Goal: Task Accomplishment & Management: Manage account settings

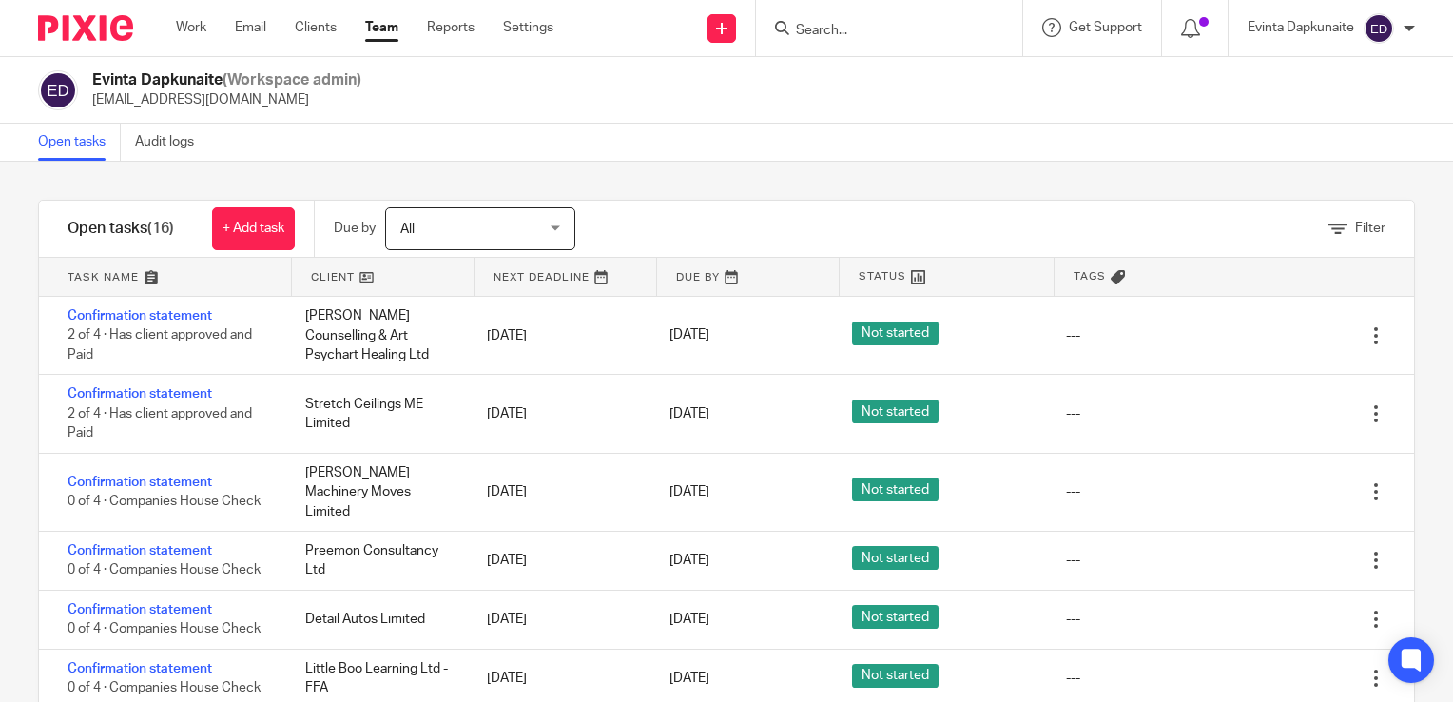
click at [894, 25] on input "Search" at bounding box center [879, 31] width 171 height 17
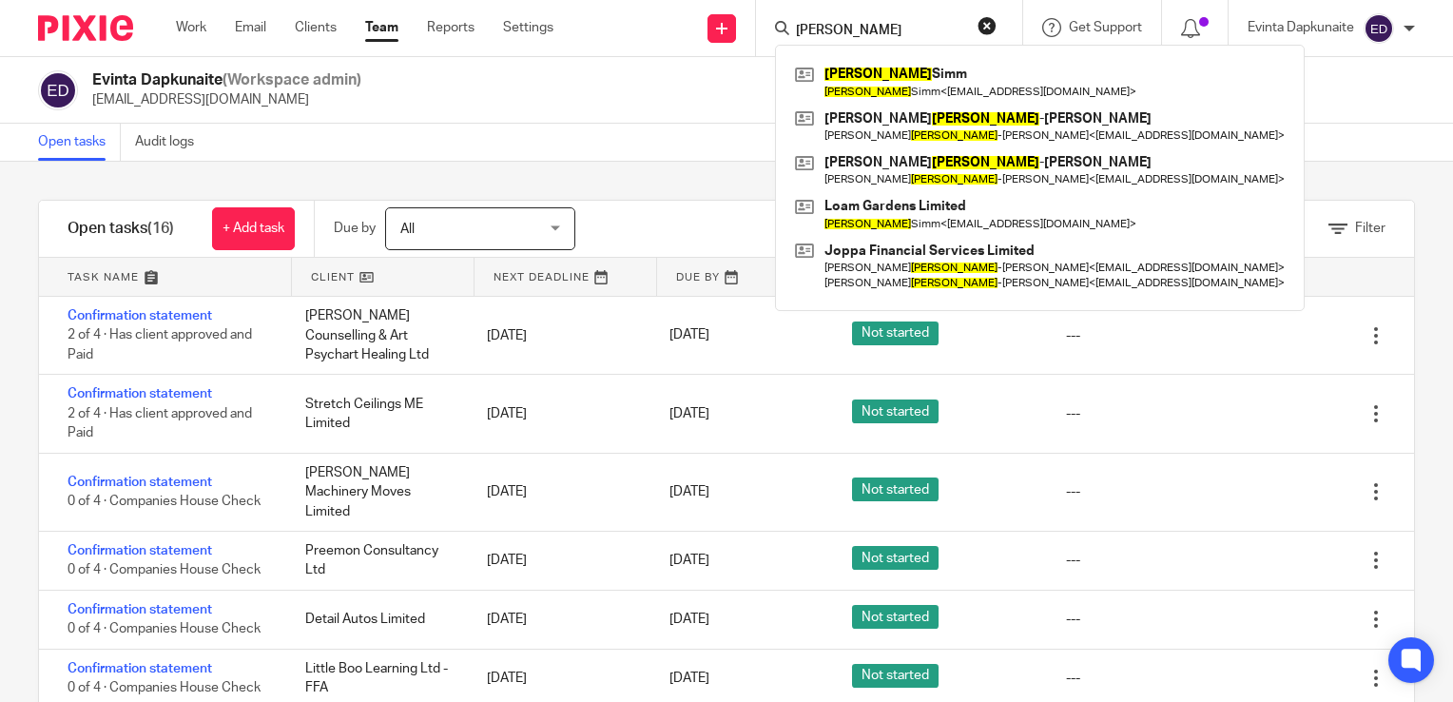
type input "keith"
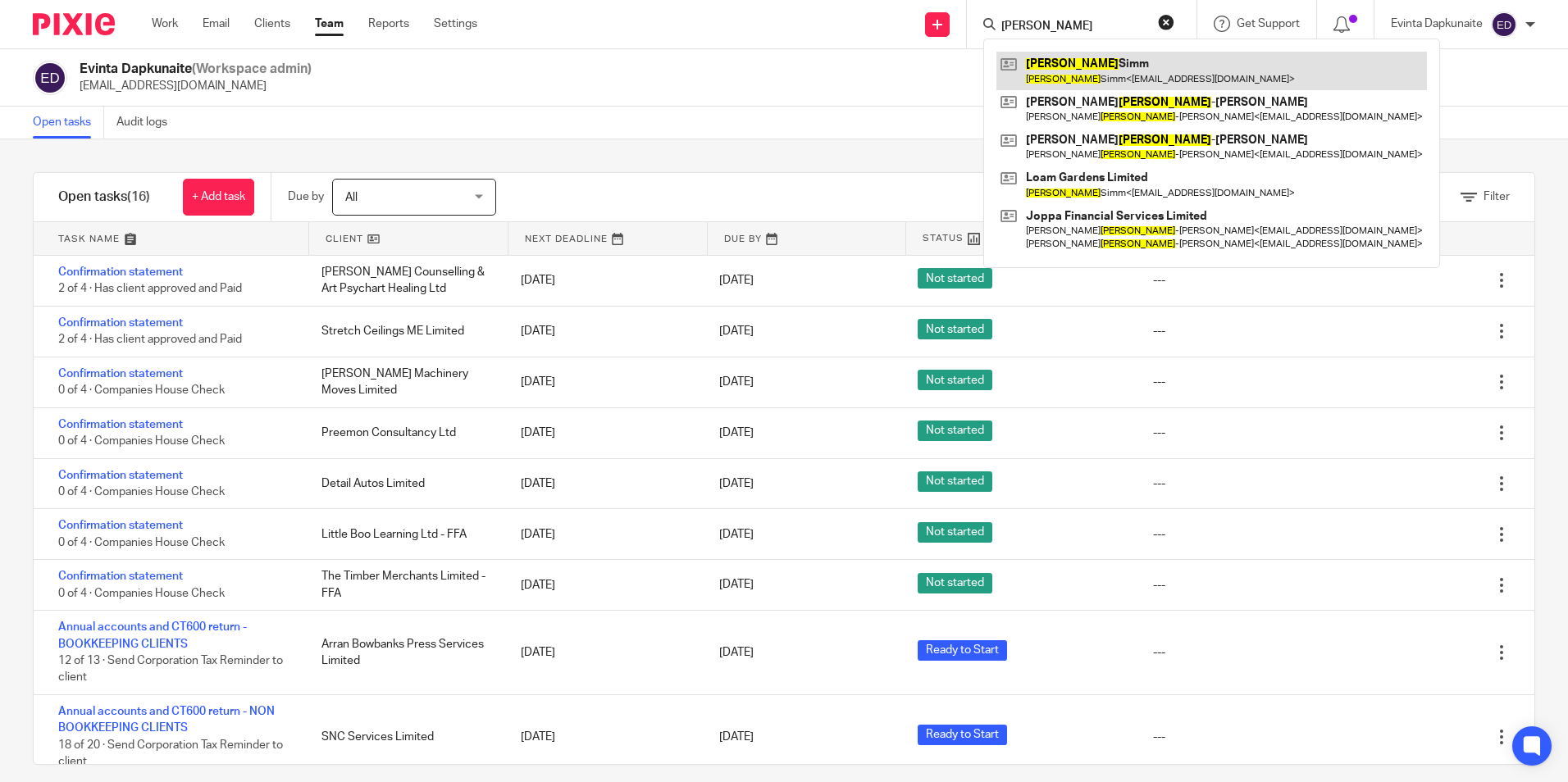
click at [1059, 59] on link at bounding box center [1211, 71] width 430 height 38
click at [1038, 62] on link at bounding box center [1211, 71] width 430 height 38
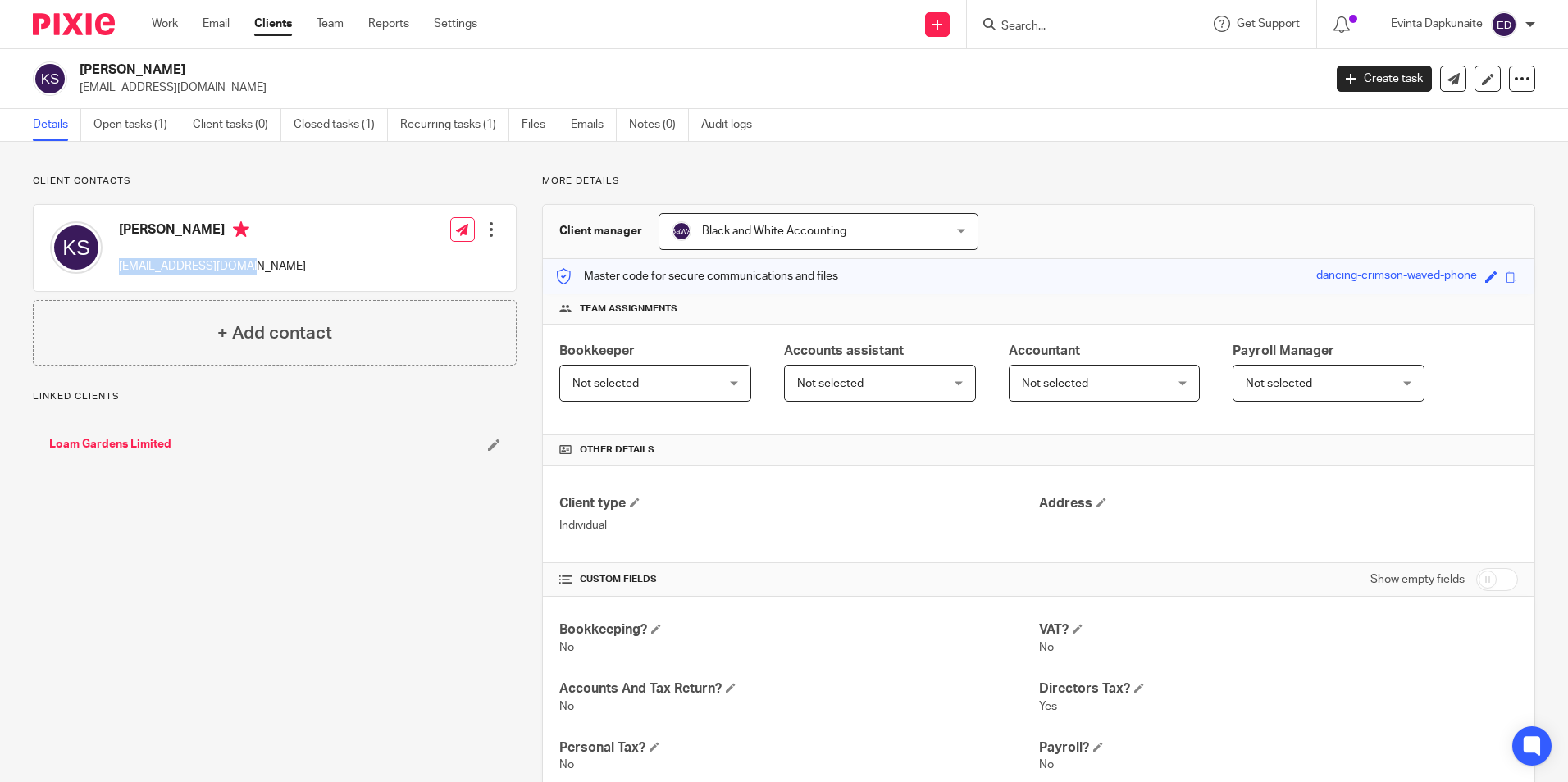
drag, startPoint x: 113, startPoint y: 267, endPoint x: 273, endPoint y: 260, distance: 160.2
click at [273, 260] on div "Keith Simm hello@loamgardens.com Edit contact Create client from contact Export…" at bounding box center [274, 248] width 482 height 86
copy p "hello@loamgardens.com"
click at [224, 255] on div "Keith Simm hello@loamgardens.com" at bounding box center [212, 248] width 187 height 53
click at [331, 411] on div "Linked clients Loam Gardens Limited" at bounding box center [274, 429] width 484 height 78
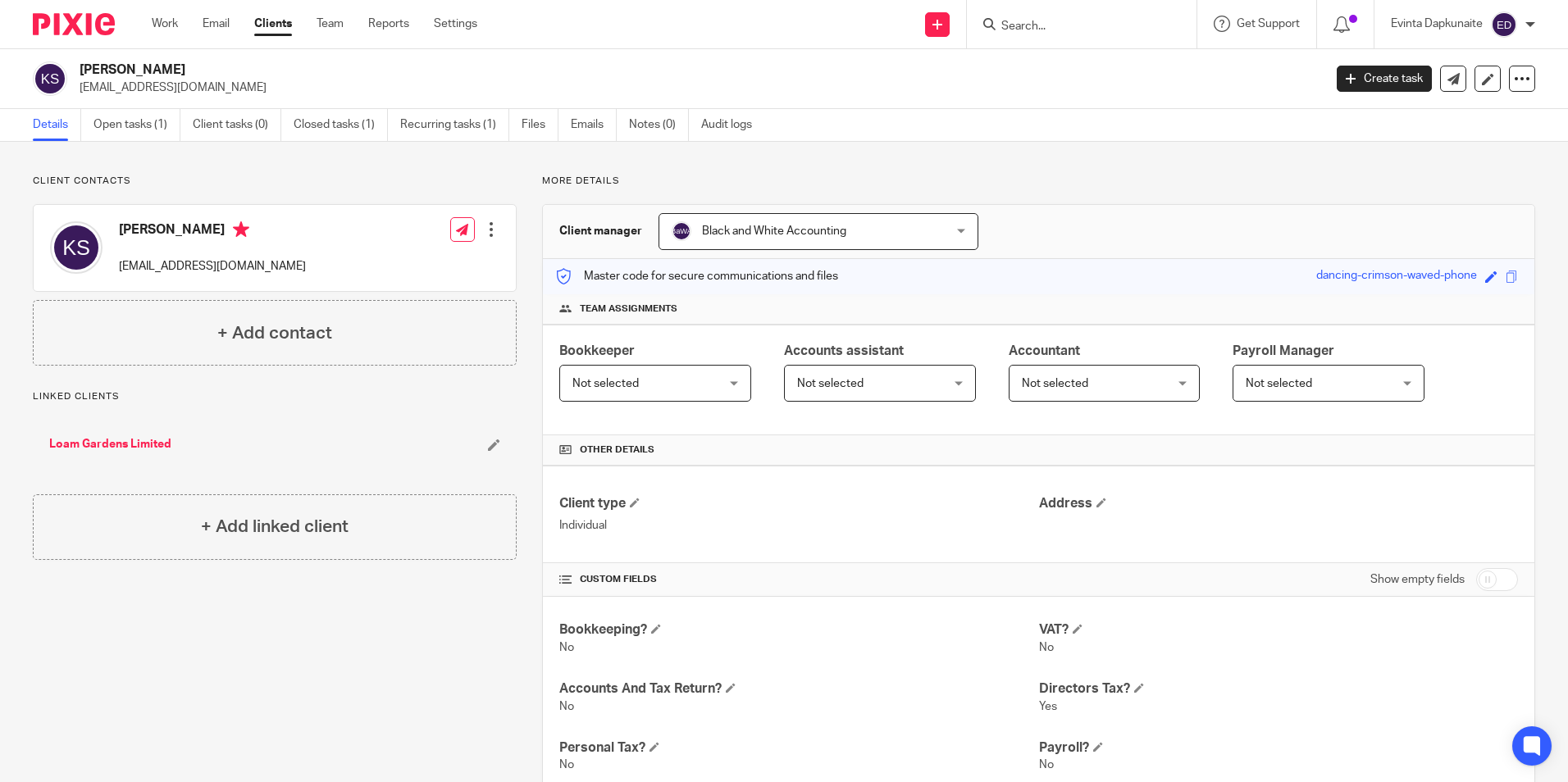
click at [1089, 24] on input "Search" at bounding box center [1073, 27] width 147 height 15
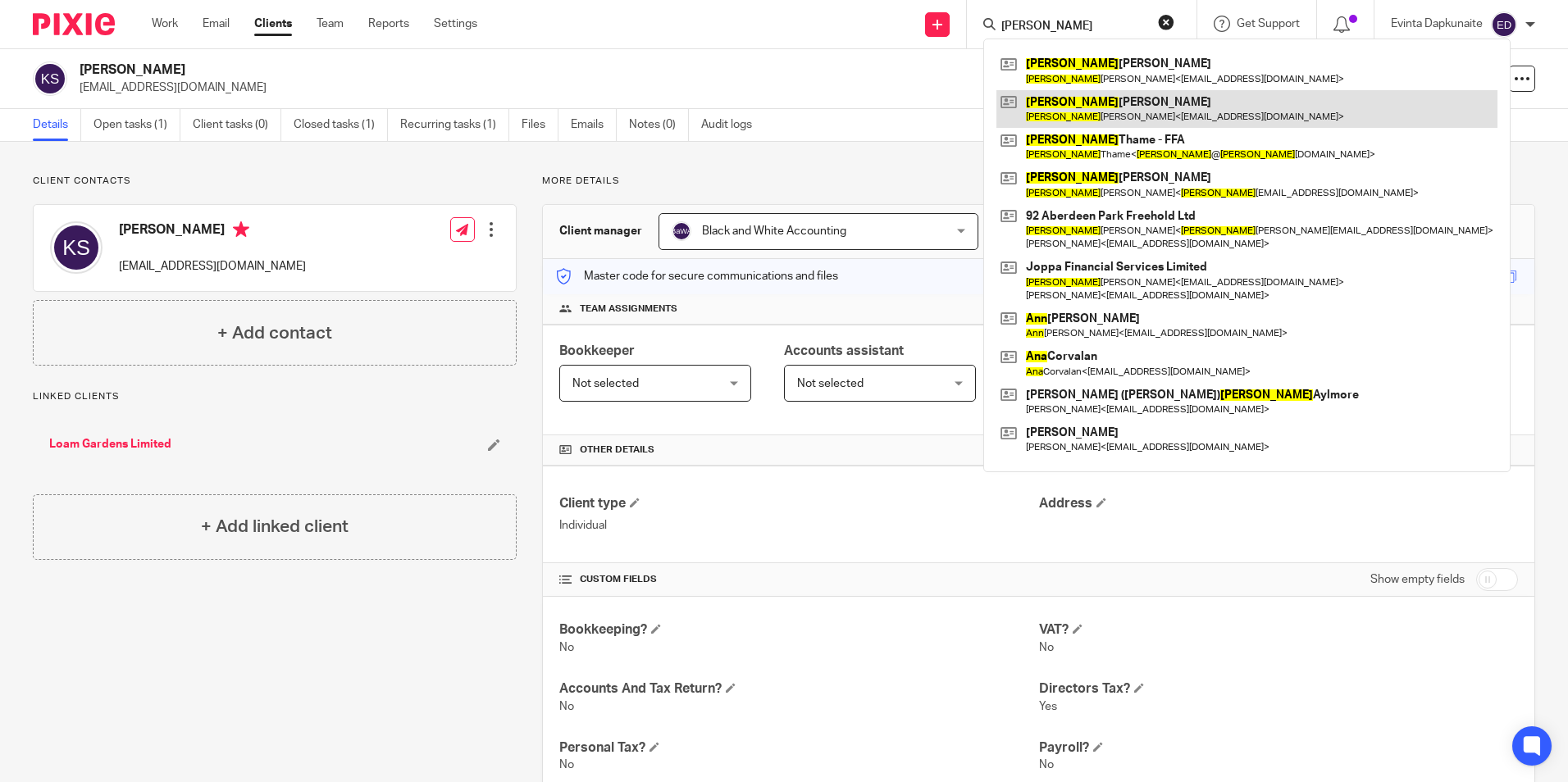
type input "anna"
click at [1063, 103] on link at bounding box center [1246, 109] width 501 height 38
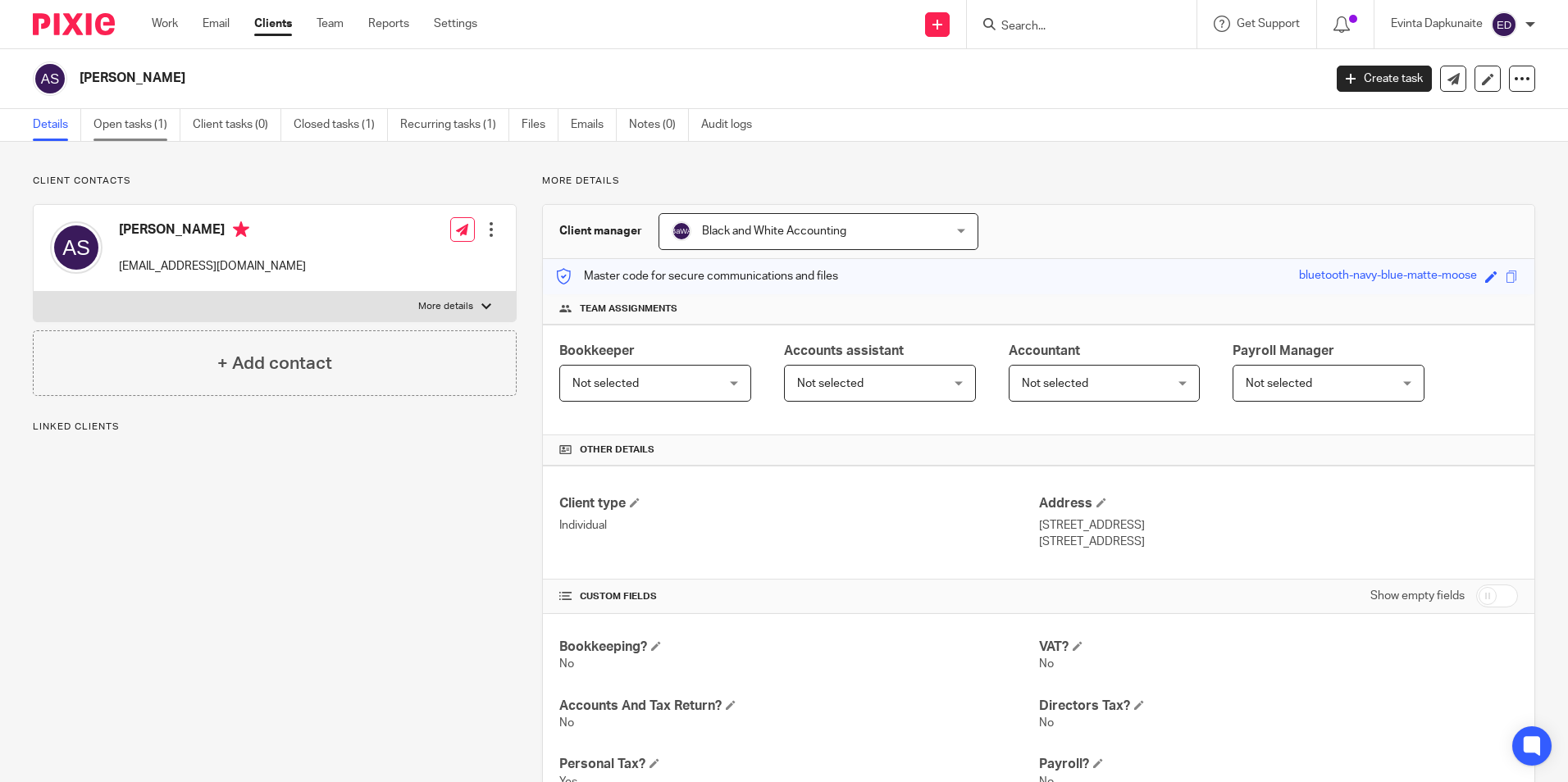
click at [117, 126] on link "Open tasks (1)" at bounding box center [136, 124] width 87 height 32
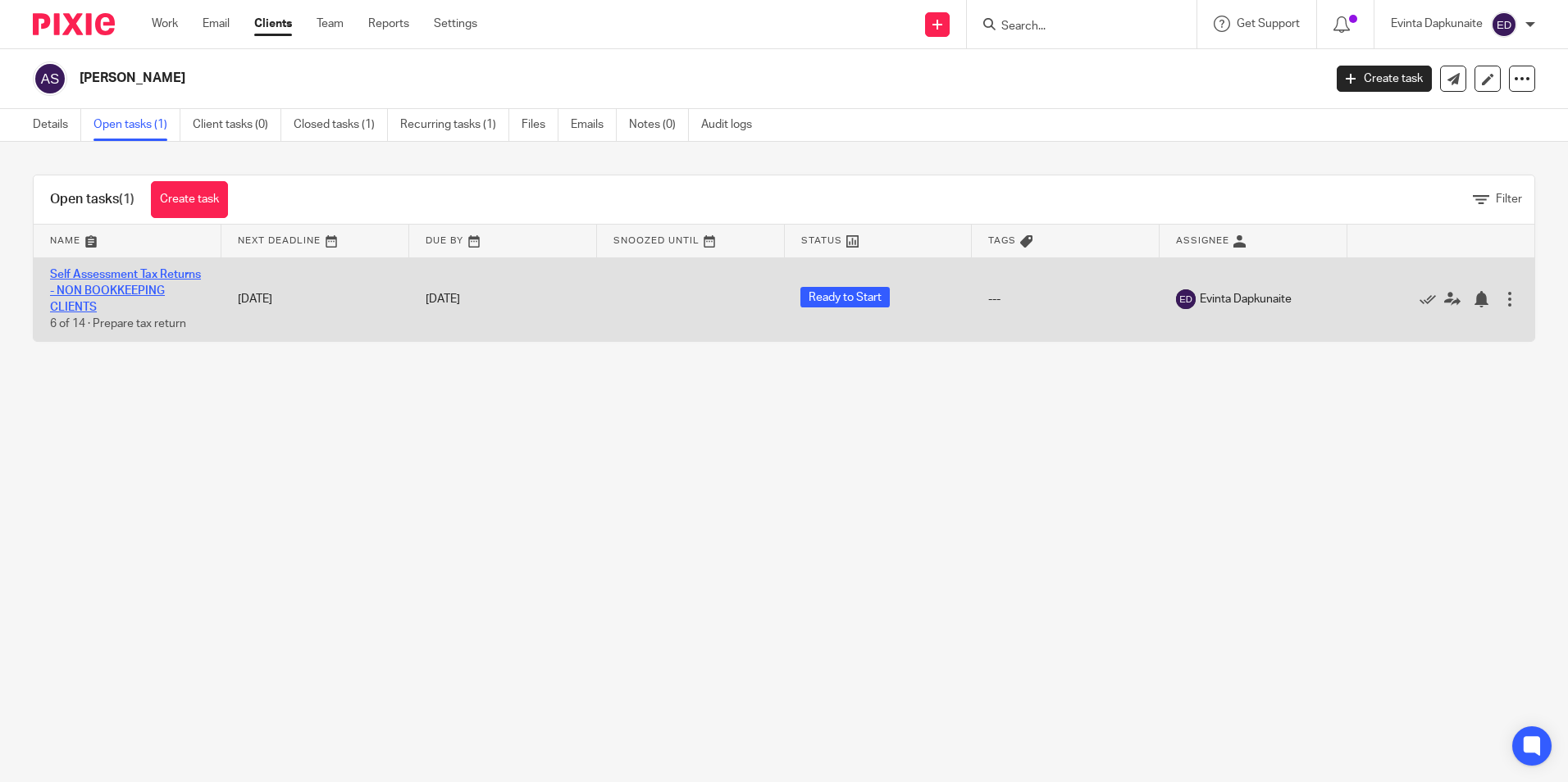
click at [111, 291] on link "Self Assessment Tax Returns - NON BOOKKEEPING CLIENTS" at bounding box center [125, 291] width 151 height 45
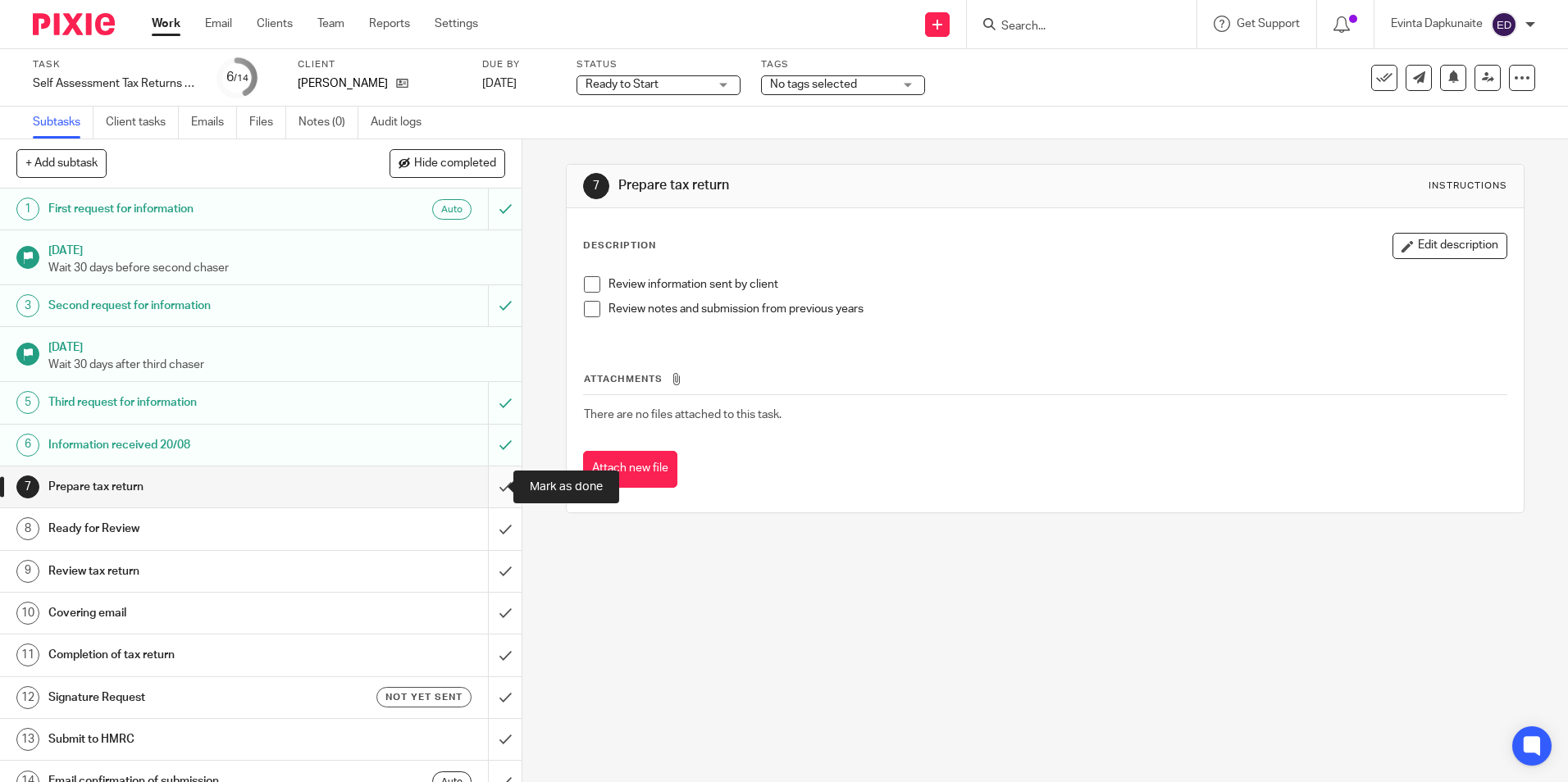
click at [490, 485] on input "submit" at bounding box center [260, 487] width 522 height 41
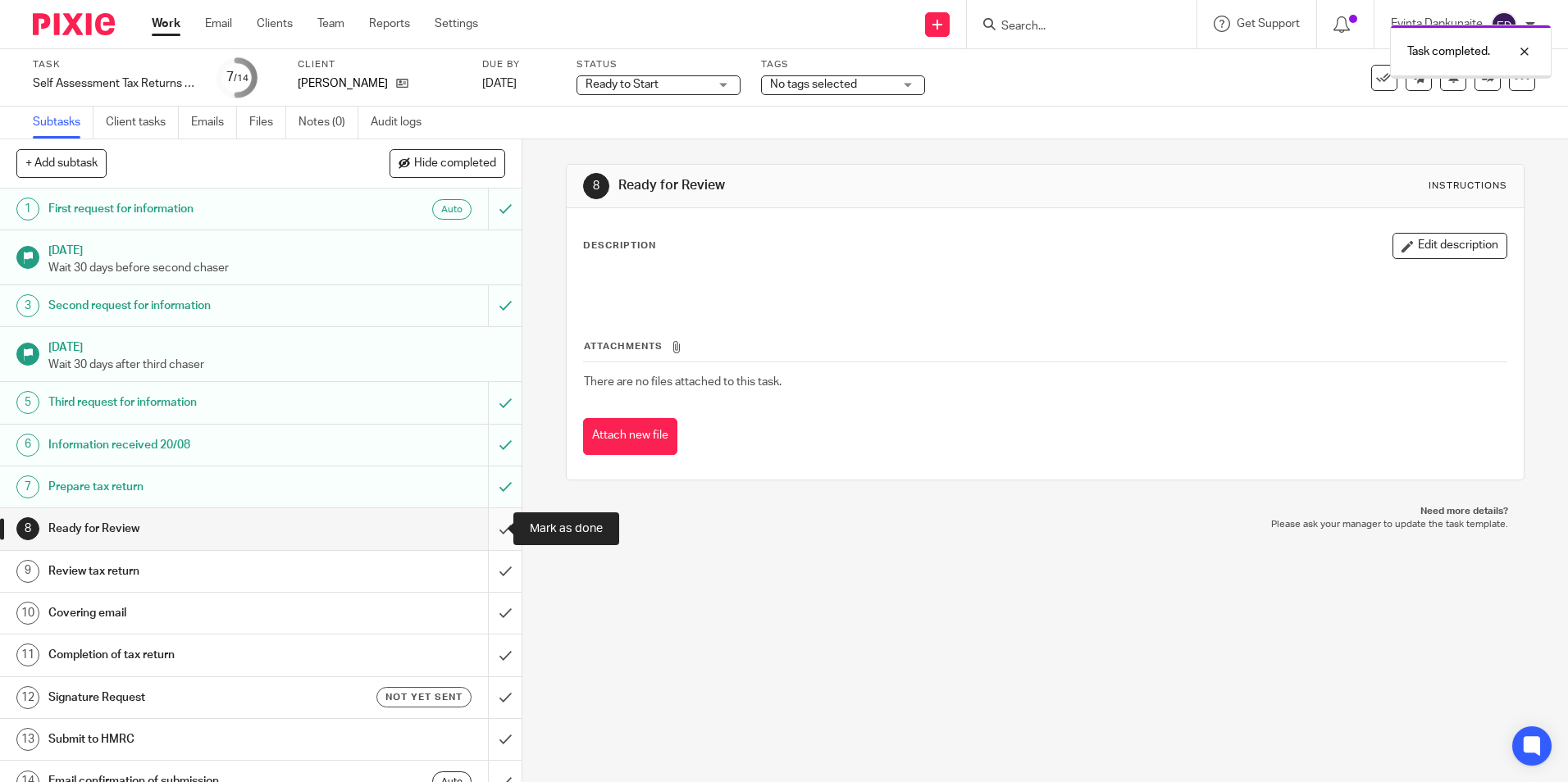
click at [498, 534] on input "submit" at bounding box center [260, 529] width 522 height 41
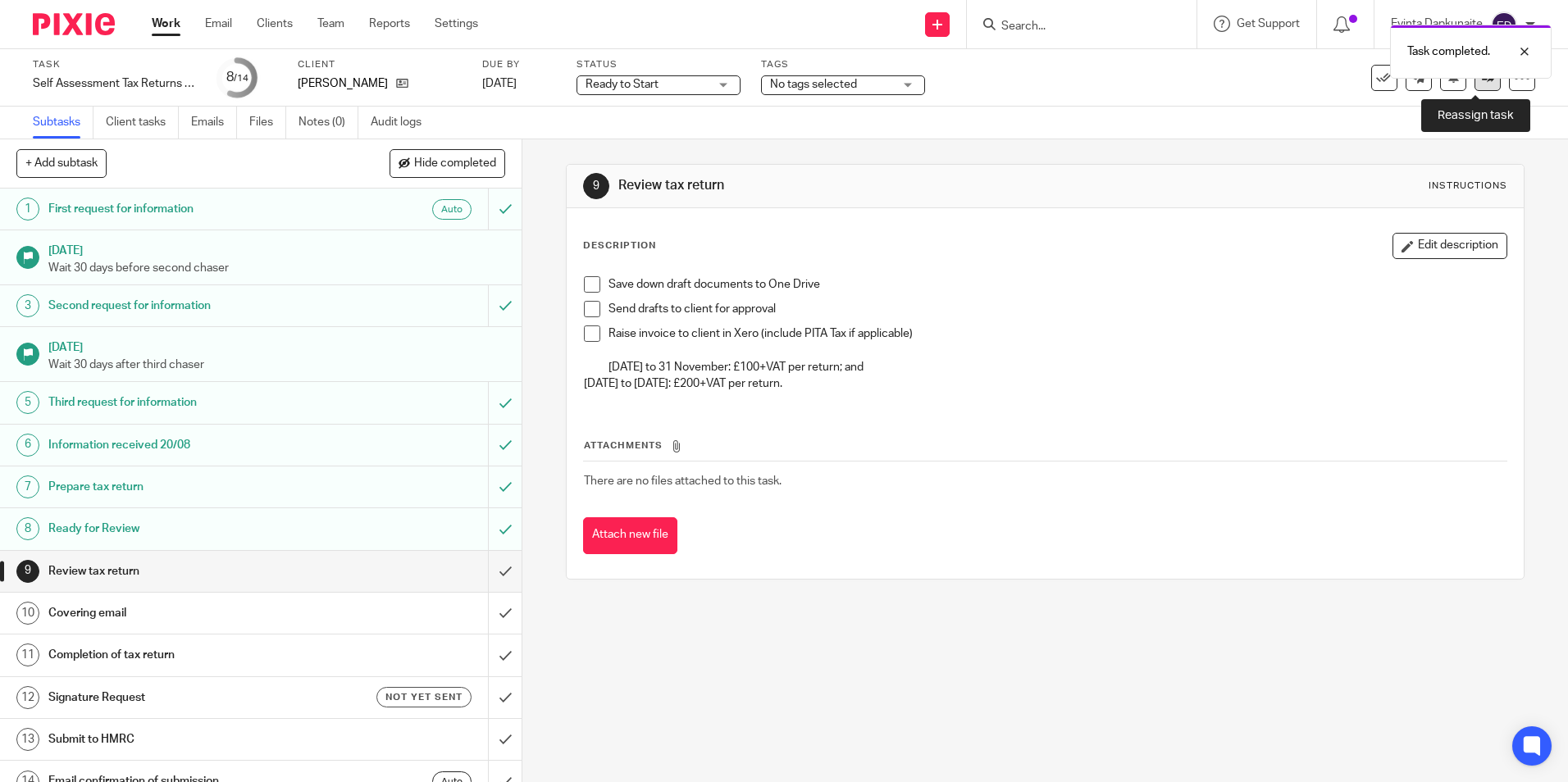
click at [1483, 88] on link at bounding box center [1487, 78] width 26 height 26
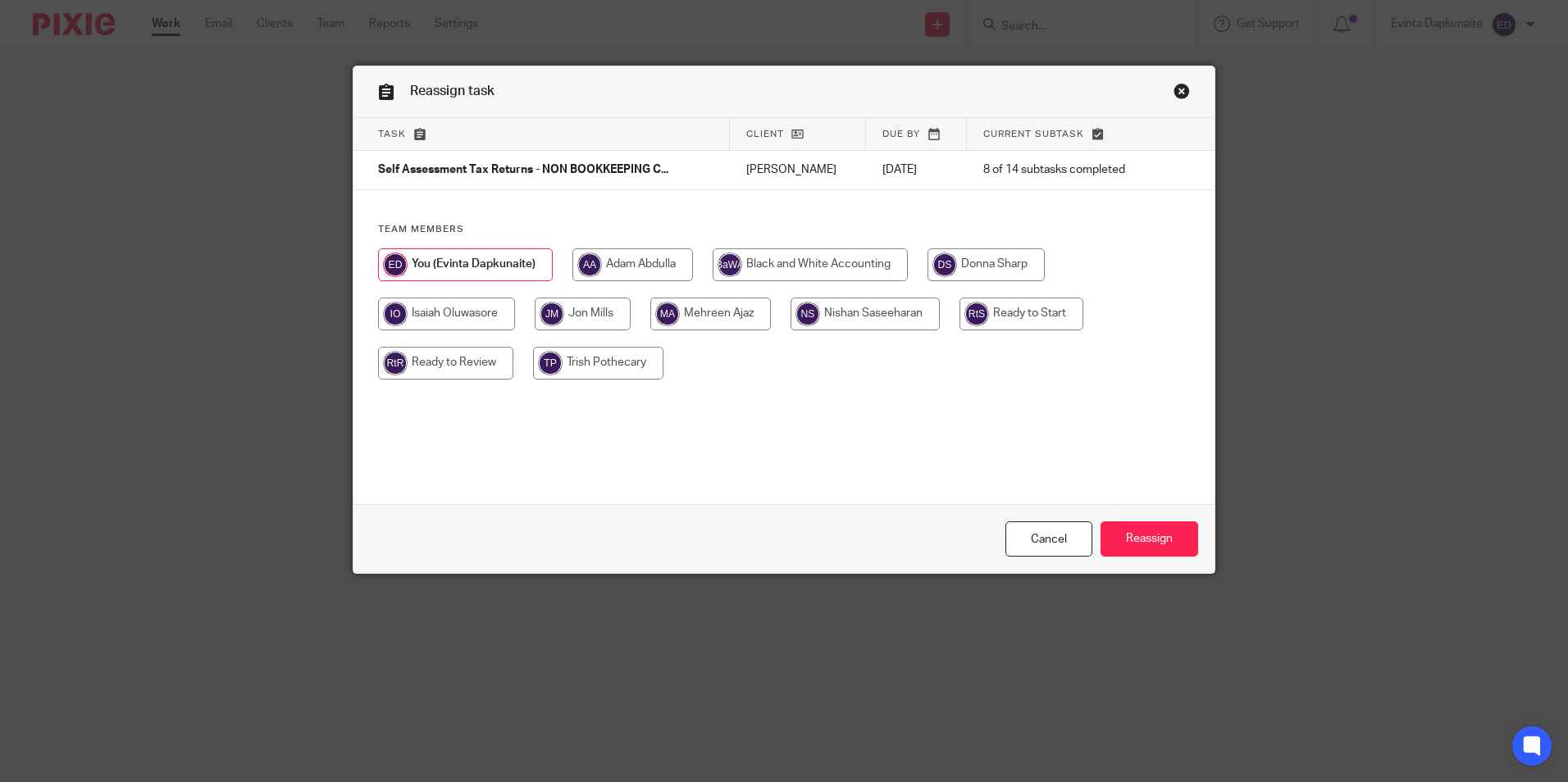
click at [432, 371] on input "radio" at bounding box center [445, 363] width 135 height 33
radio input "true"
click at [1153, 548] on input "Reassign" at bounding box center [1149, 539] width 97 height 35
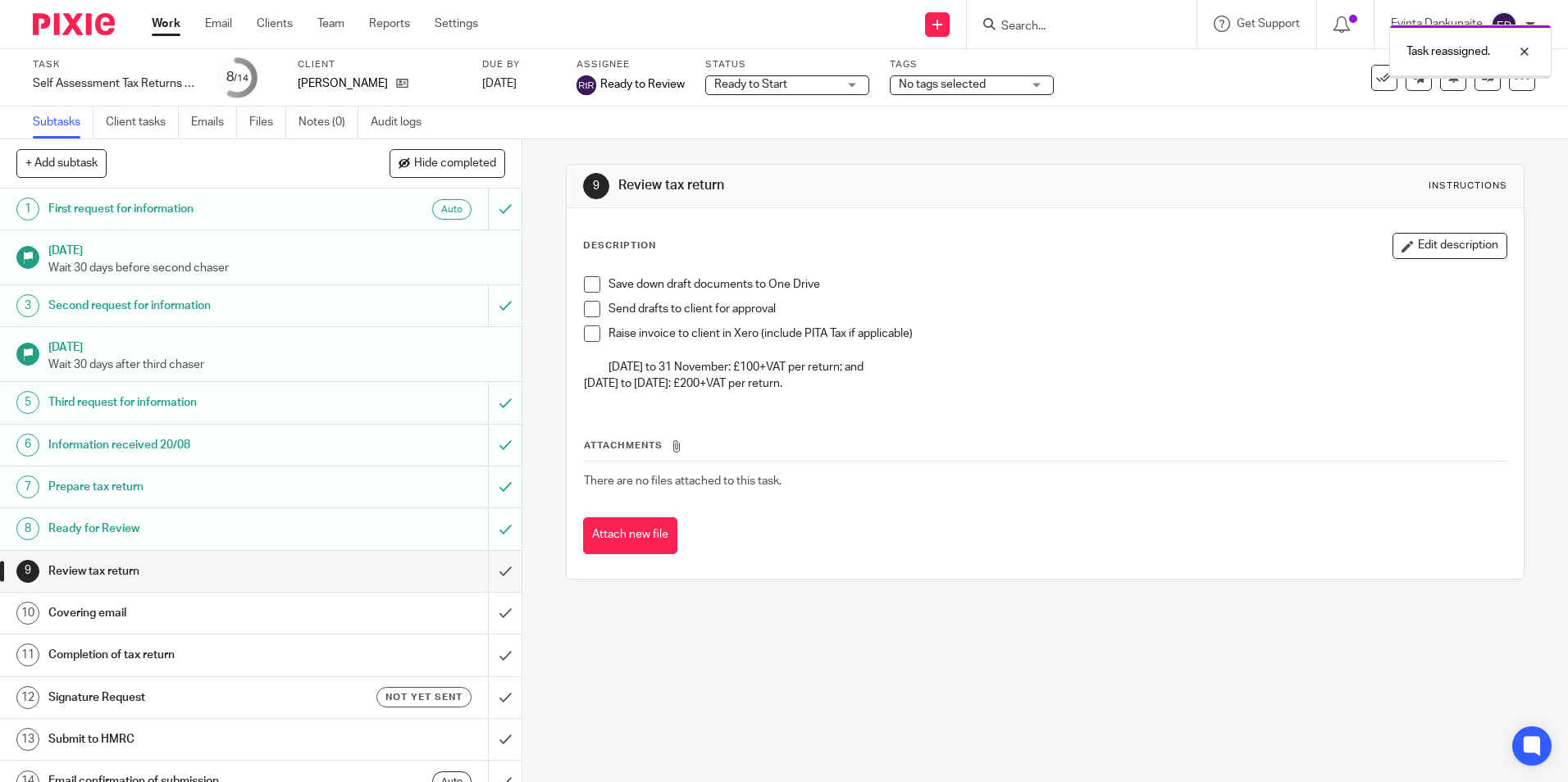
click at [707, 79] on div "Ready to Start Ready to Start" at bounding box center [787, 84] width 164 height 20
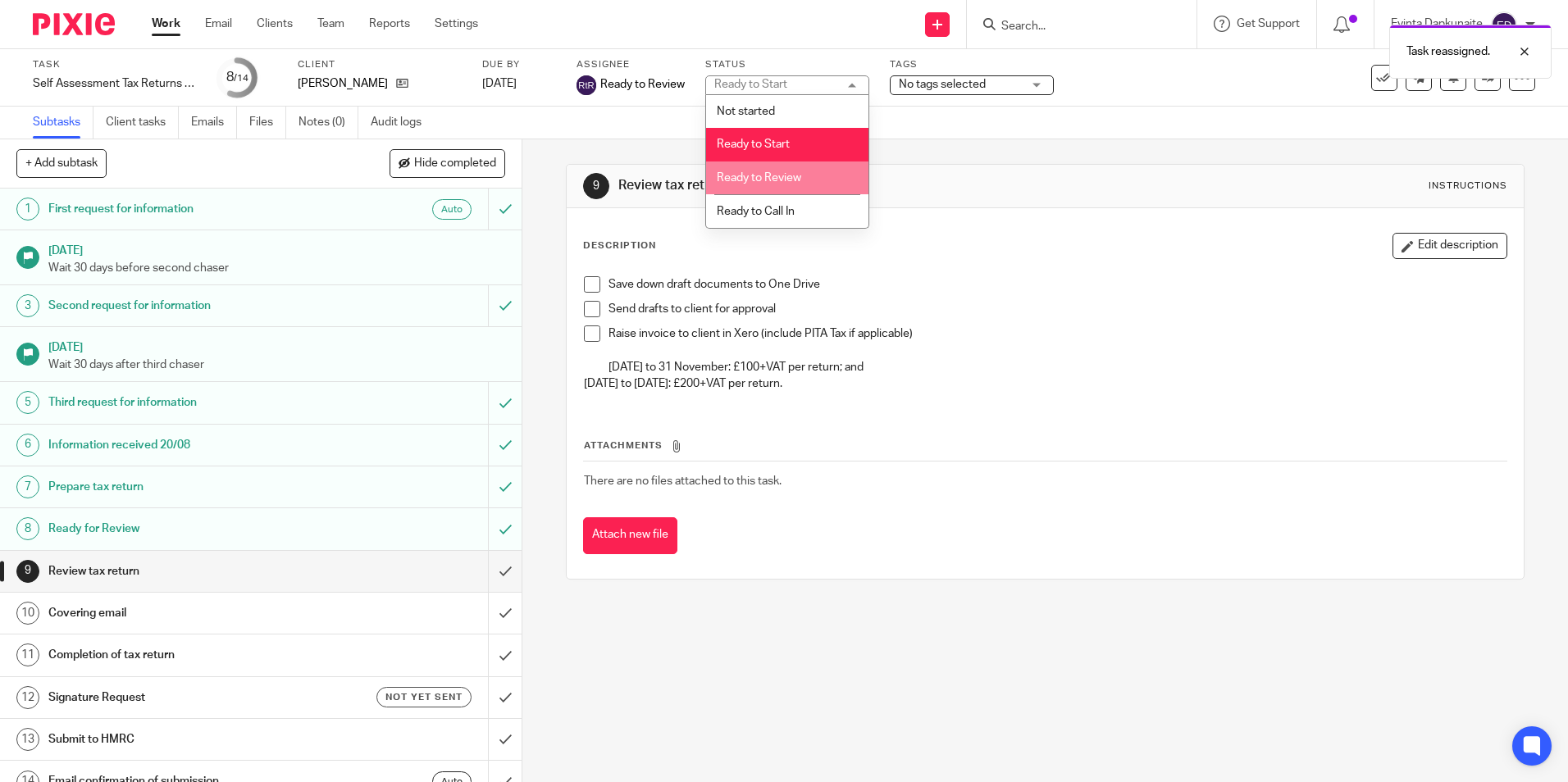
click at [757, 176] on span "Ready to Review" at bounding box center [759, 178] width 85 height 11
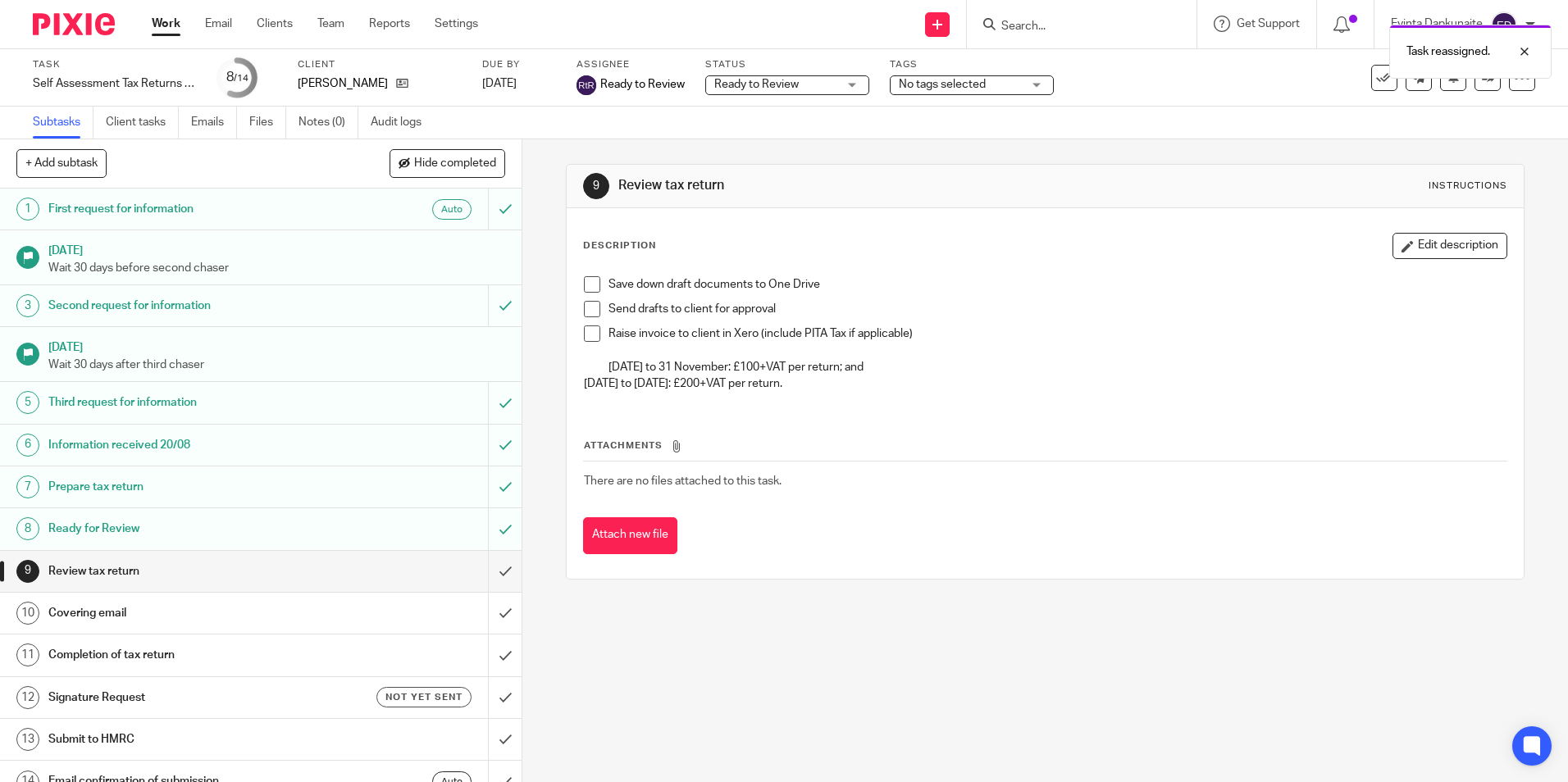
click at [847, 641] on div "9 Review tax return Instructions Description Edit description Save down draft d…" at bounding box center [1045, 460] width 1045 height 642
click at [329, 28] on link "Team" at bounding box center [330, 23] width 27 height 16
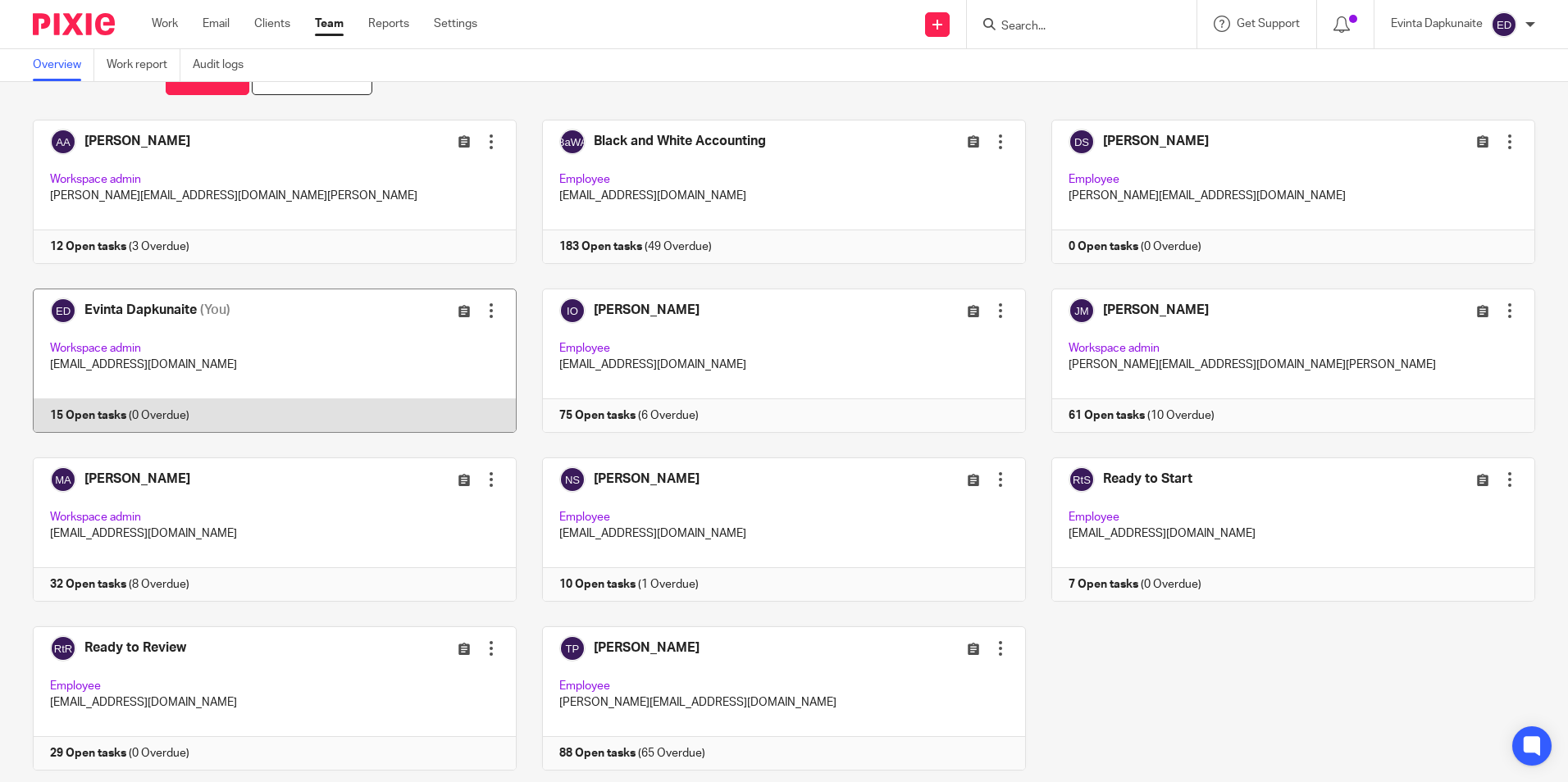
scroll to position [103, 0]
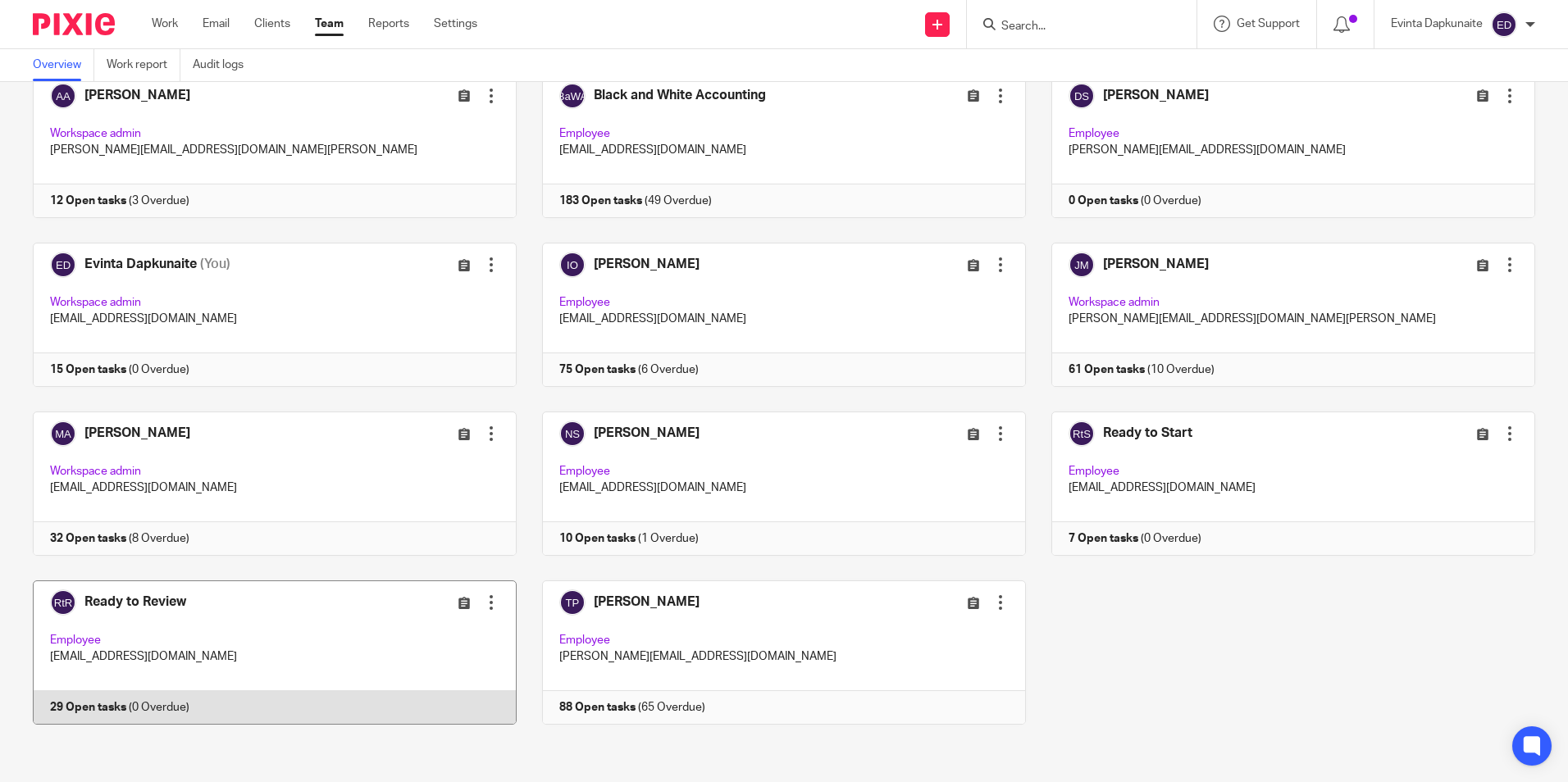
click at [245, 617] on link at bounding box center [262, 652] width 509 height 144
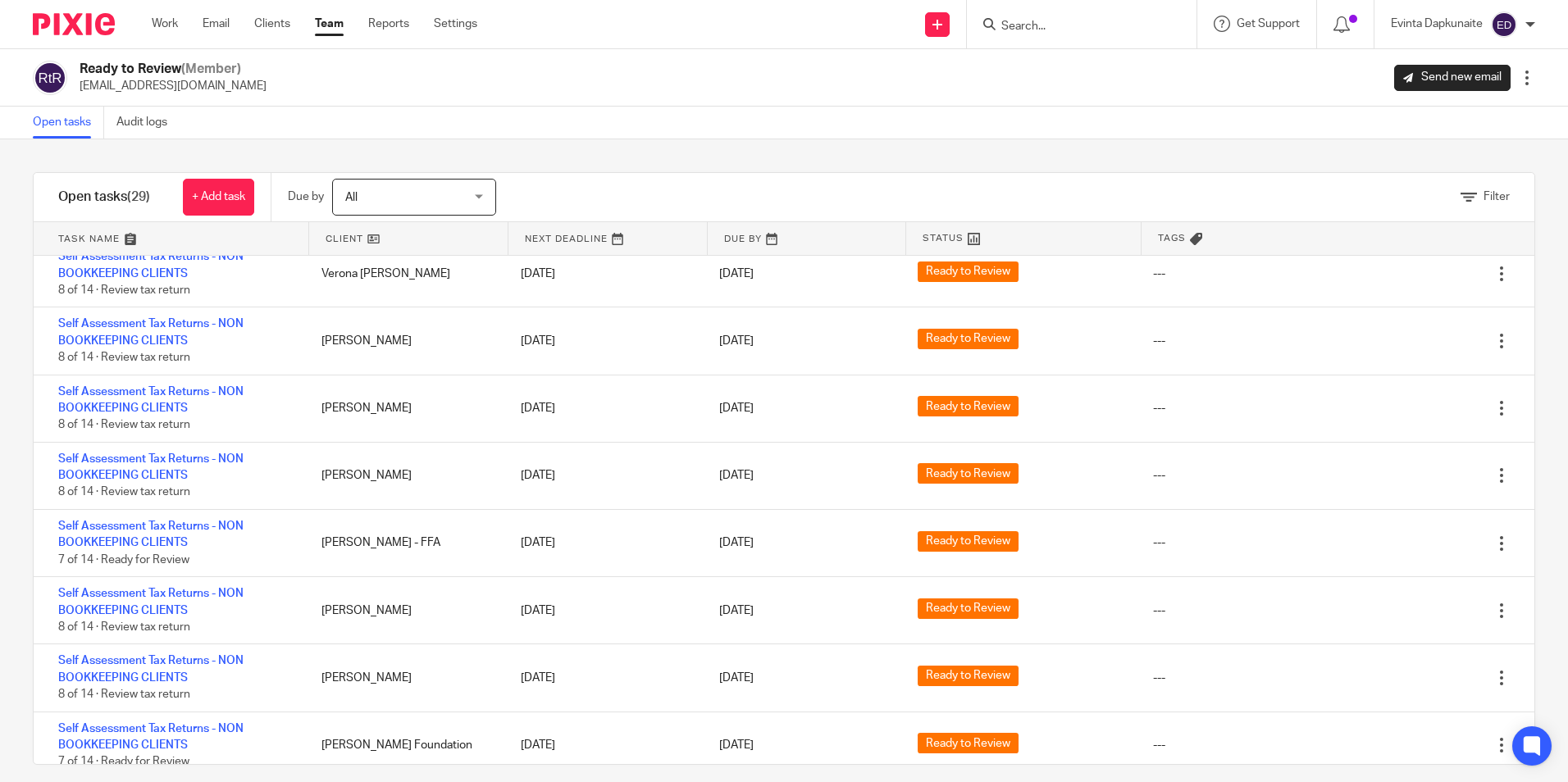
scroll to position [199, 0]
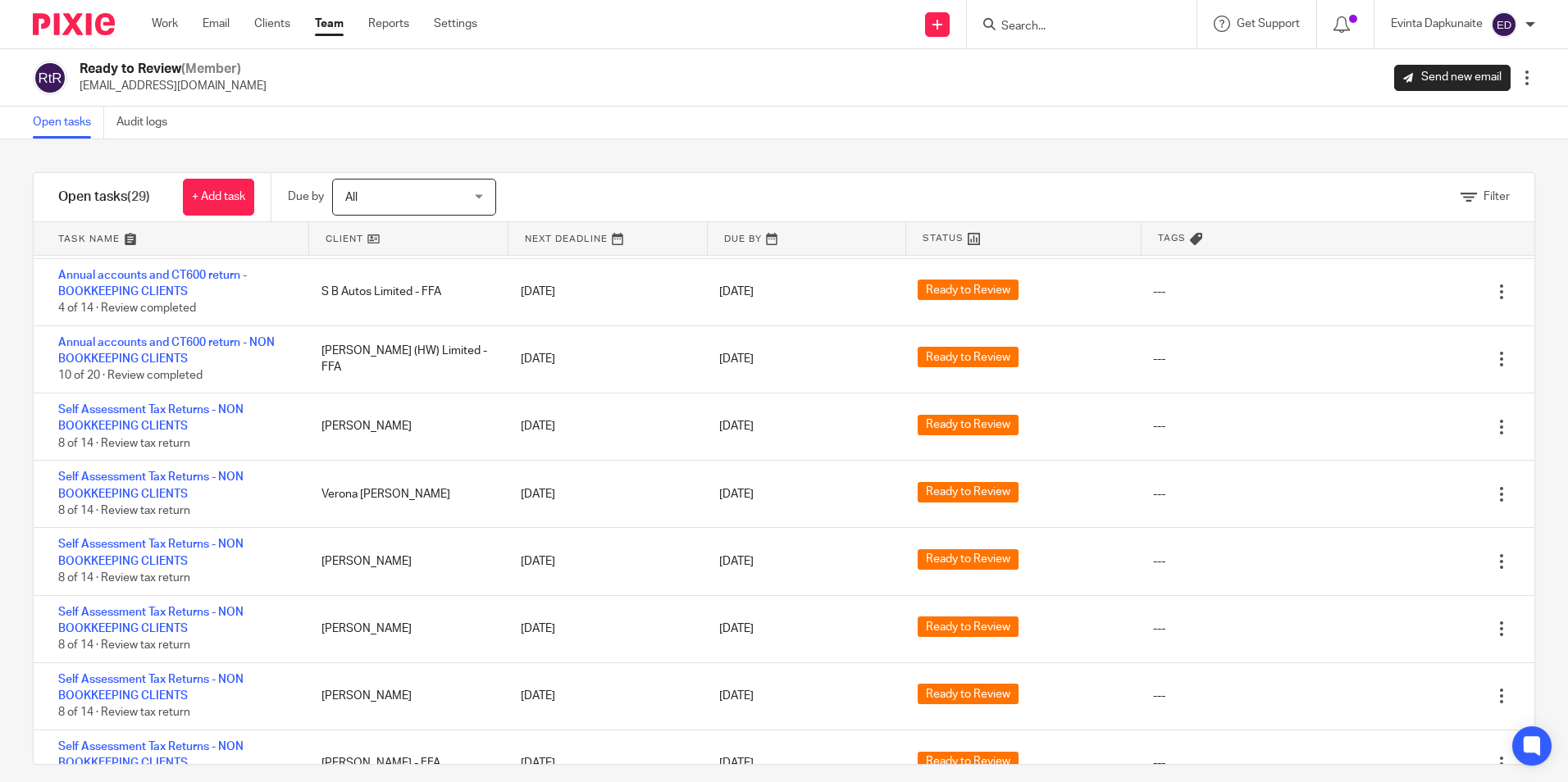
click at [329, 27] on link "Team" at bounding box center [329, 23] width 28 height 16
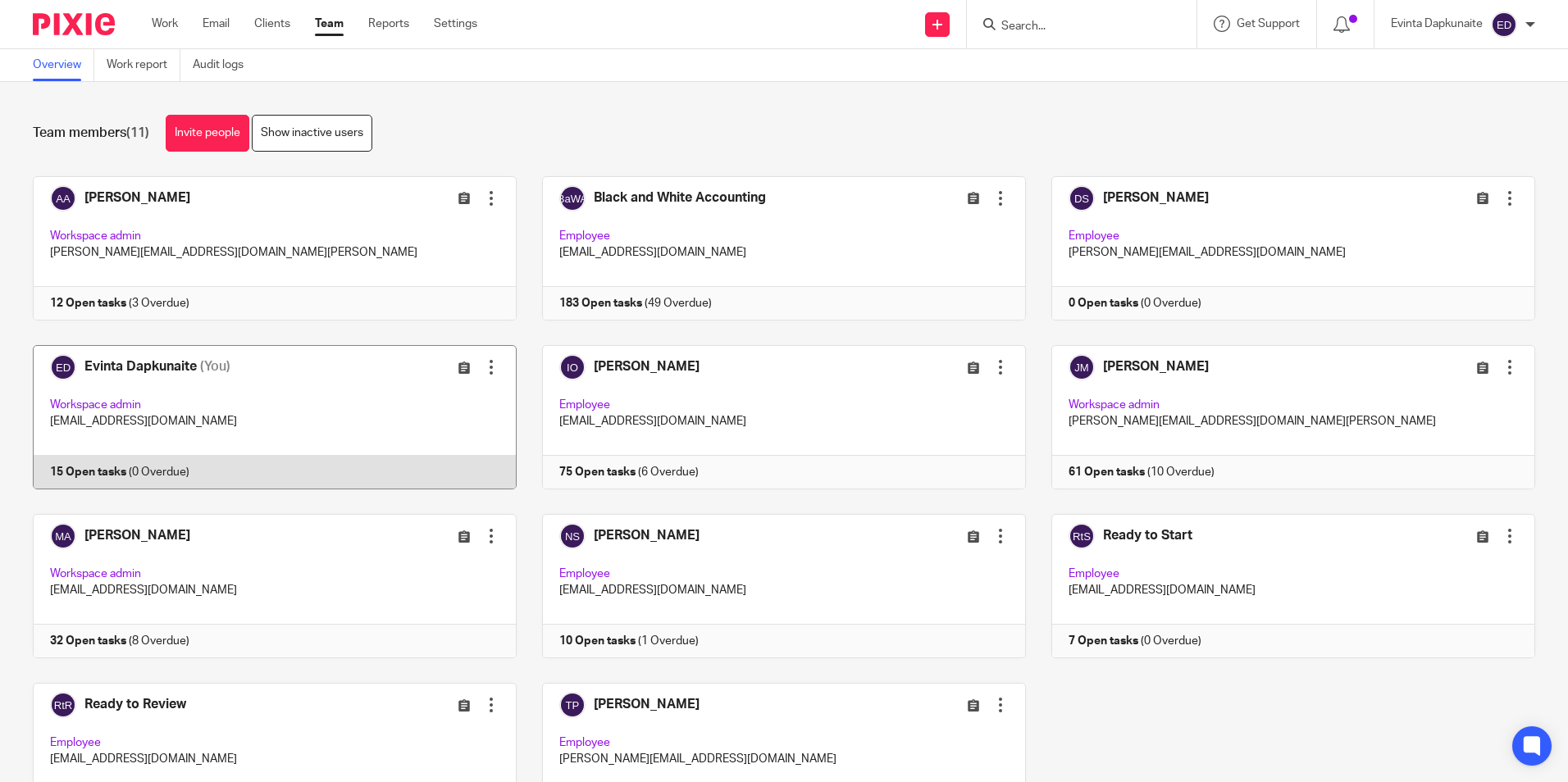
click at [252, 396] on link at bounding box center [262, 416] width 509 height 144
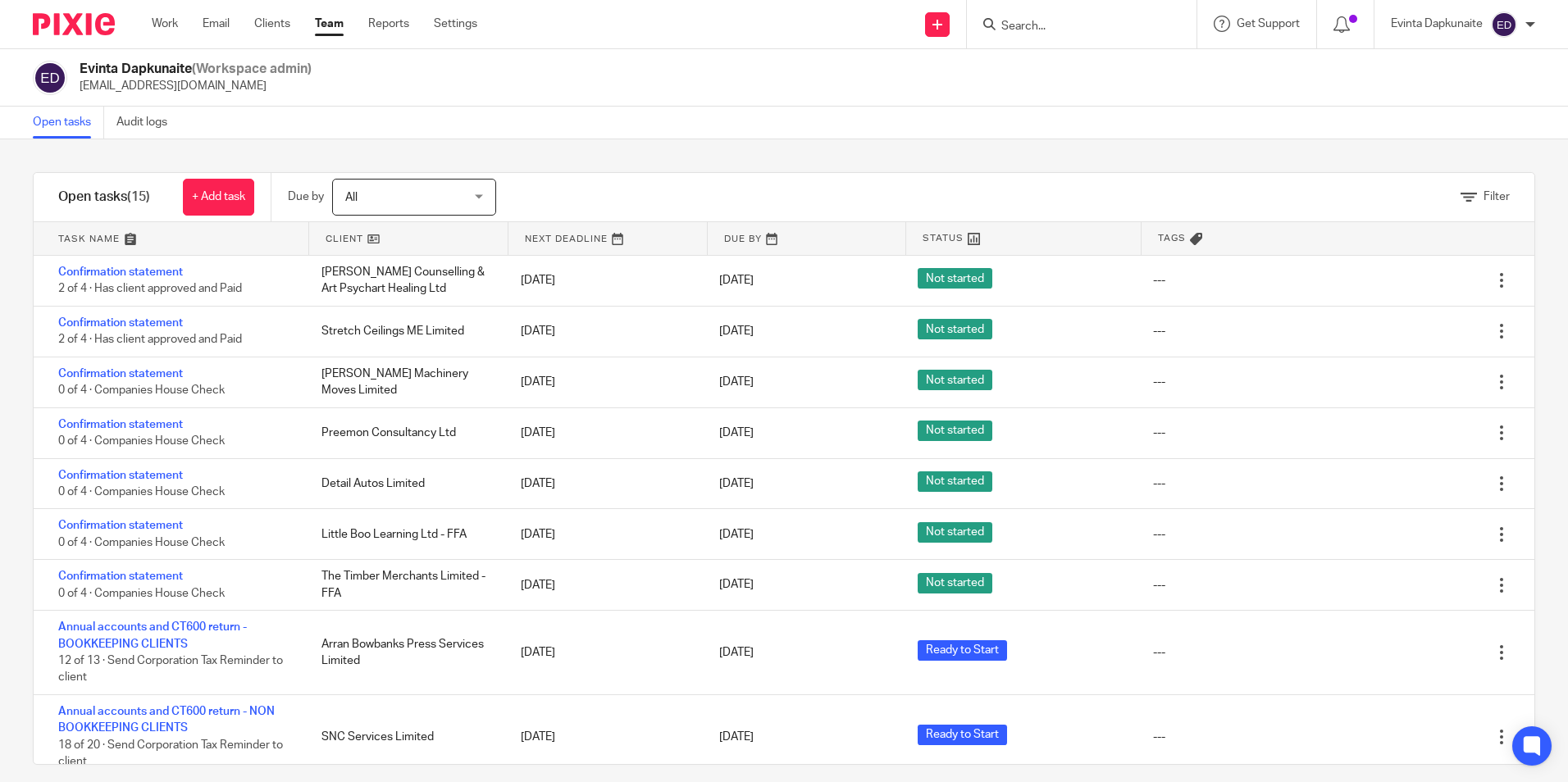
click at [1043, 14] on form at bounding box center [1087, 24] width 174 height 21
click at [1039, 26] on input "Search" at bounding box center [1073, 27] width 147 height 15
type input "t"
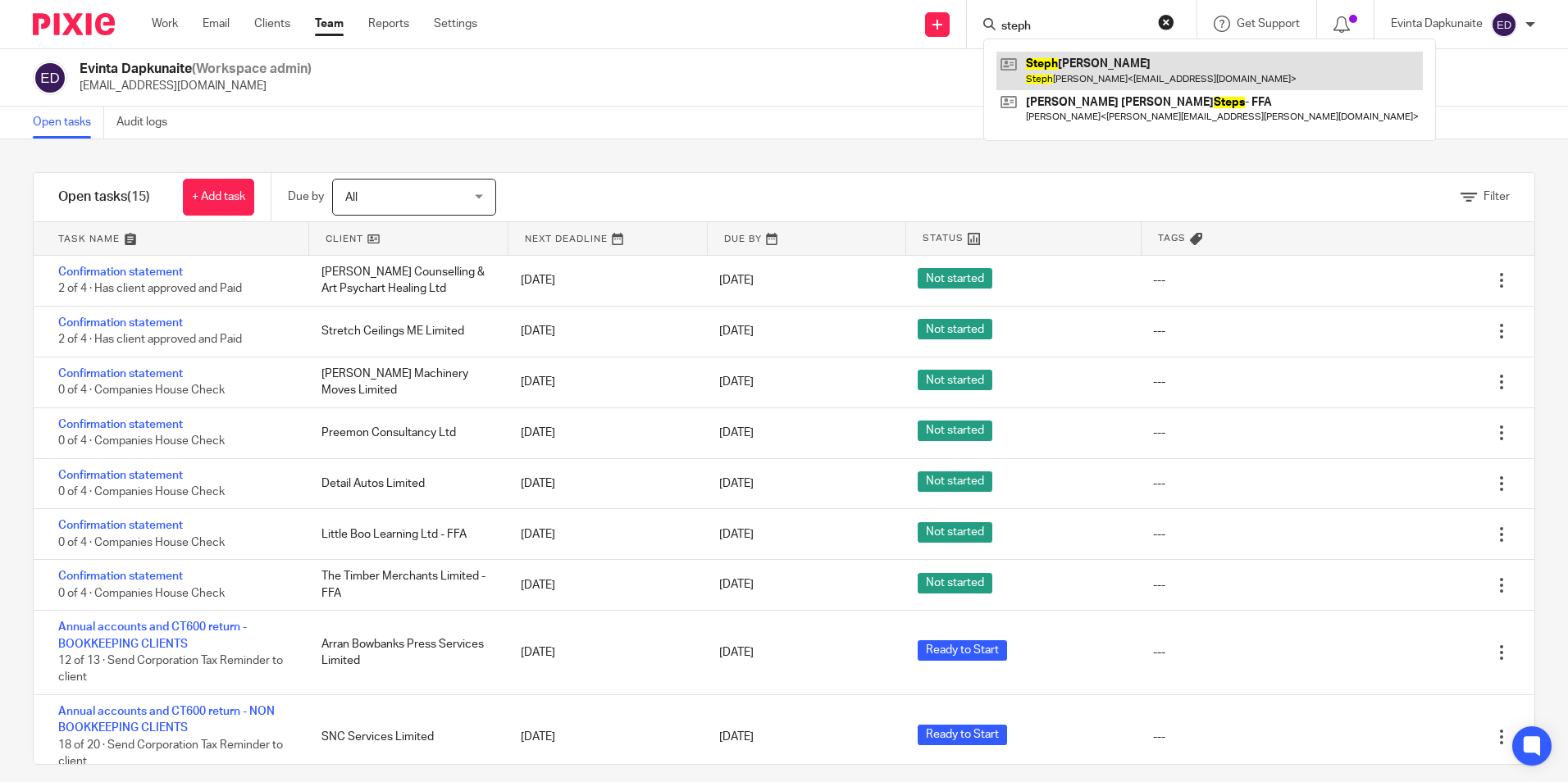
type input "steph"
click at [1051, 58] on link at bounding box center [1209, 71] width 426 height 38
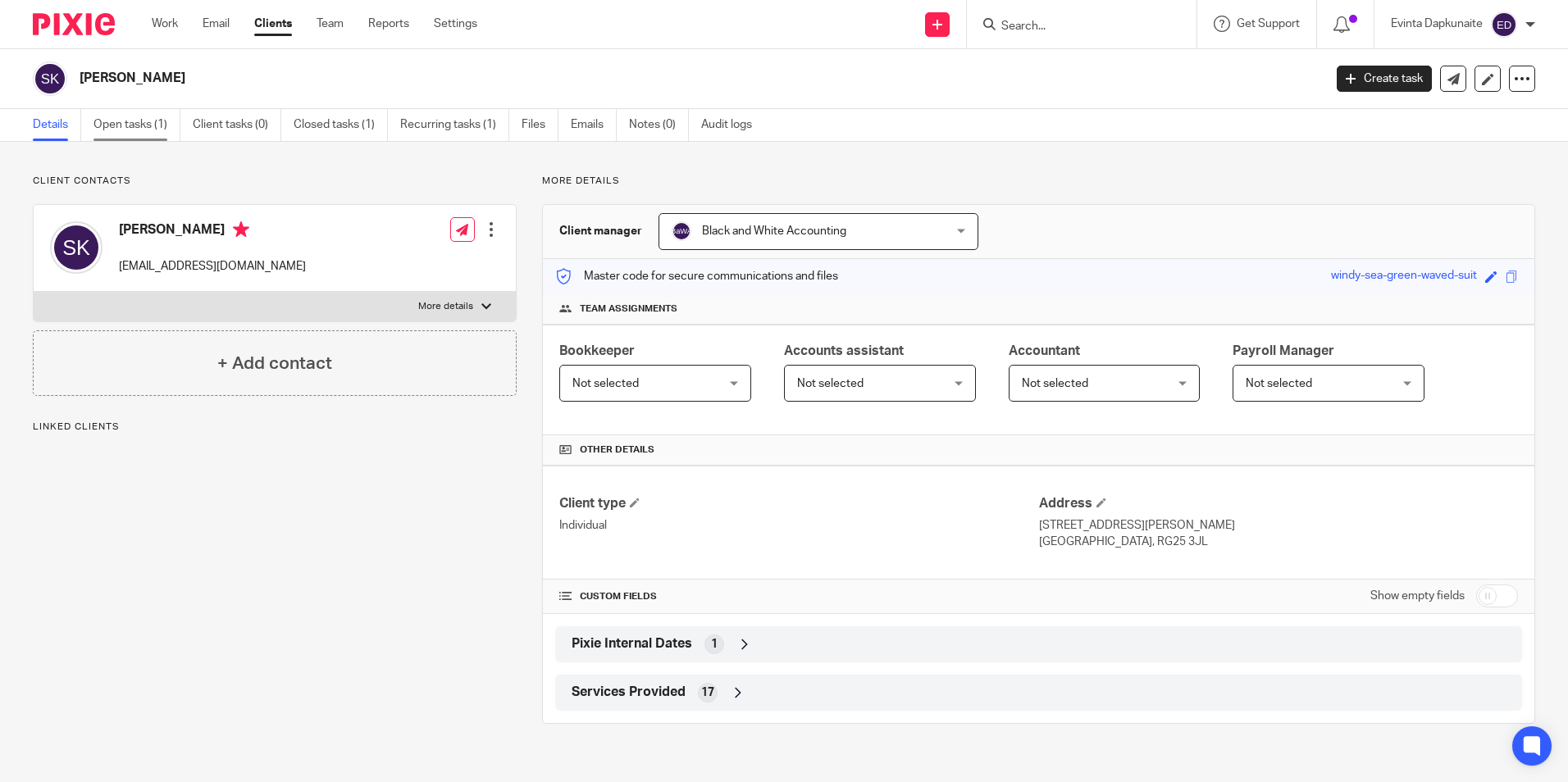
click at [108, 124] on link "Open tasks (1)" at bounding box center [136, 124] width 87 height 32
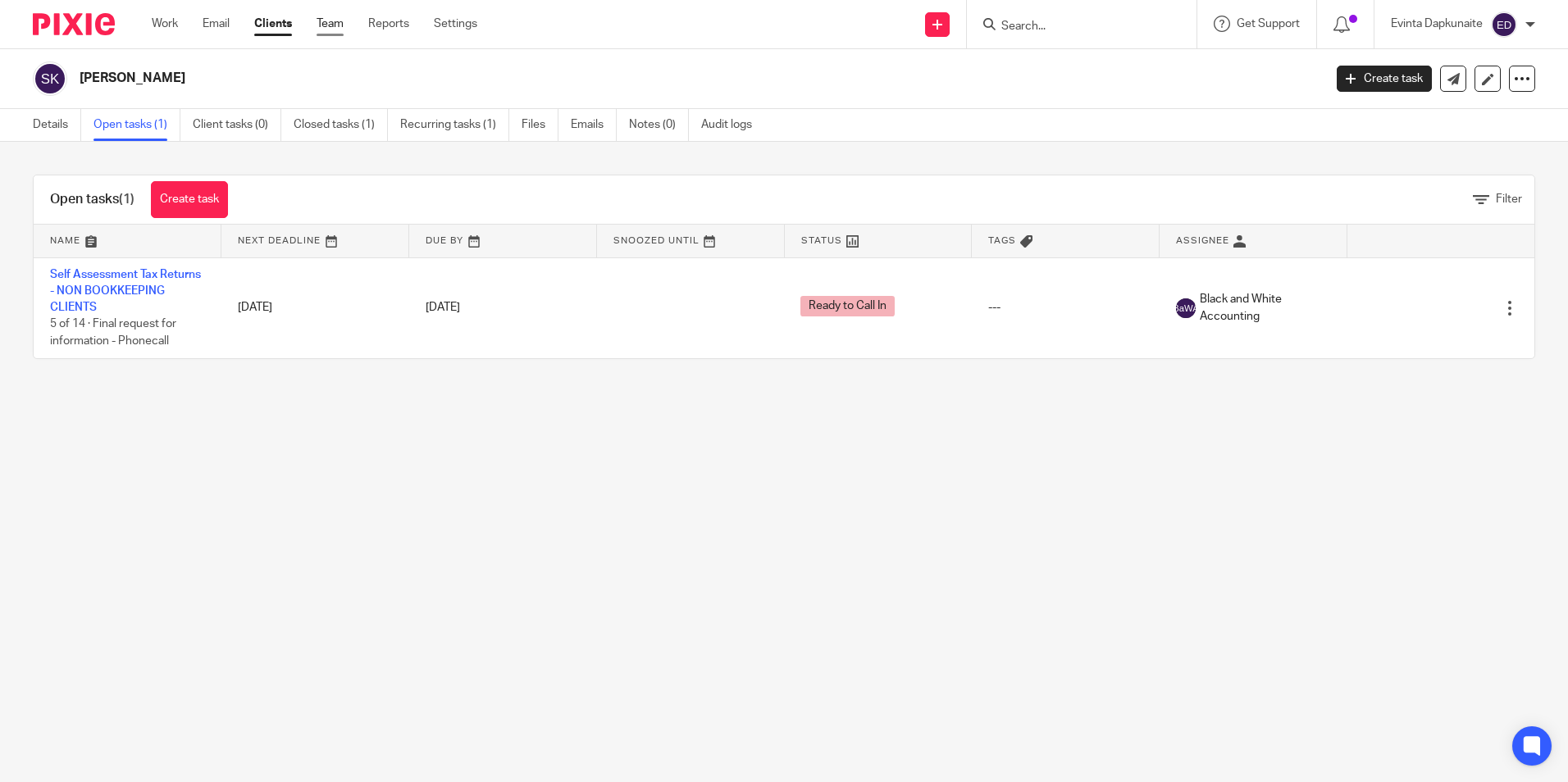
click at [324, 24] on link "Team" at bounding box center [329, 23] width 27 height 16
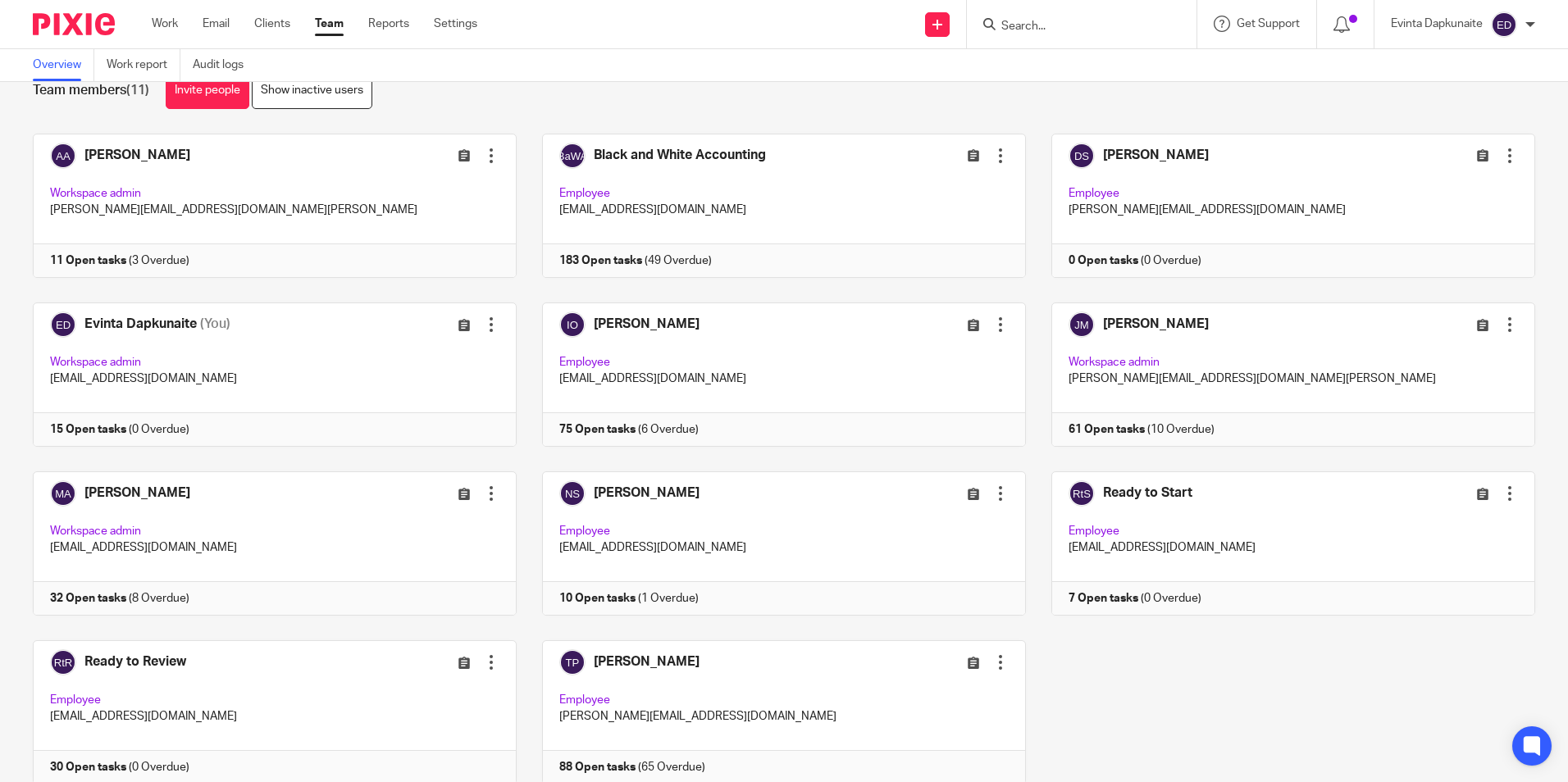
scroll to position [82, 0]
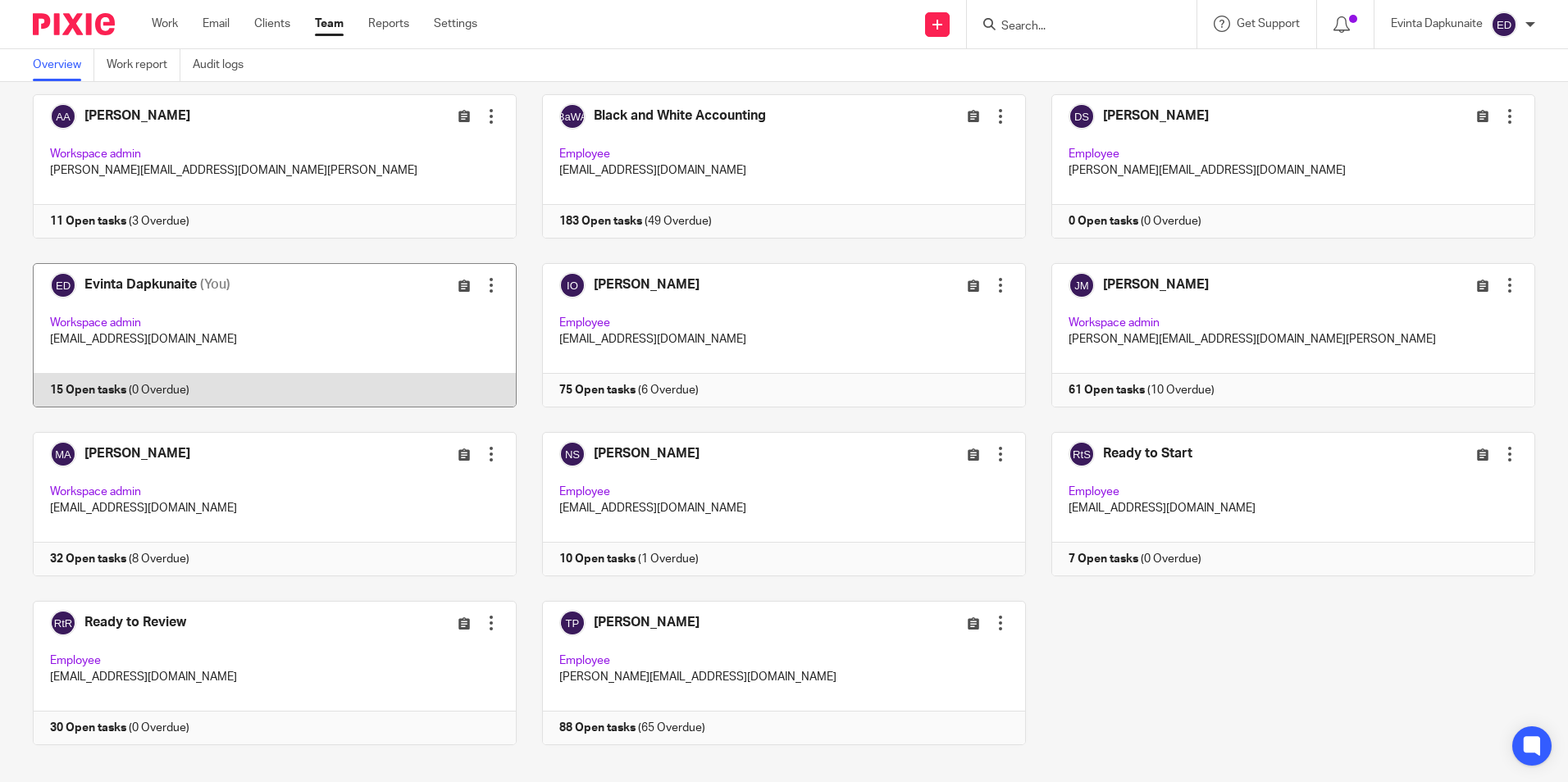
click at [329, 307] on link at bounding box center [262, 335] width 509 height 144
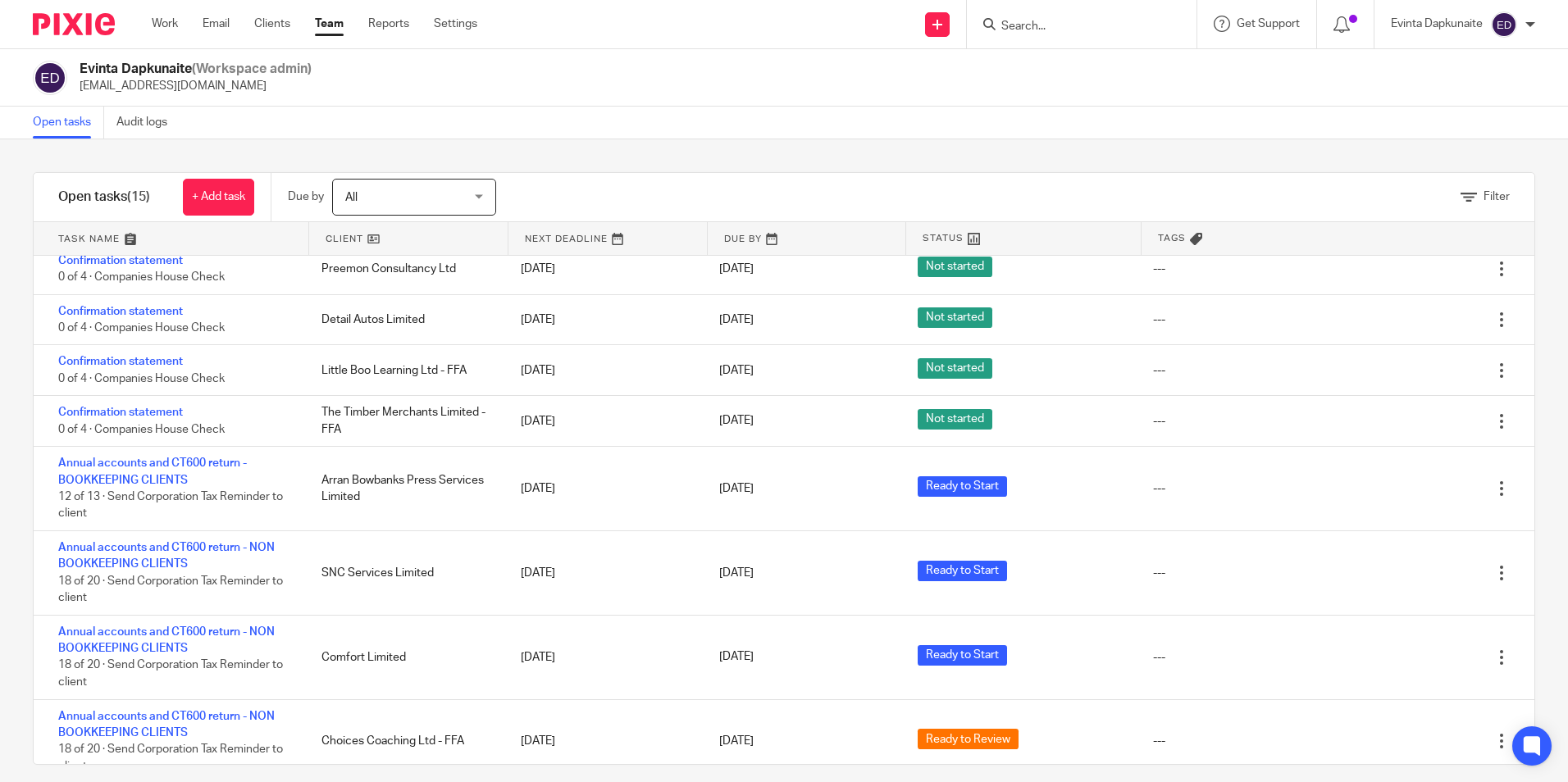
scroll to position [328, 0]
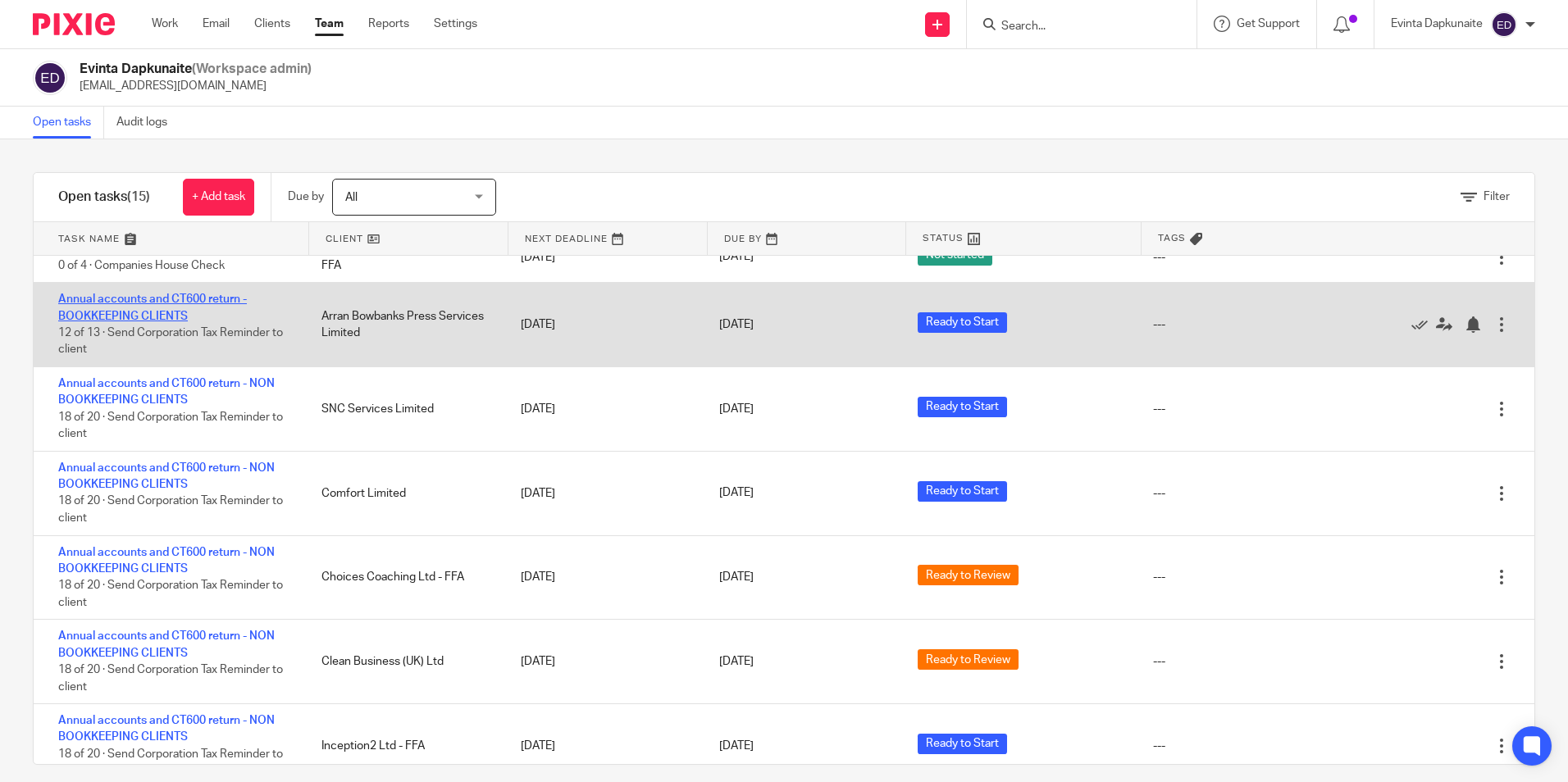
click at [150, 297] on link "Annual accounts and CT600 return - BOOKKEEPING CLIENTS" at bounding box center [152, 307] width 189 height 28
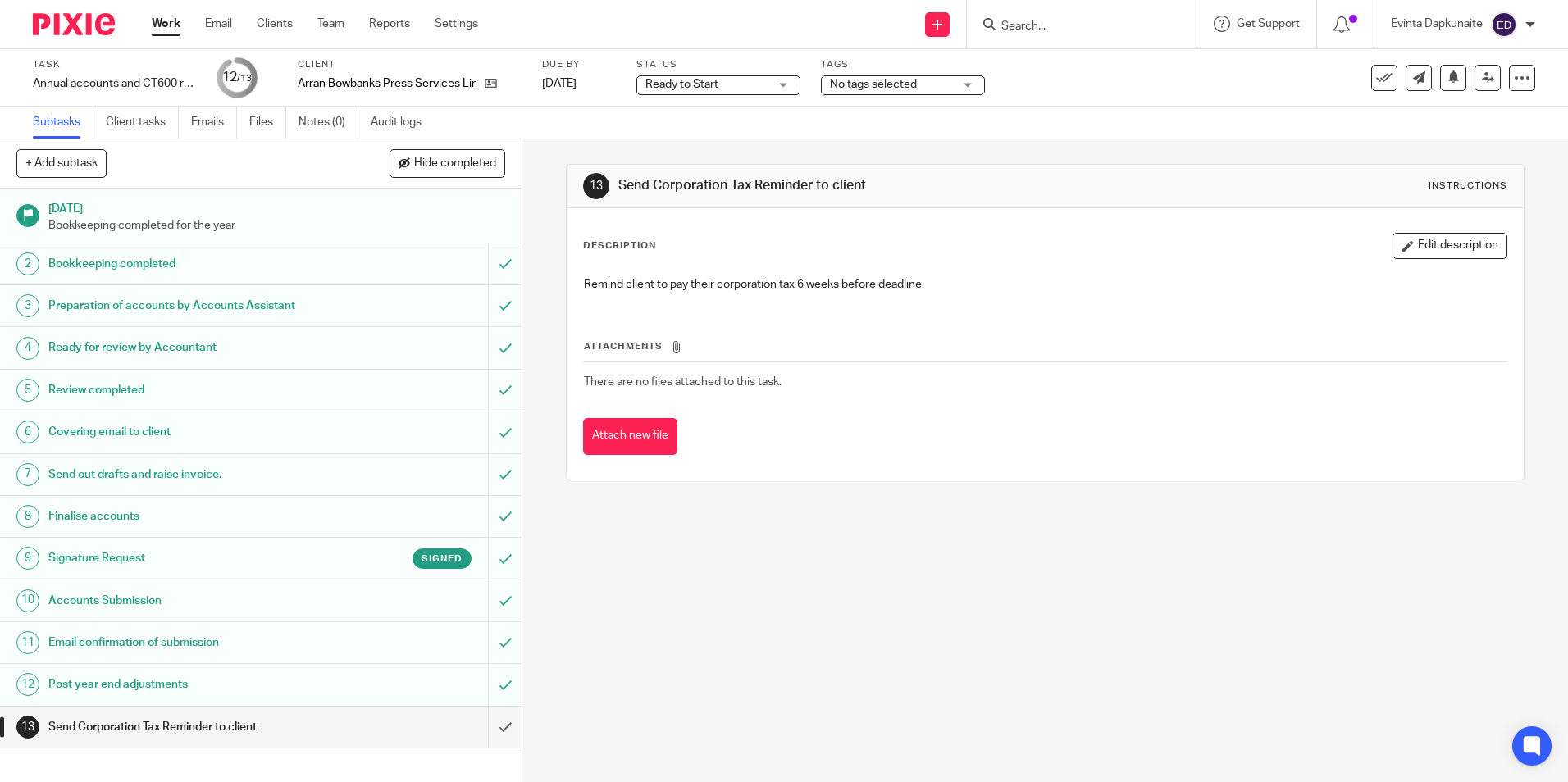
click at [496, 91] on div "Client [PERSON_NAME] Press Services Limited" at bounding box center [410, 78] width 224 height 40
click at [492, 78] on icon at bounding box center [491, 83] width 12 height 12
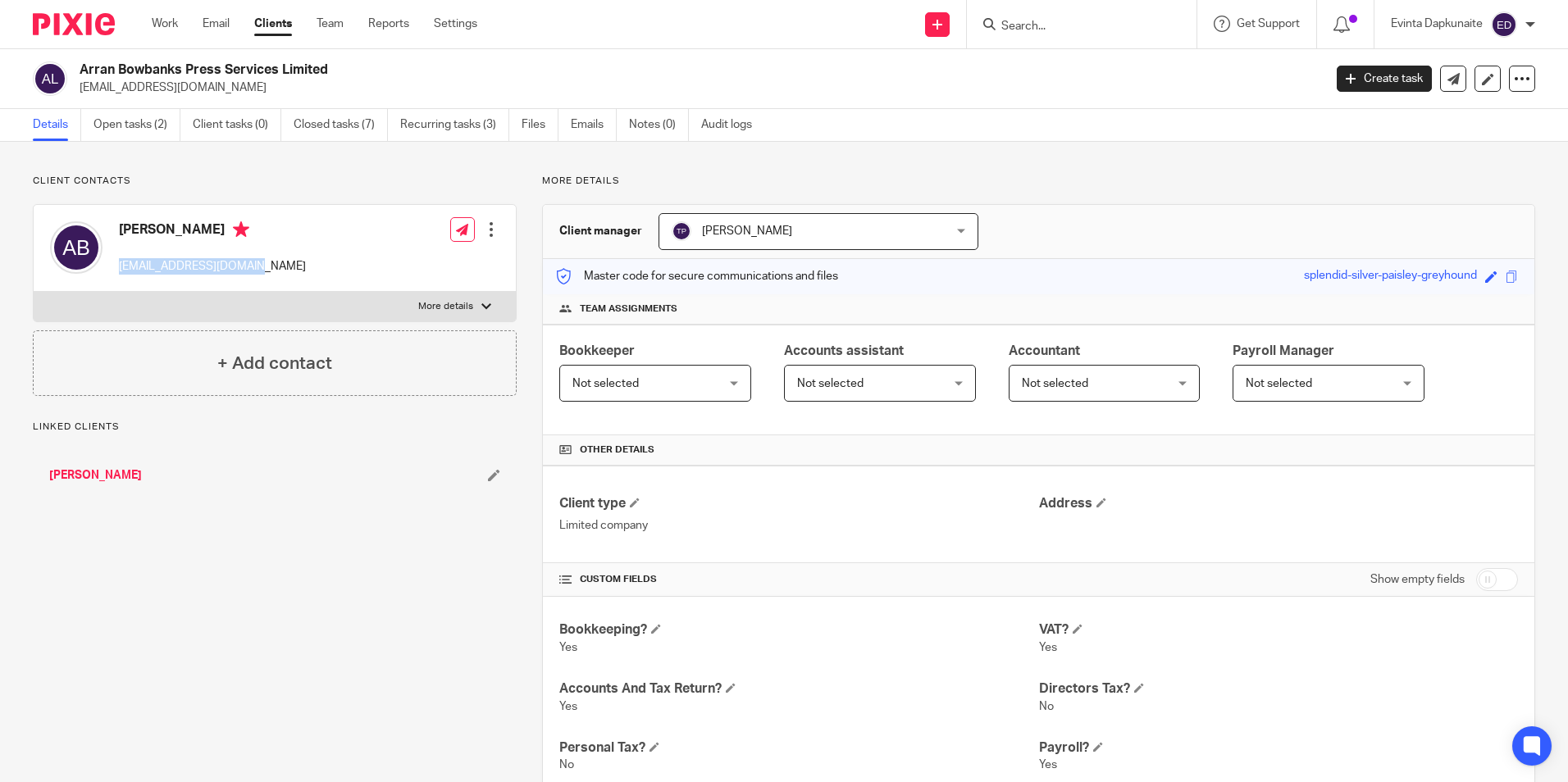
drag, startPoint x: 111, startPoint y: 266, endPoint x: 252, endPoint y: 266, distance: 141.0
click at [252, 266] on div "Arran Bowbanks arranbow@hotmail.co.uk Edit contact Create client from contact E…" at bounding box center [274, 248] width 482 height 87
drag, startPoint x: 252, startPoint y: 266, endPoint x: 234, endPoint y: 269, distance: 18.2
copy p "arranbow@hotmail.co.uk"
click at [117, 129] on link "Open tasks (2)" at bounding box center [136, 124] width 87 height 32
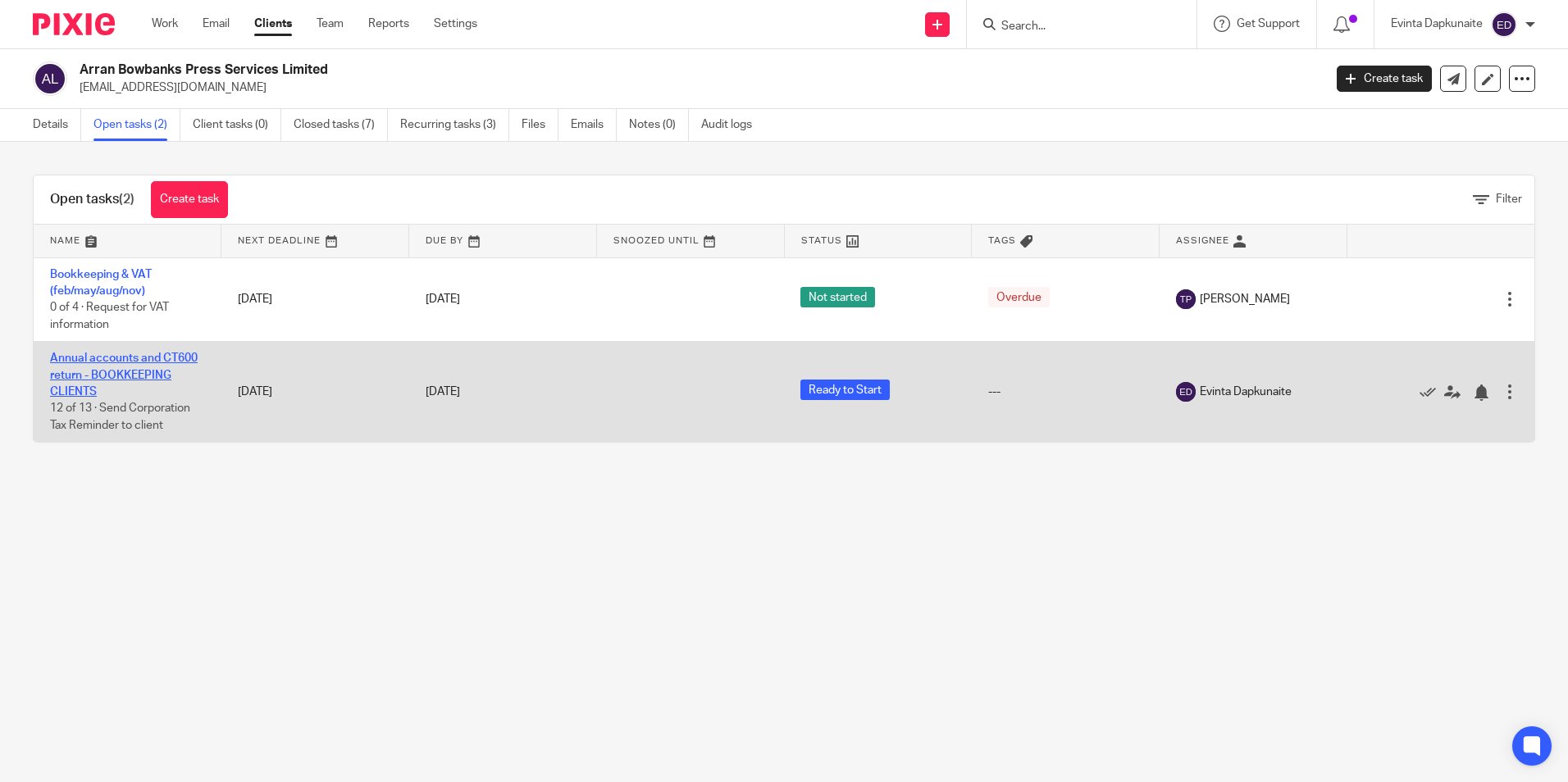
click at [150, 371] on link "Annual accounts and CT600 return - BOOKKEEPING CLIENTS" at bounding box center [123, 375] width 147 height 45
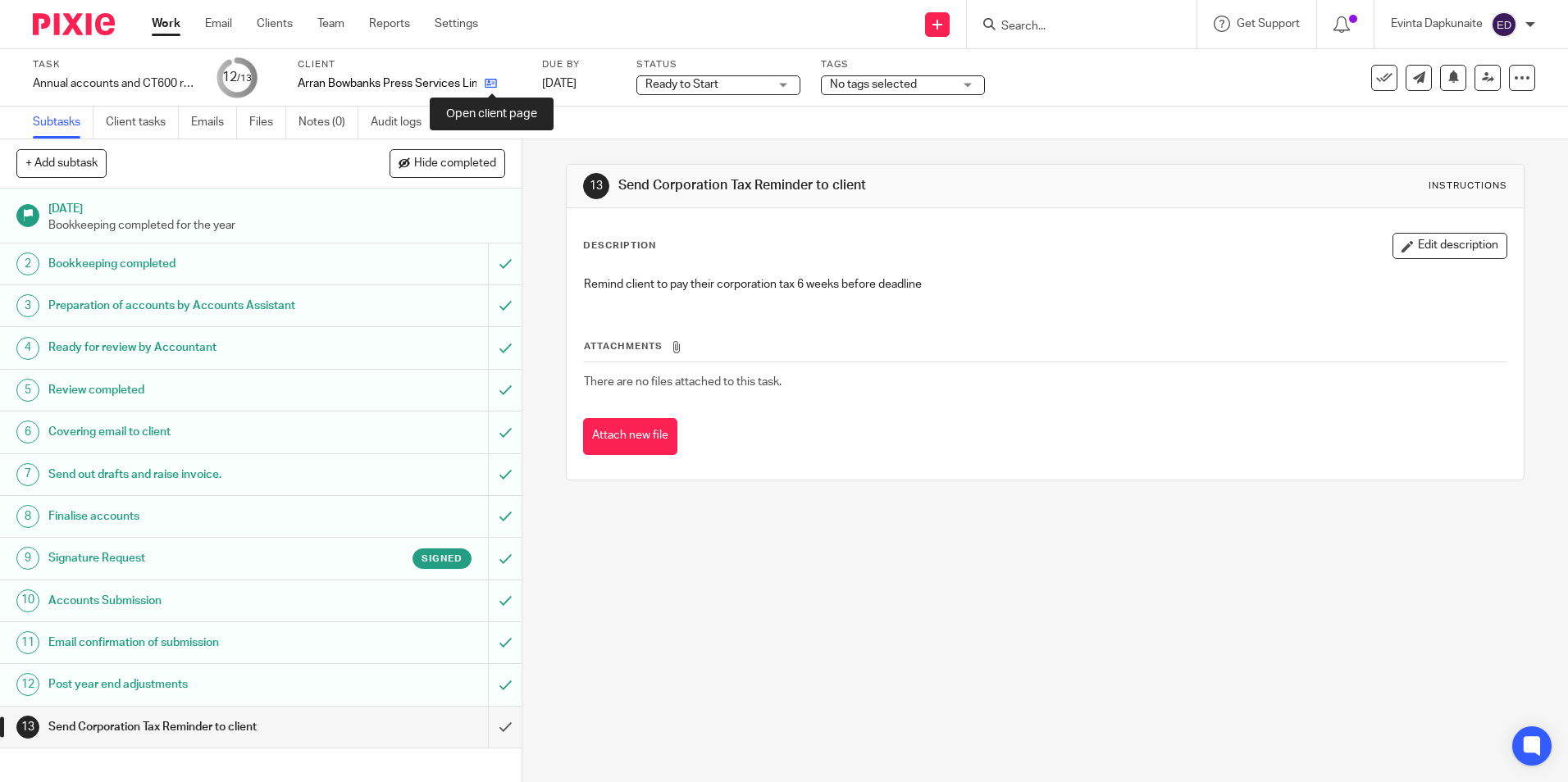
click at [486, 85] on icon at bounding box center [491, 83] width 12 height 12
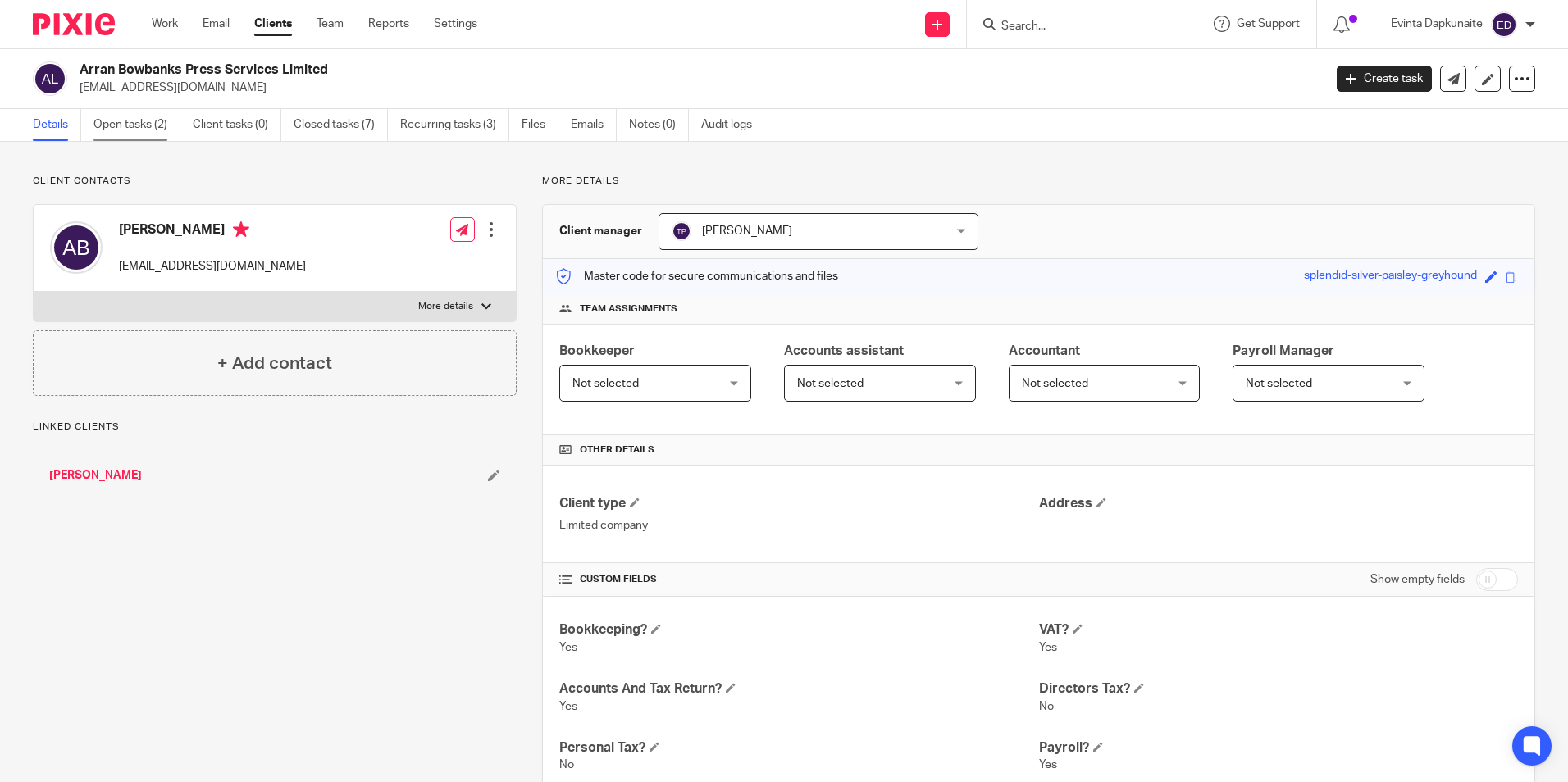
click at [149, 131] on link "Open tasks (2)" at bounding box center [136, 124] width 87 height 32
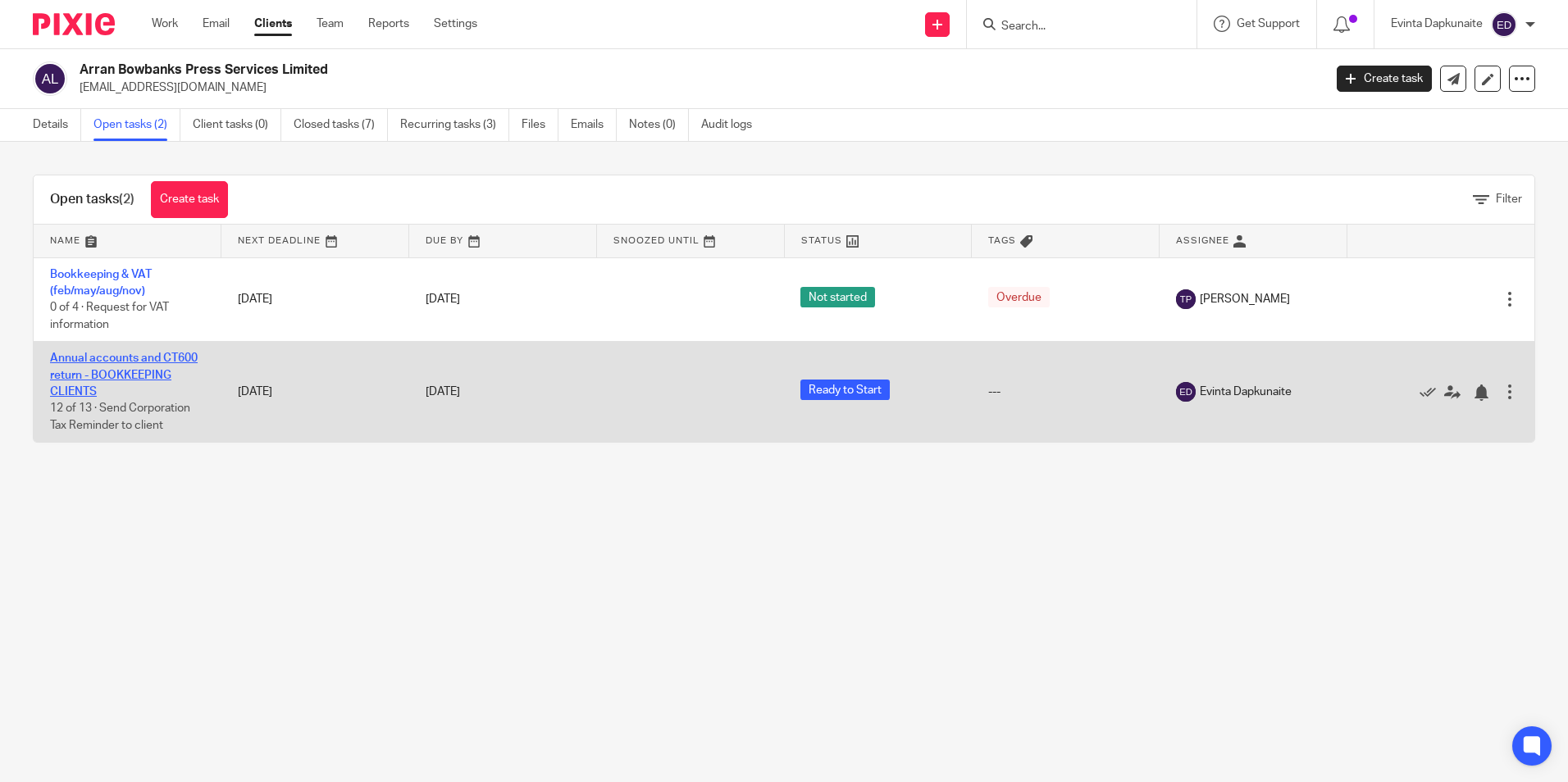
click at [143, 370] on link "Annual accounts and CT600 return - BOOKKEEPING CLIENTS" at bounding box center [123, 375] width 147 height 45
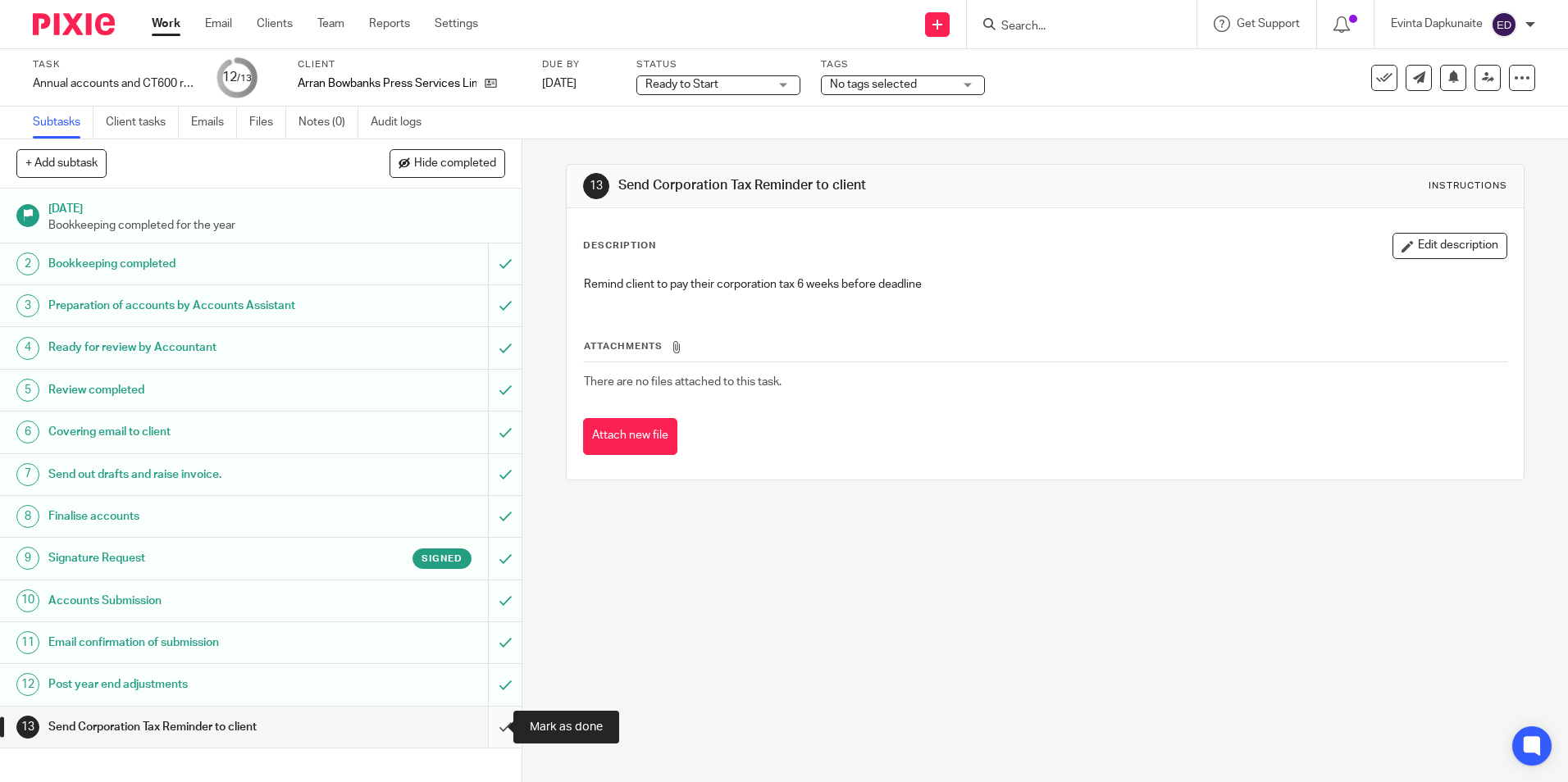
click at [492, 727] on input "submit" at bounding box center [260, 727] width 522 height 41
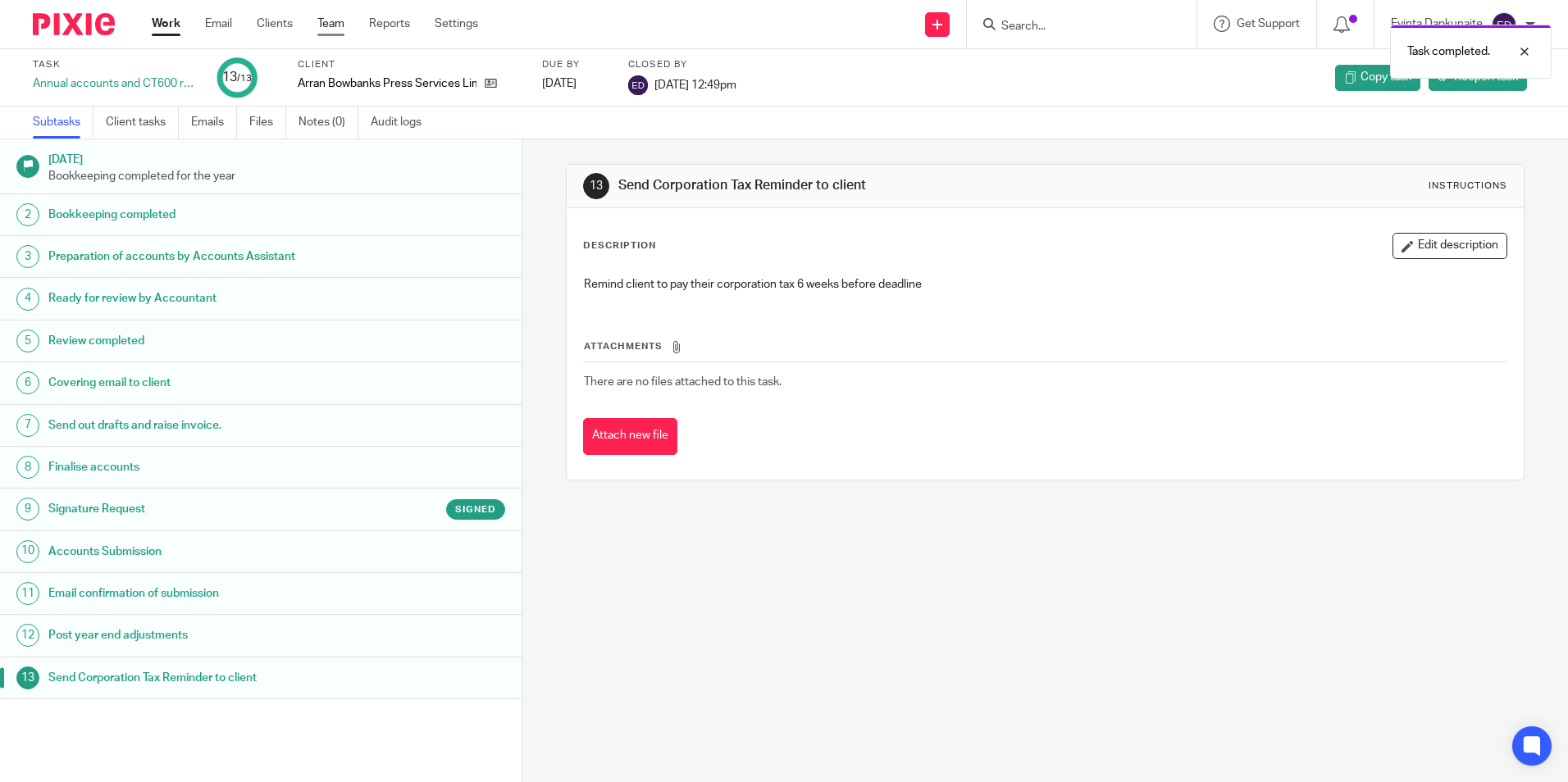
click at [333, 31] on link "Team" at bounding box center [330, 23] width 27 height 16
click at [336, 19] on link "Team" at bounding box center [330, 23] width 27 height 16
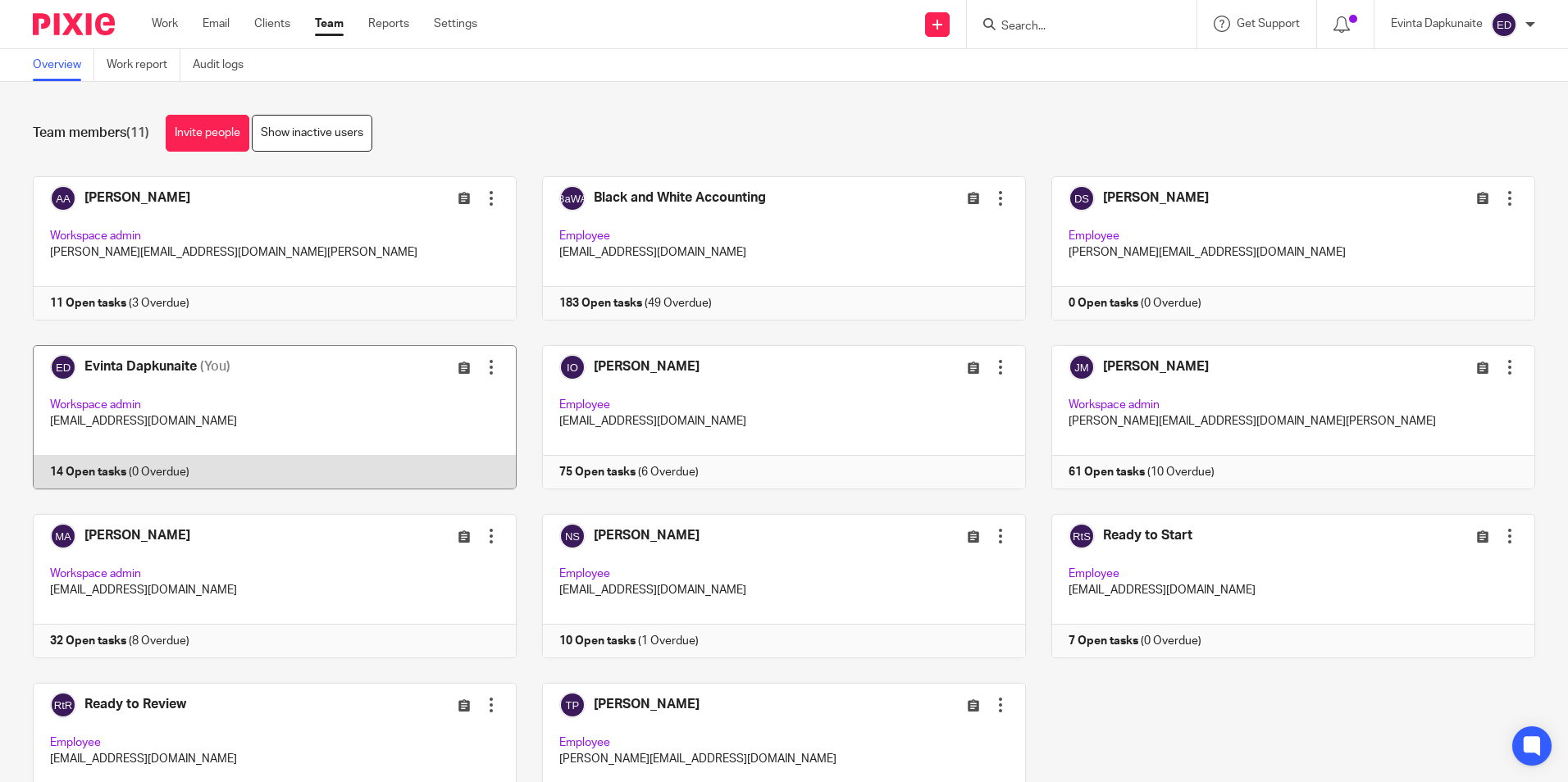
click at [265, 407] on link at bounding box center [262, 416] width 509 height 144
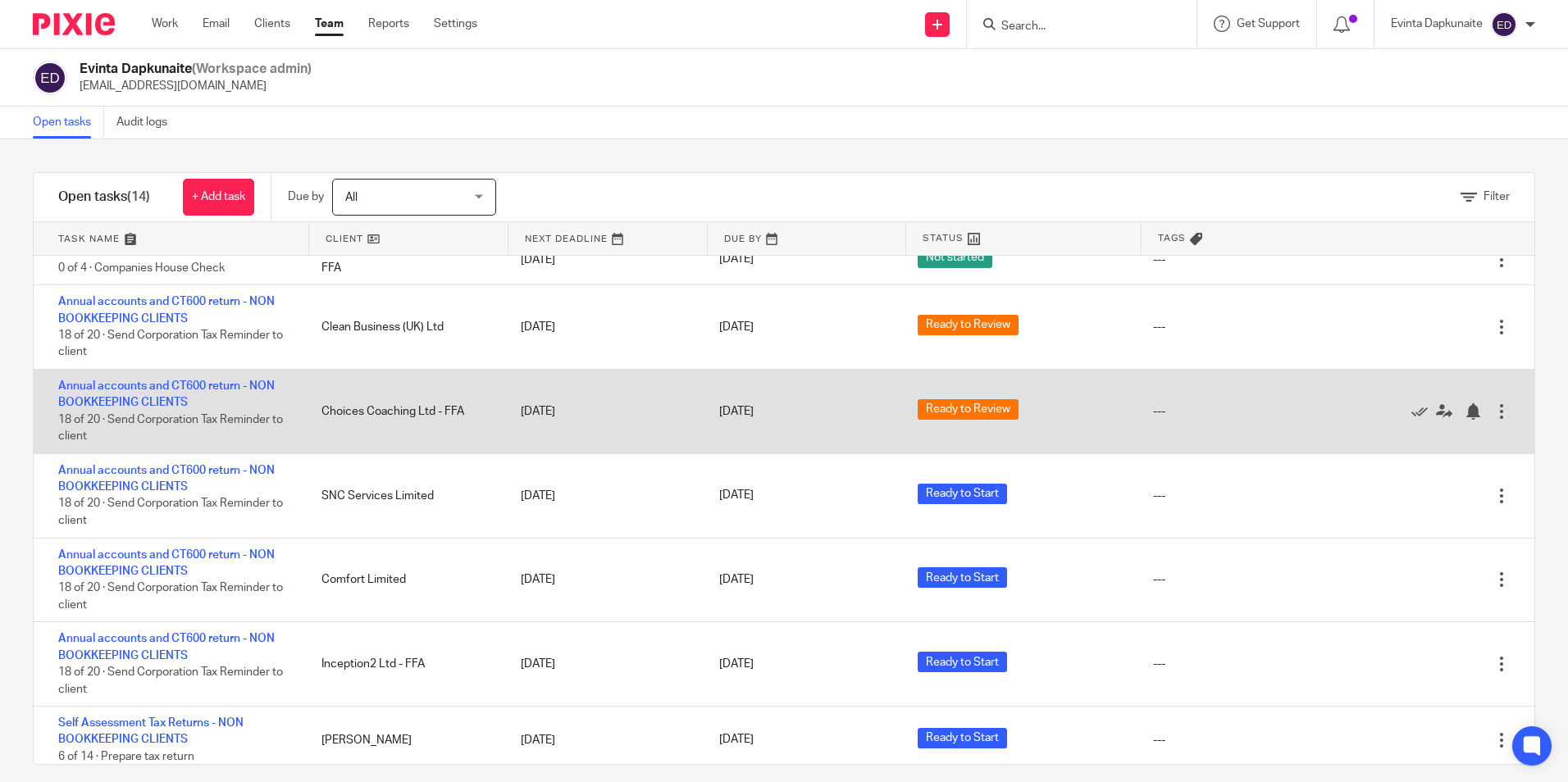
scroll to position [328, 0]
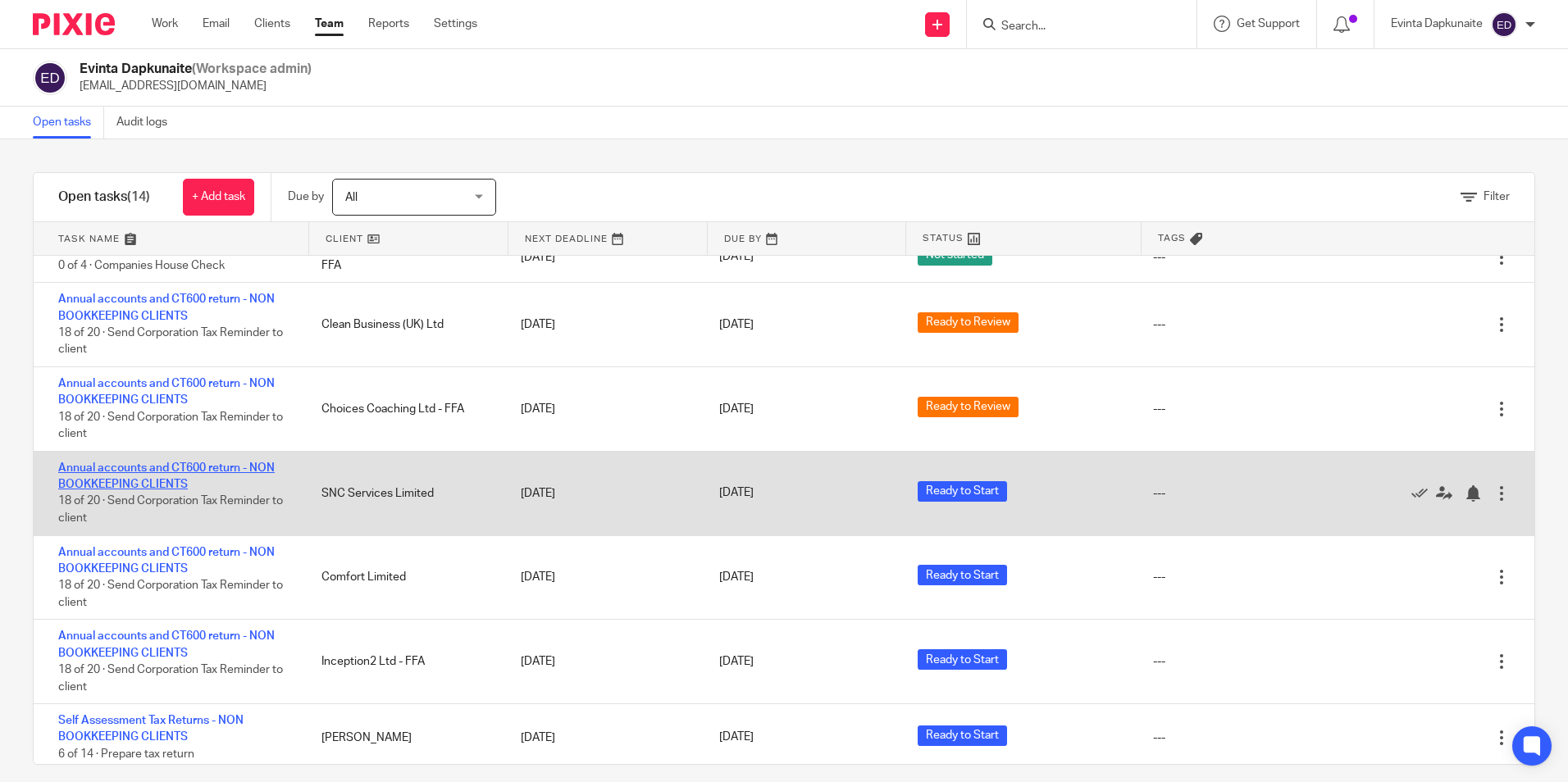
click at [178, 466] on link "Annual accounts and CT600 return - NON BOOKKEEPING CLIENTS" at bounding box center [166, 476] width 216 height 28
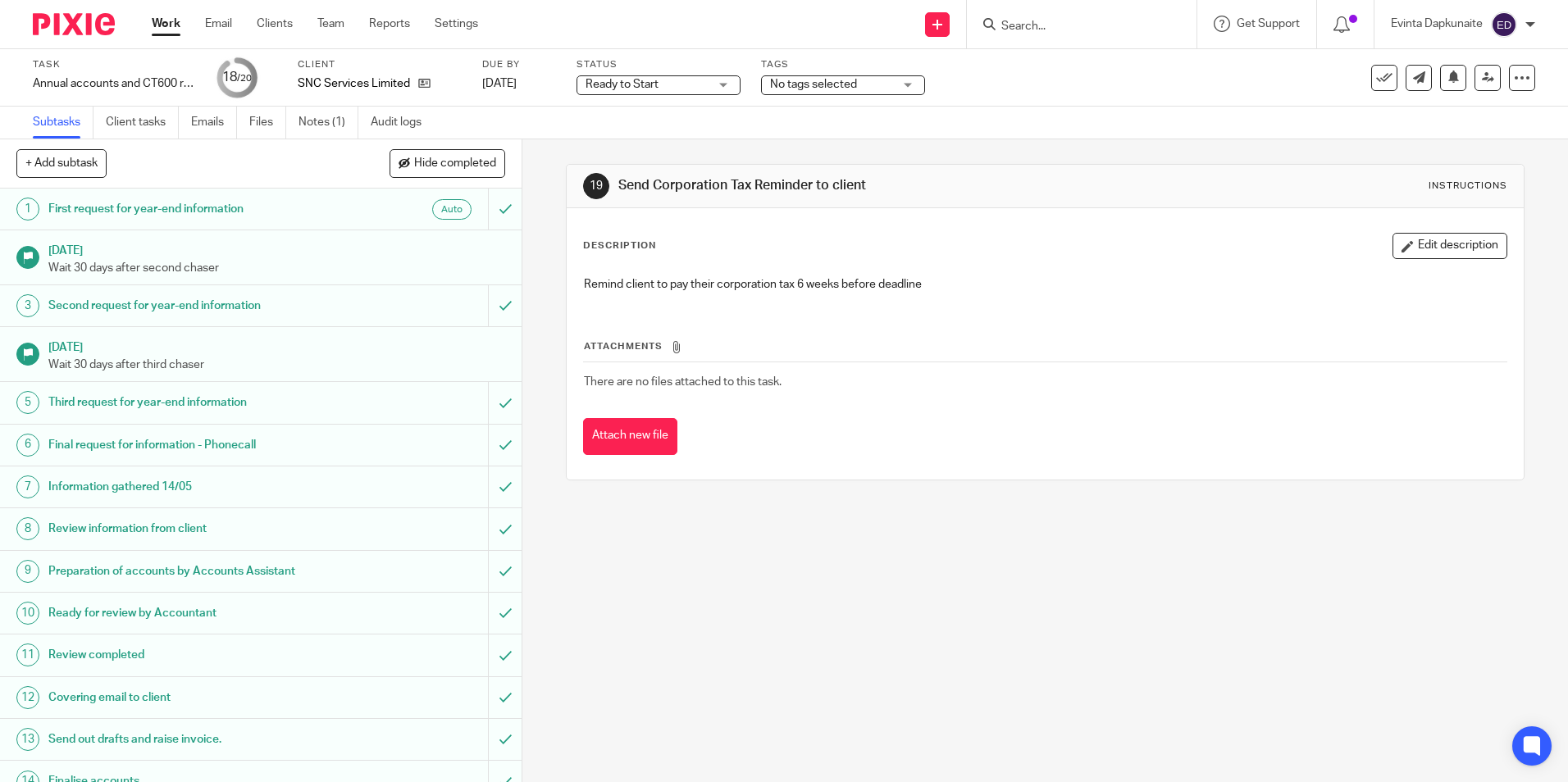
click at [724, 91] on div "Ready to Start Ready to Start" at bounding box center [658, 84] width 164 height 20
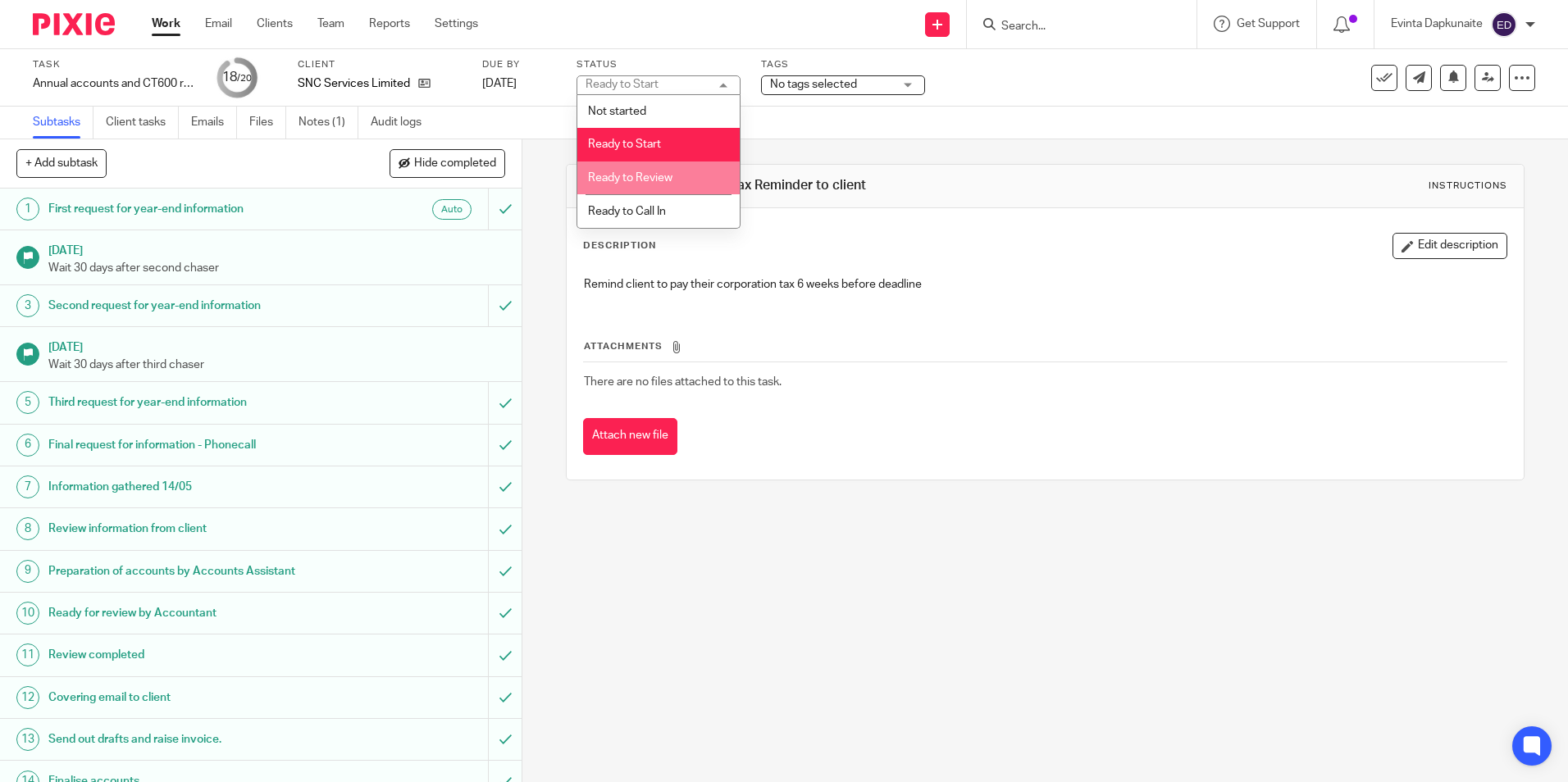
click at [687, 178] on li "Ready to Review" at bounding box center [658, 178] width 162 height 34
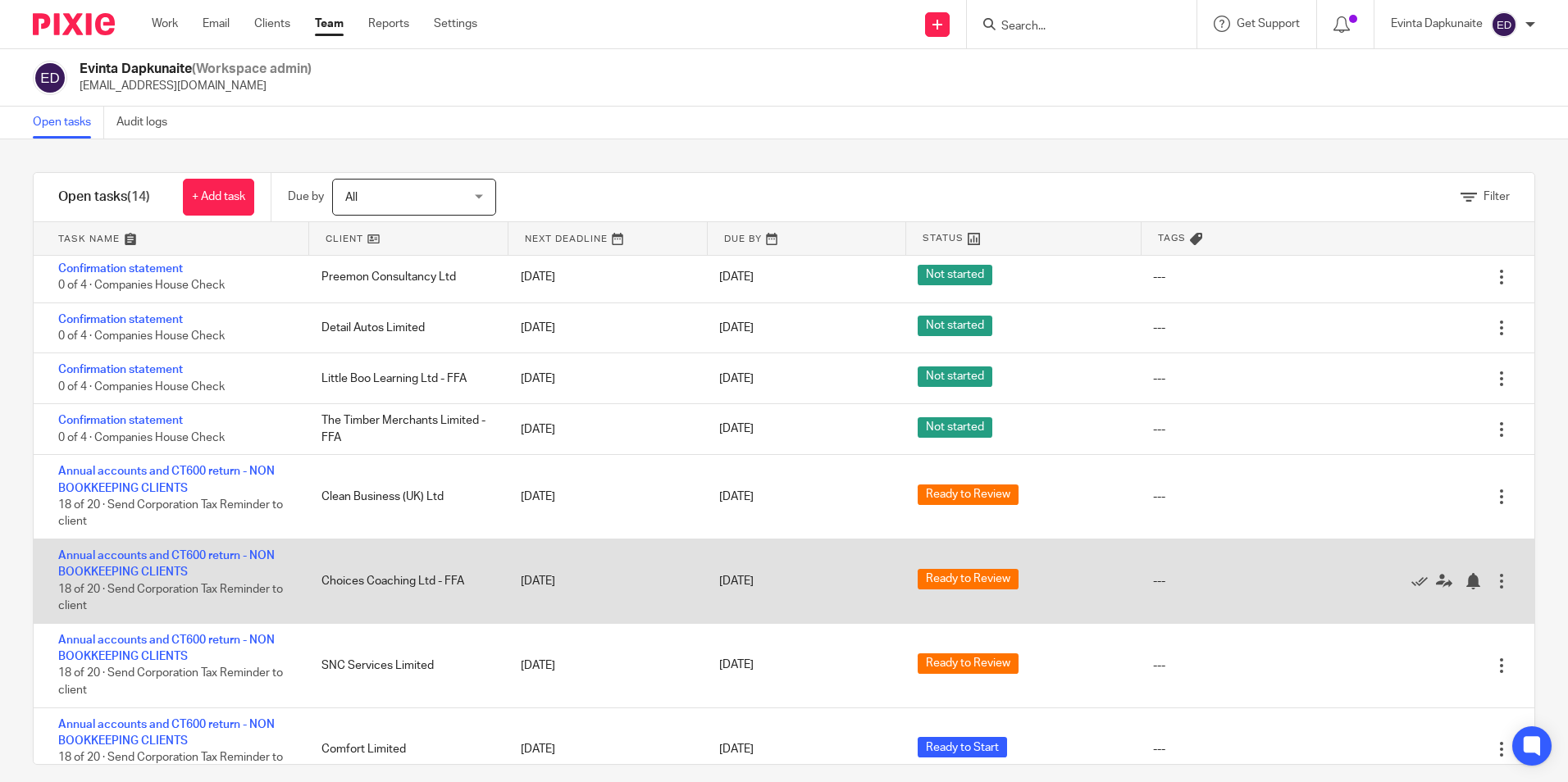
scroll to position [403, 0]
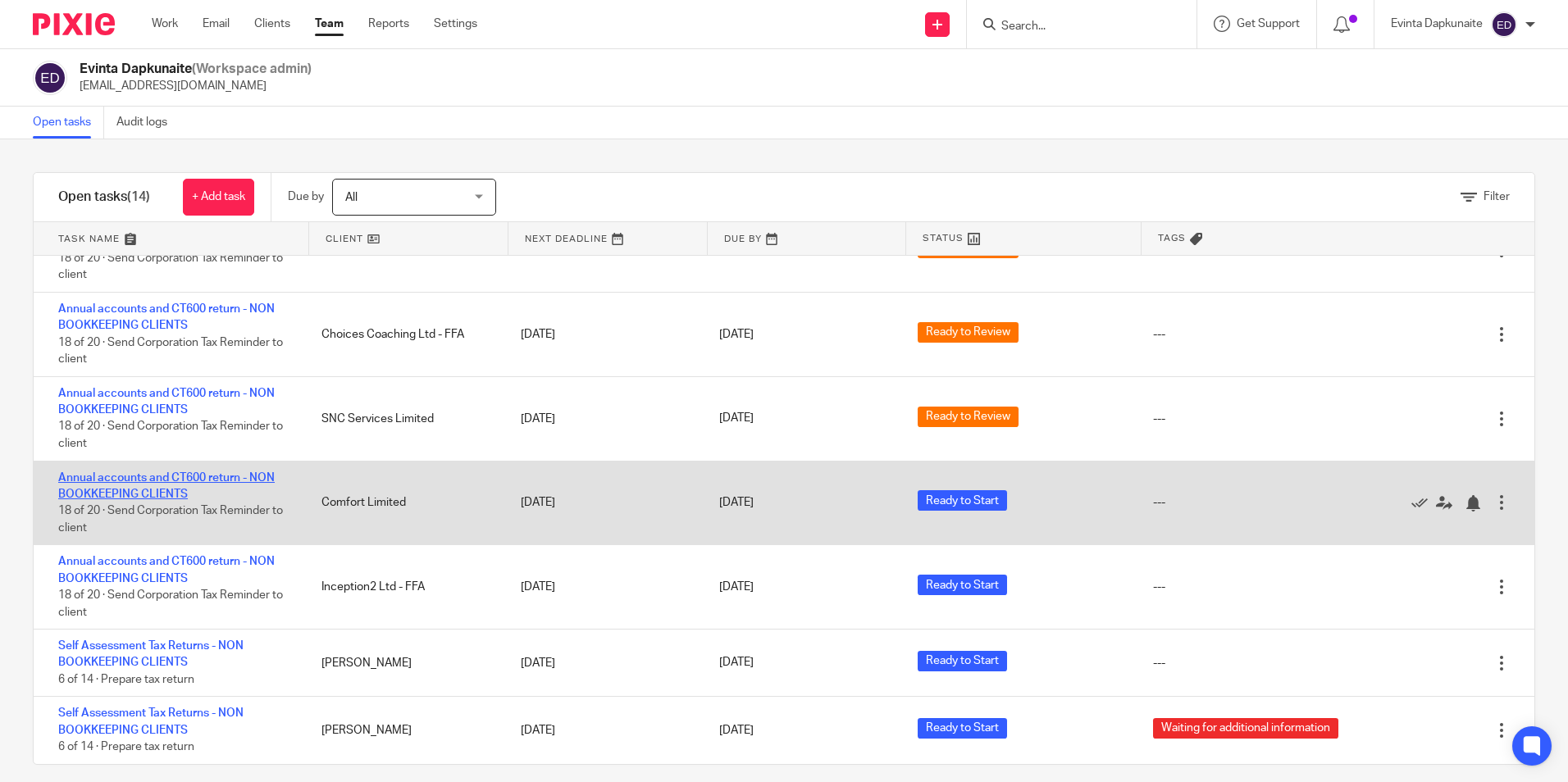
click at [127, 491] on link "Annual accounts and CT600 return - NON BOOKKEEPING CLIENTS" at bounding box center [166, 486] width 216 height 28
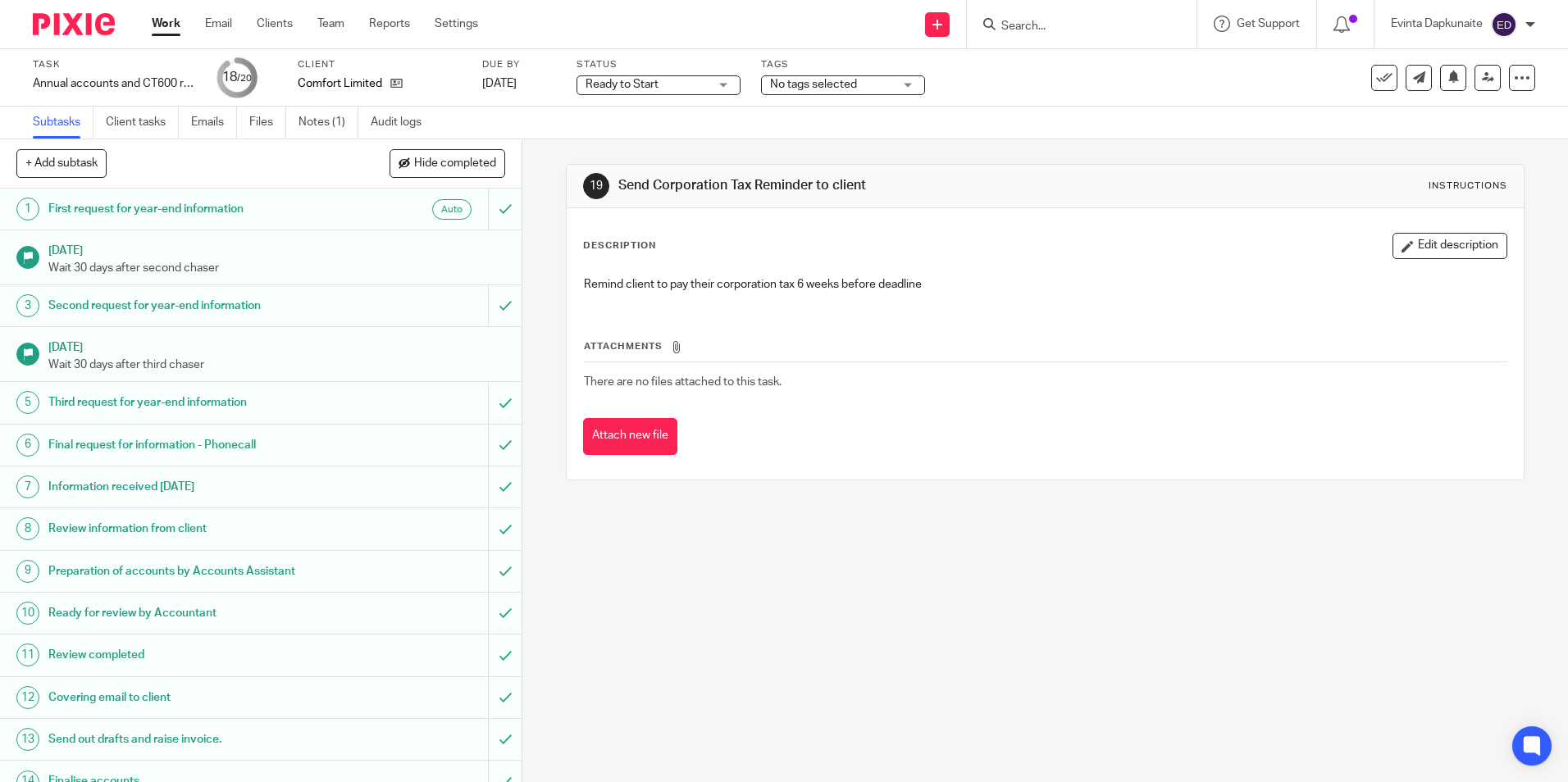
click at [704, 96] on div "Status Ready to Start Ready to Start Not started Ready to Start Ready to Review…" at bounding box center [658, 78] width 164 height 40
click at [716, 83] on div "Ready to Start Ready to Start" at bounding box center [658, 84] width 164 height 20
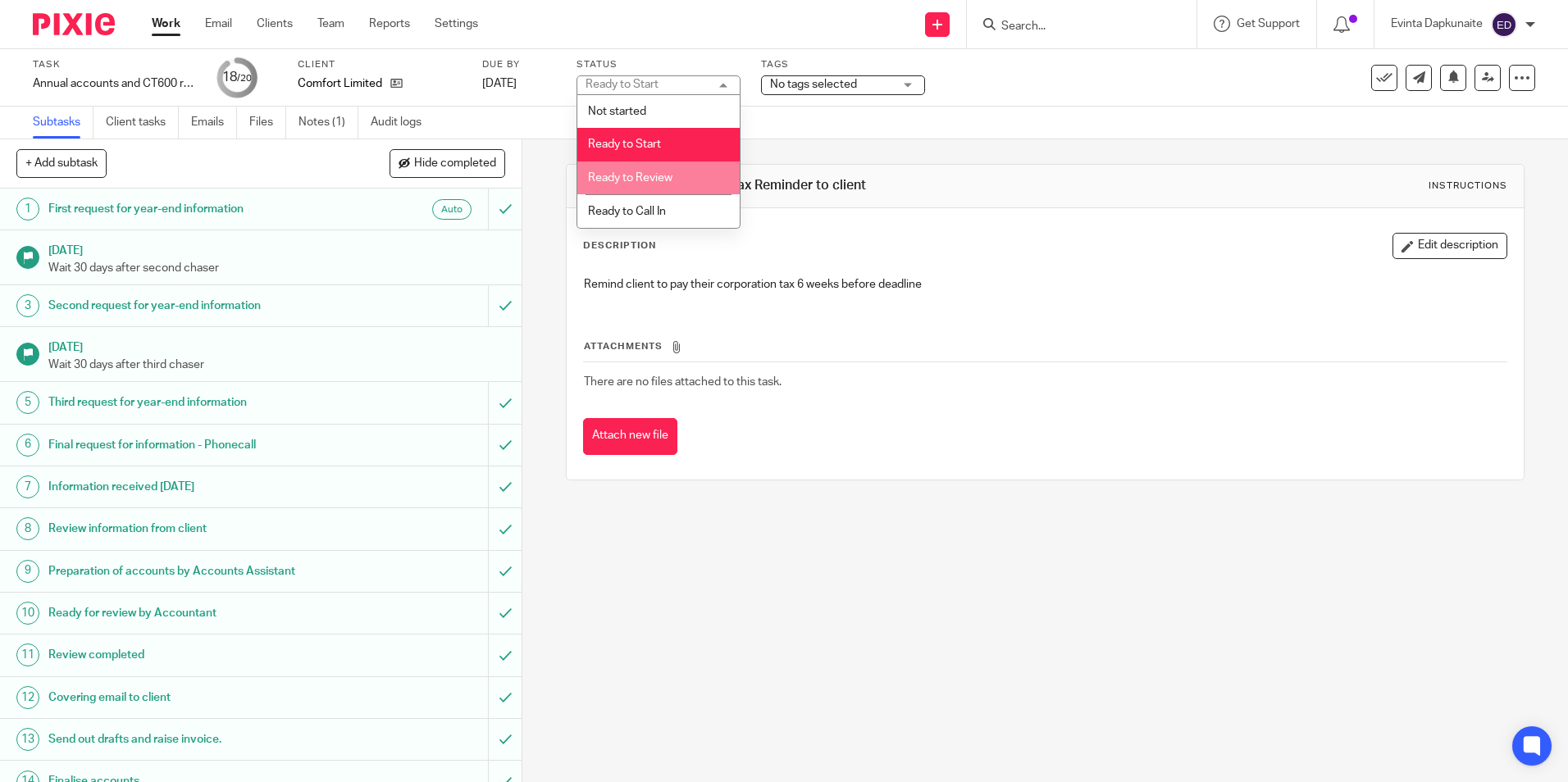
click at [690, 176] on li "Ready to Review" at bounding box center [658, 178] width 162 height 34
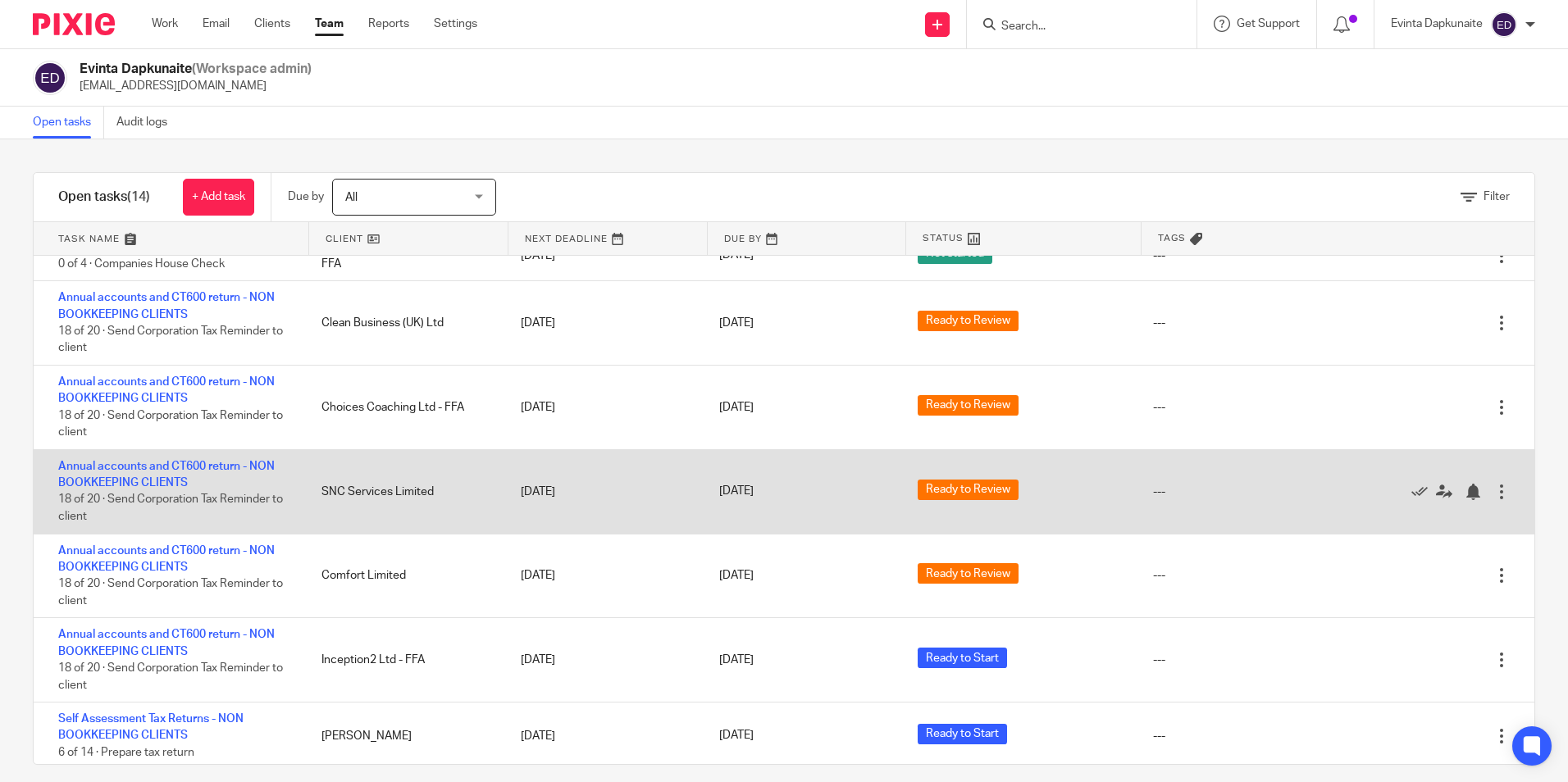
scroll to position [403, 0]
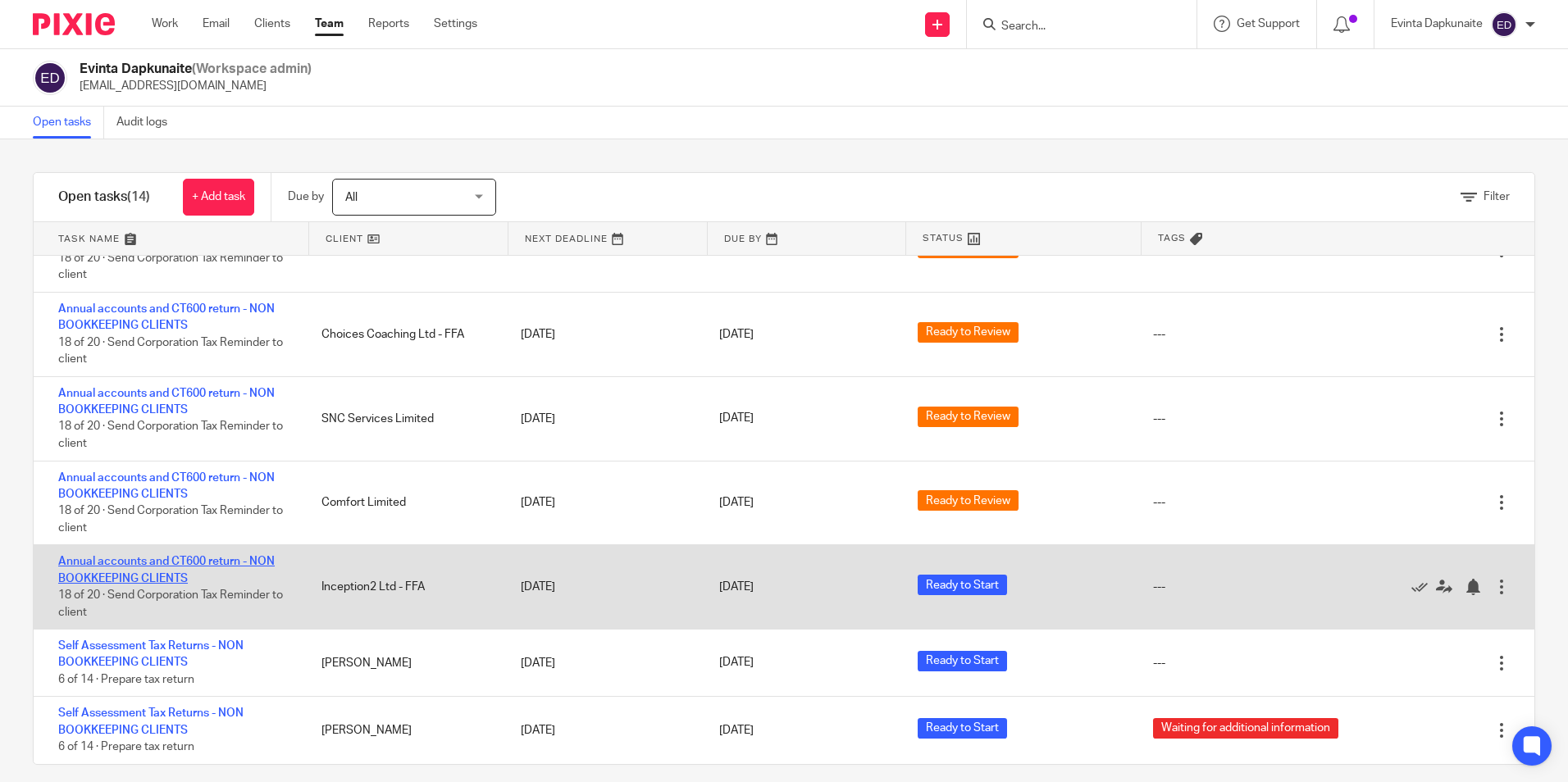
click at [166, 557] on link "Annual accounts and CT600 return - NON BOOKKEEPING CLIENTS" at bounding box center [166, 570] width 216 height 28
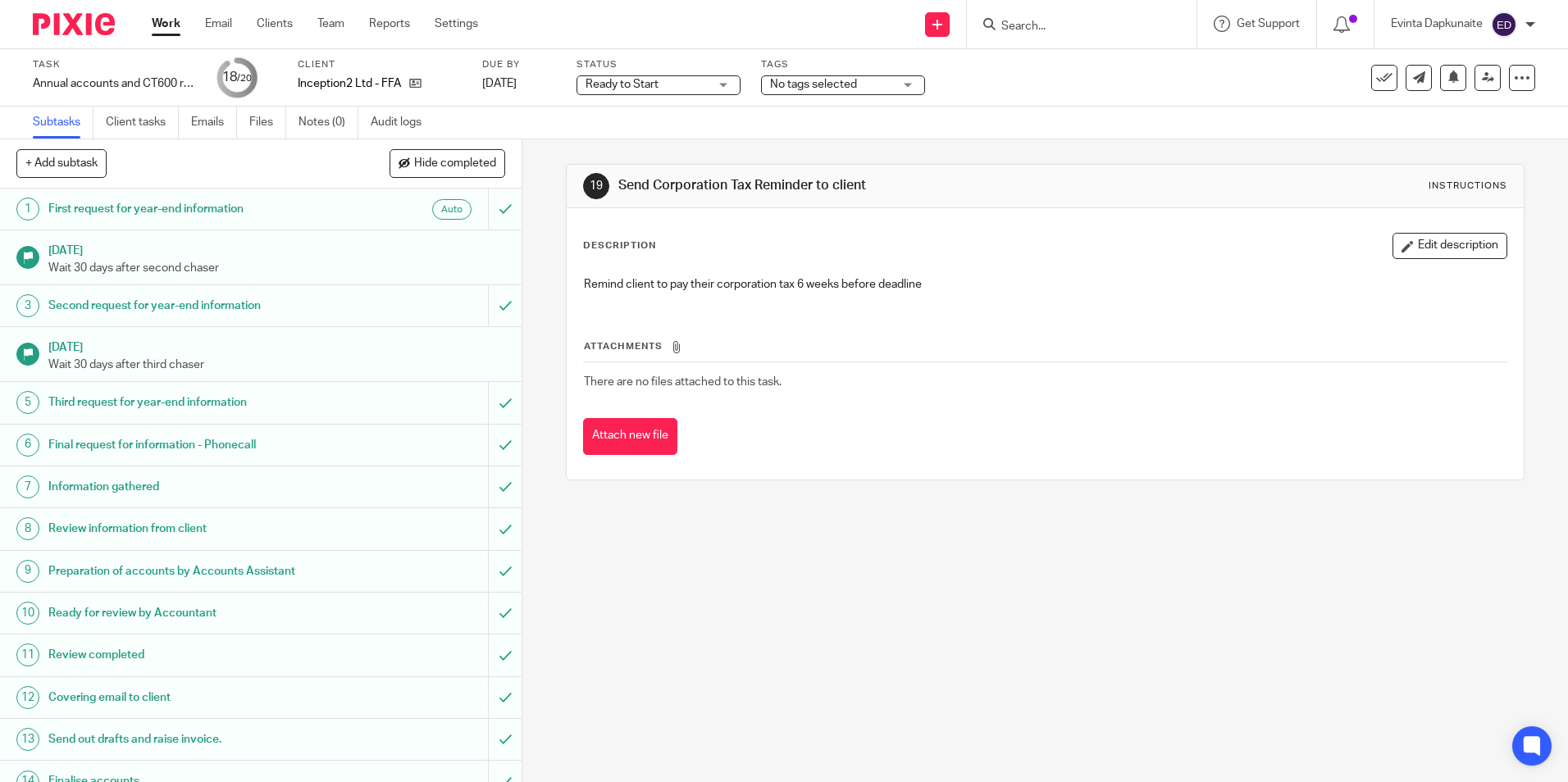
click at [842, 85] on span "No tags selected" at bounding box center [813, 84] width 87 height 11
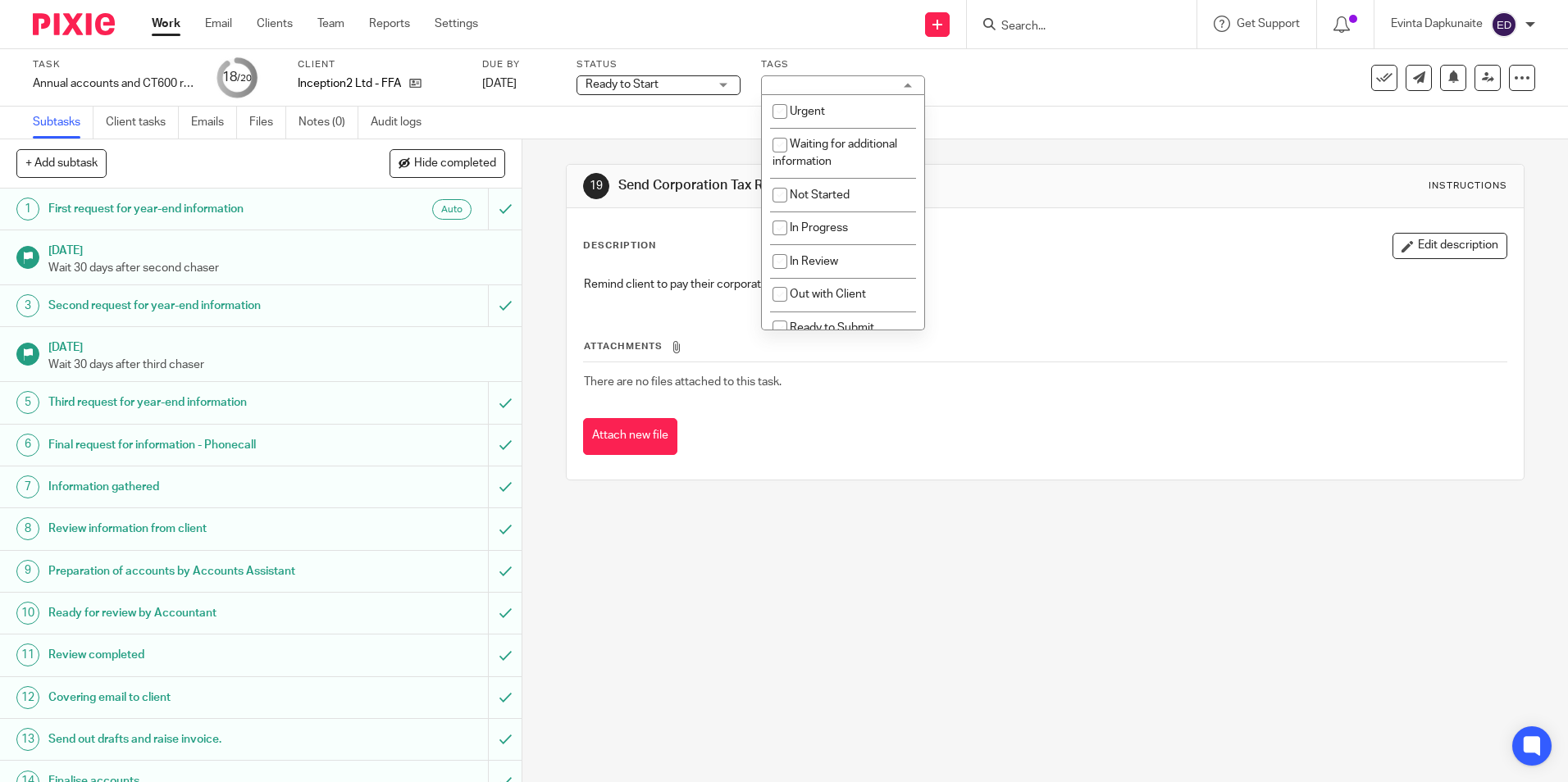
click at [666, 89] on span "Ready to Start" at bounding box center [647, 84] width 123 height 17
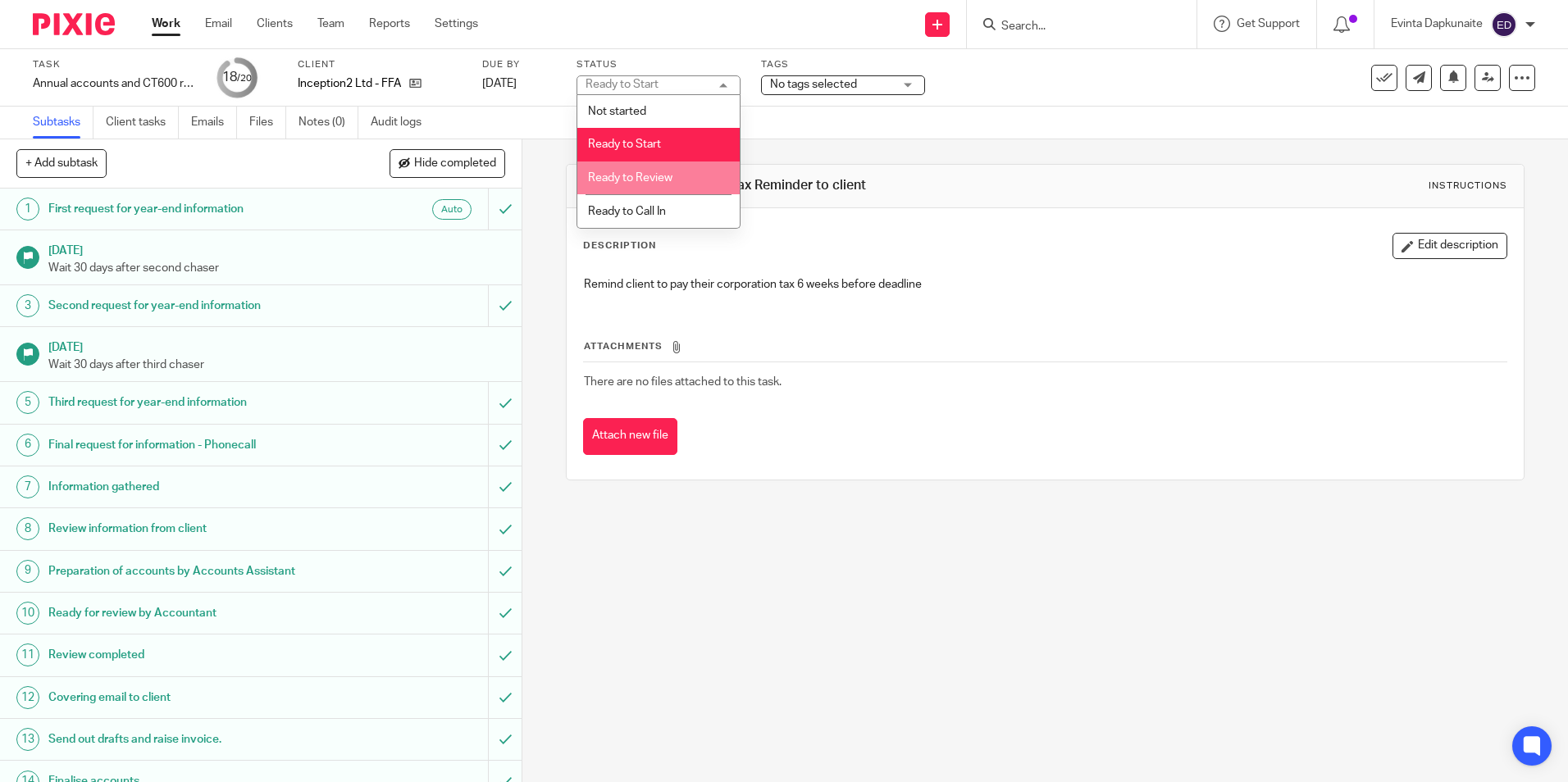
click at [645, 185] on li "Ready to Review" at bounding box center [658, 178] width 162 height 34
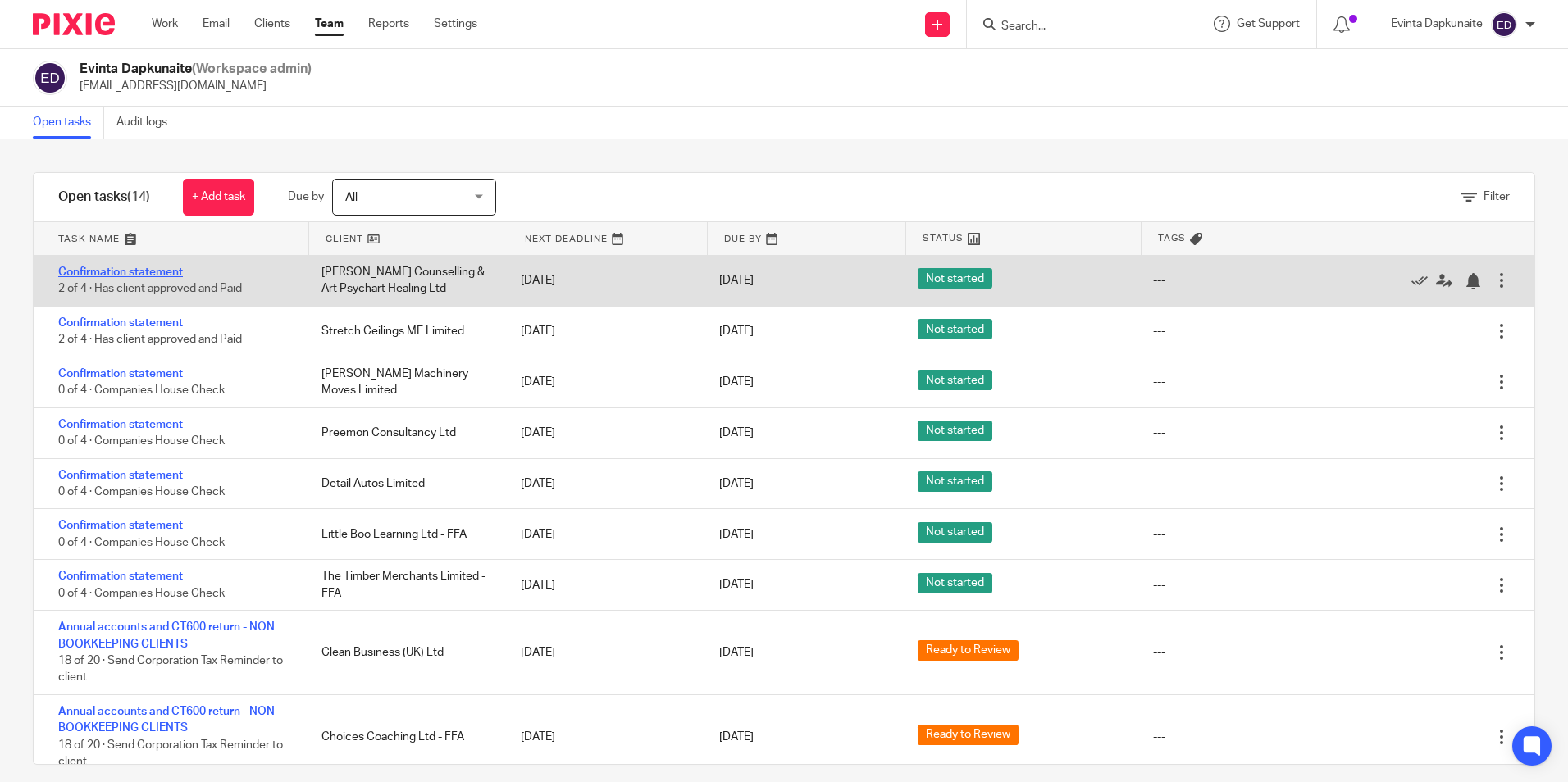
click at [132, 267] on link "Confirmation statement" at bounding box center [120, 272] width 125 height 11
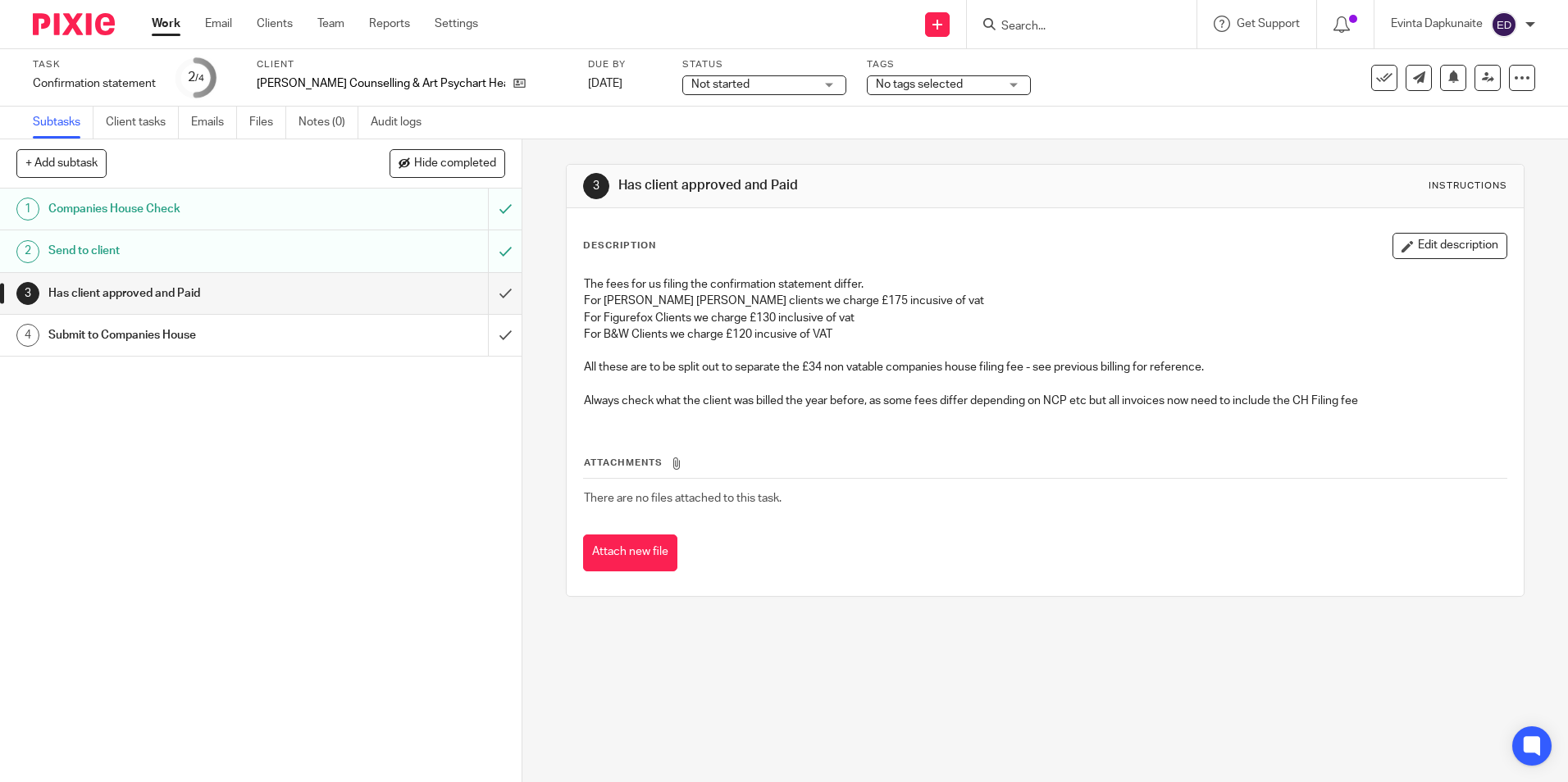
click at [762, 87] on span "Not started" at bounding box center [752, 84] width 123 height 17
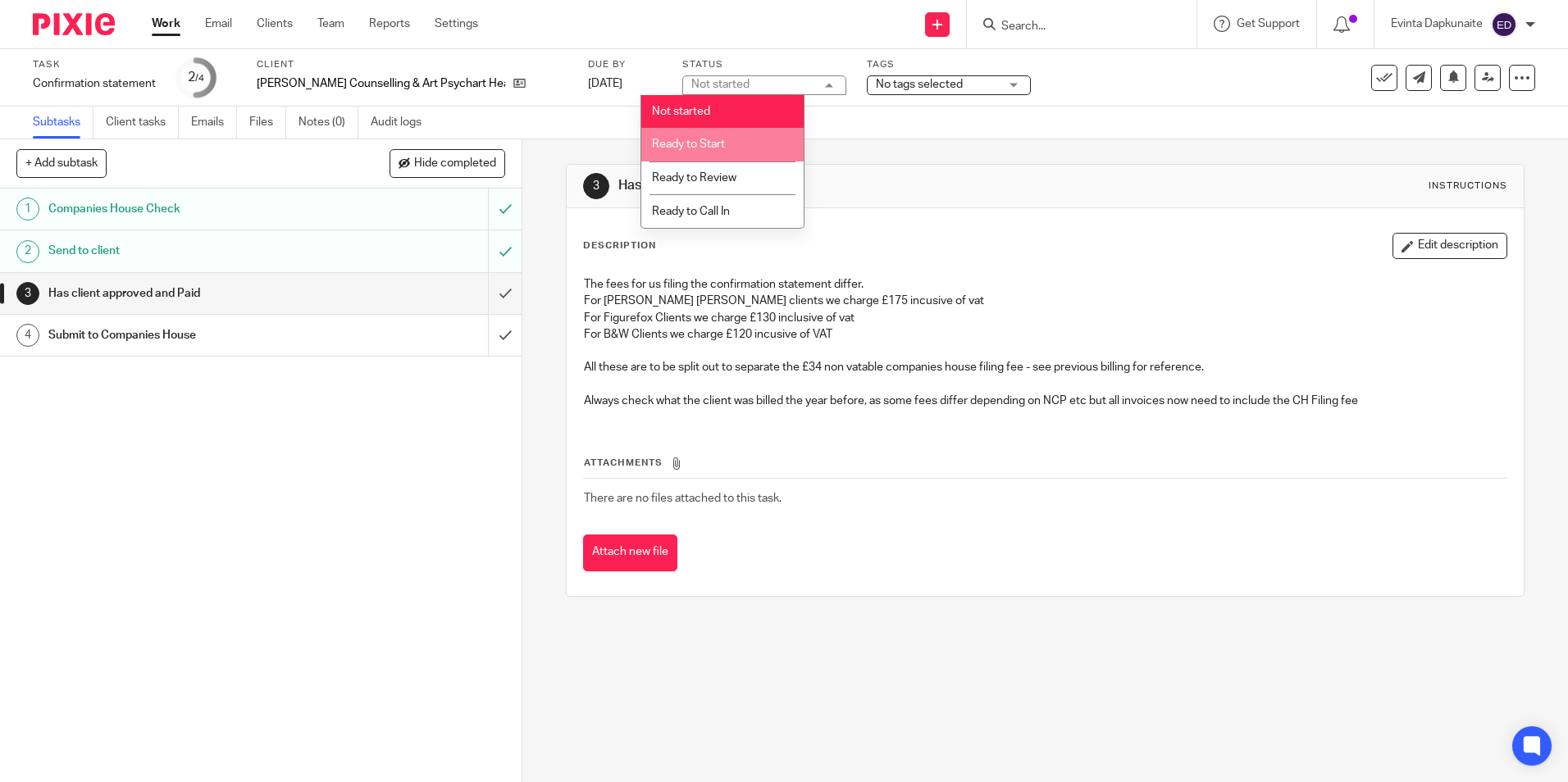
click at [733, 134] on li "Ready to Start" at bounding box center [722, 144] width 162 height 34
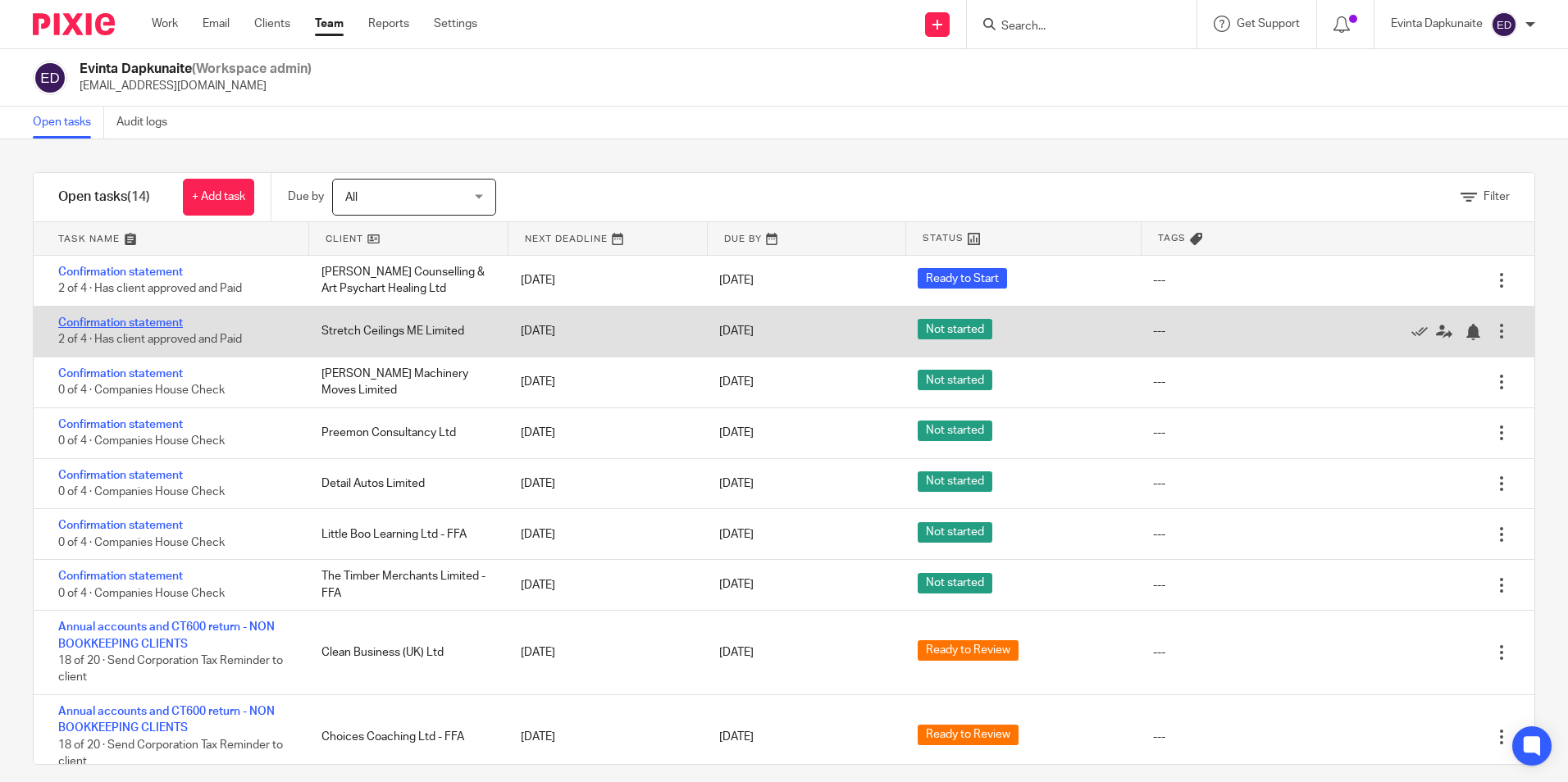
click at [150, 320] on link "Confirmation statement" at bounding box center [120, 322] width 125 height 11
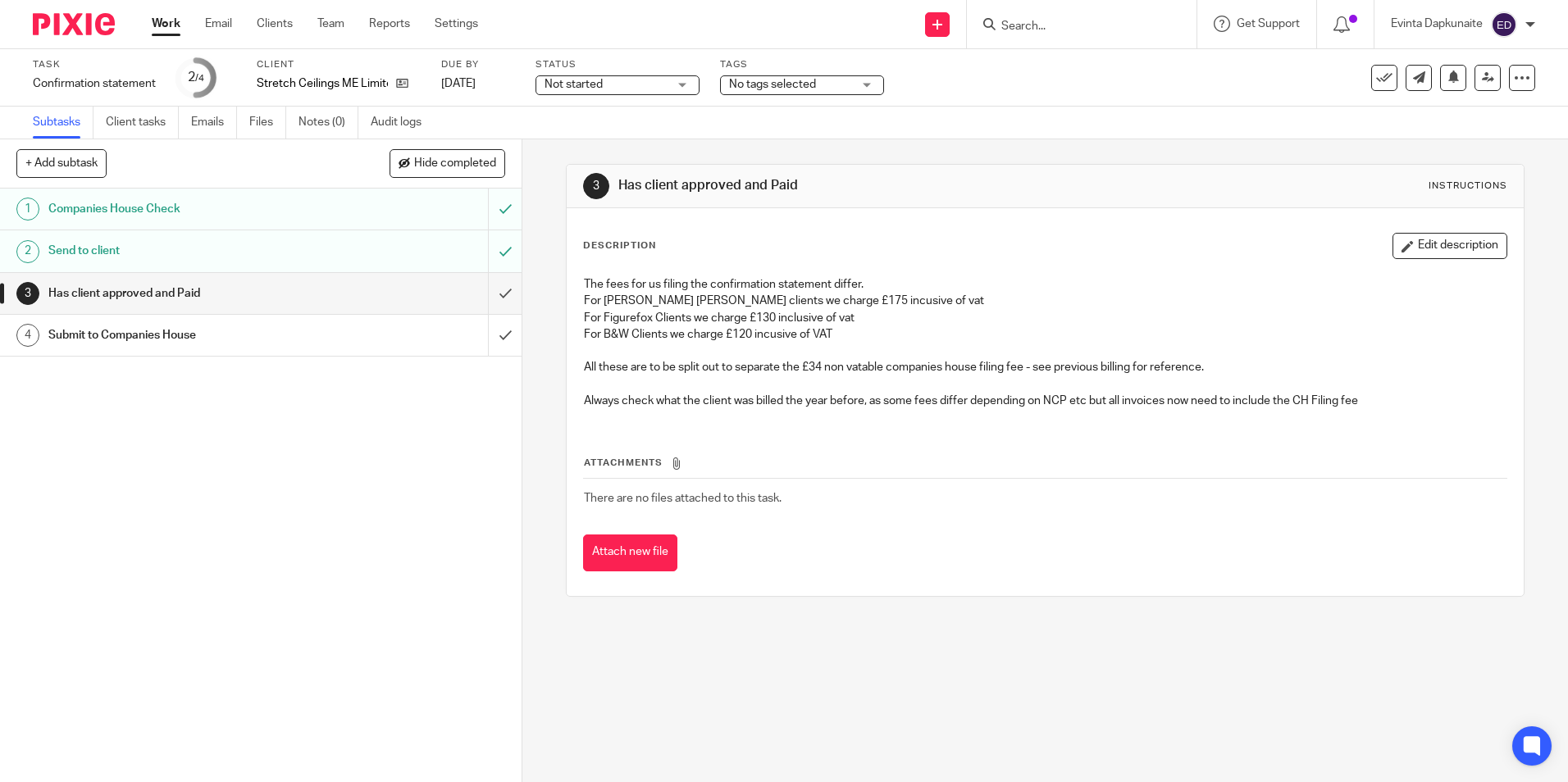
click at [658, 87] on span "Not started" at bounding box center [605, 84] width 123 height 17
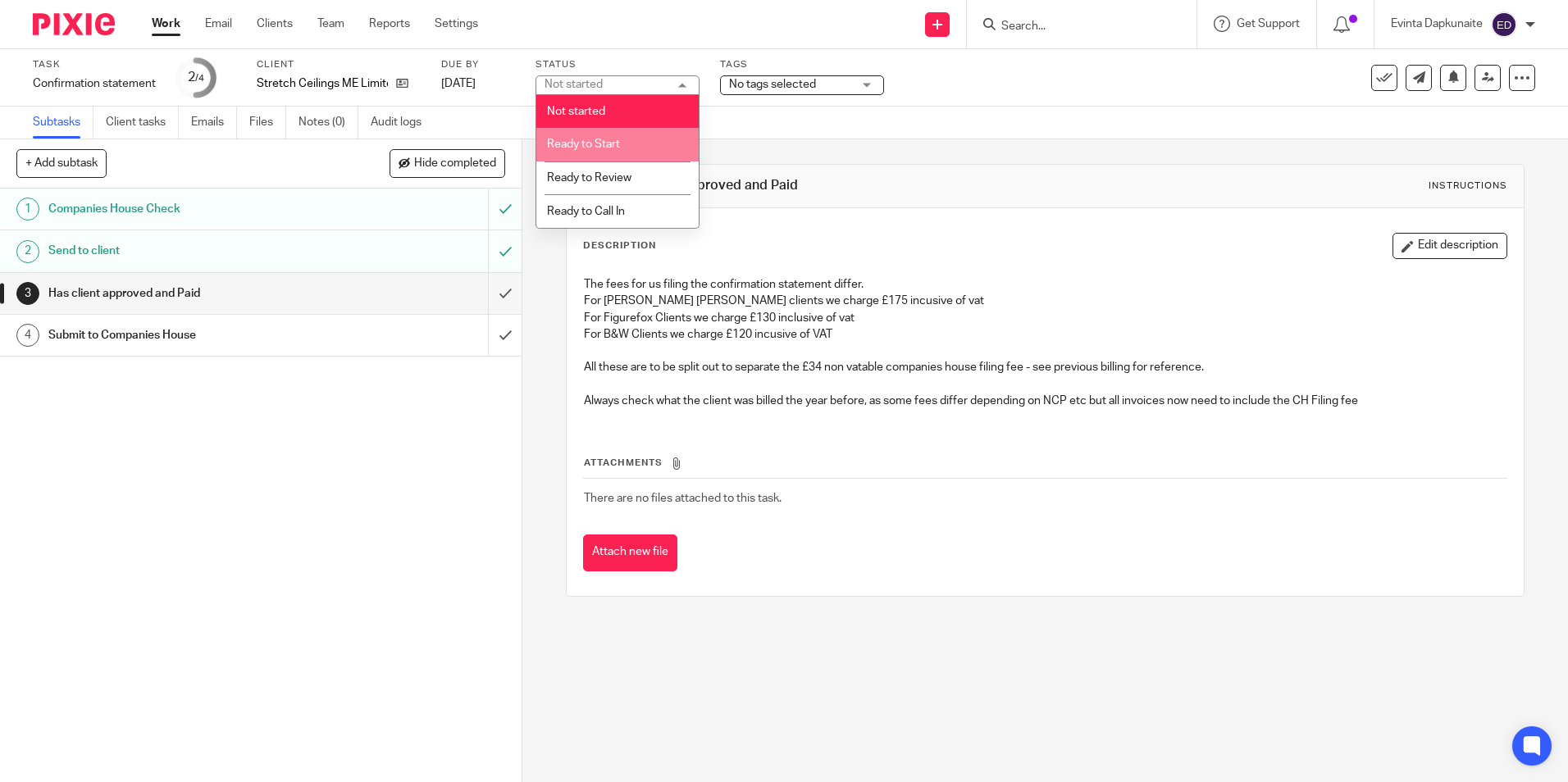
click at [629, 147] on li "Ready to Start" at bounding box center [618, 144] width 162 height 34
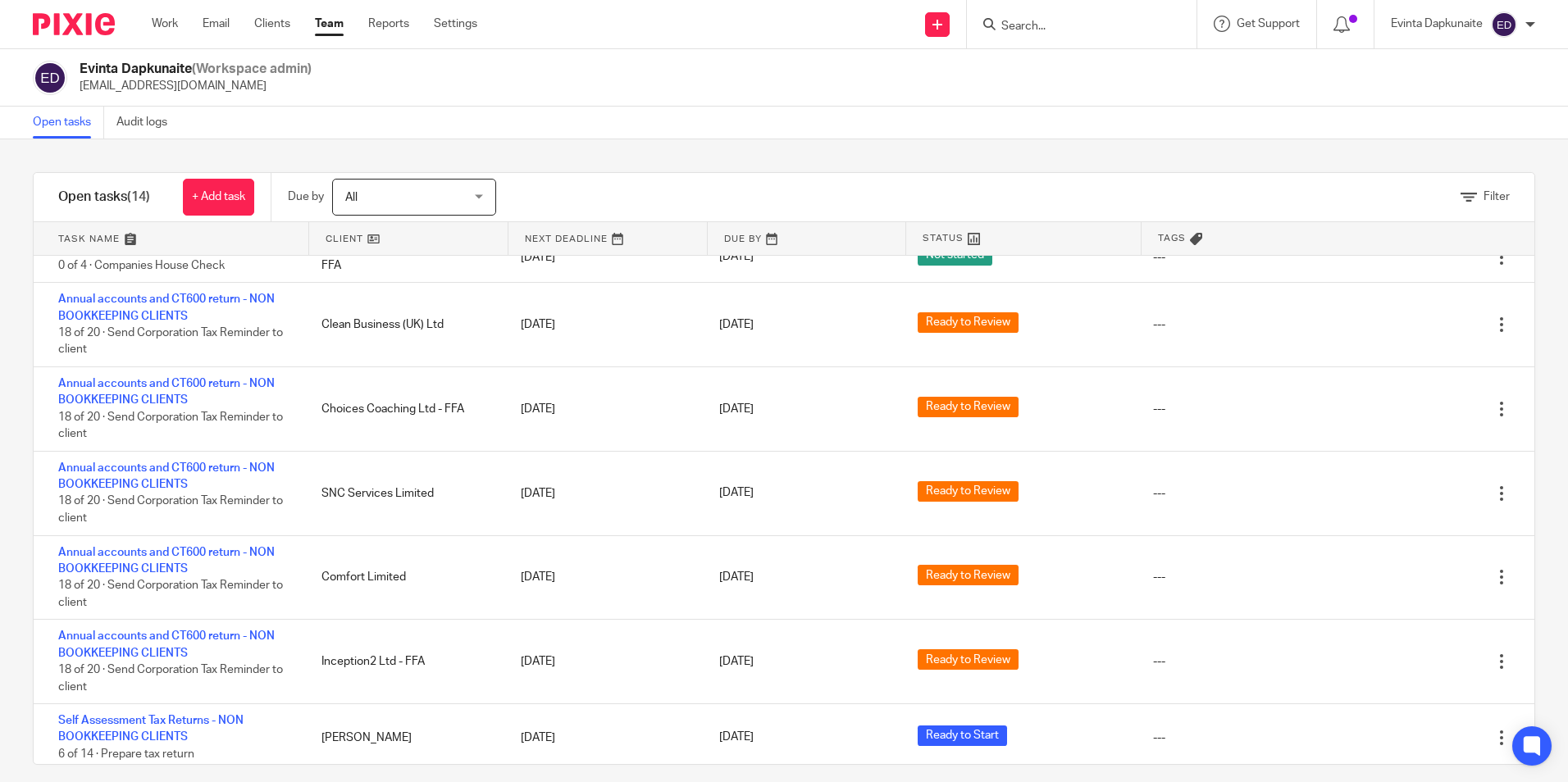
scroll to position [403, 0]
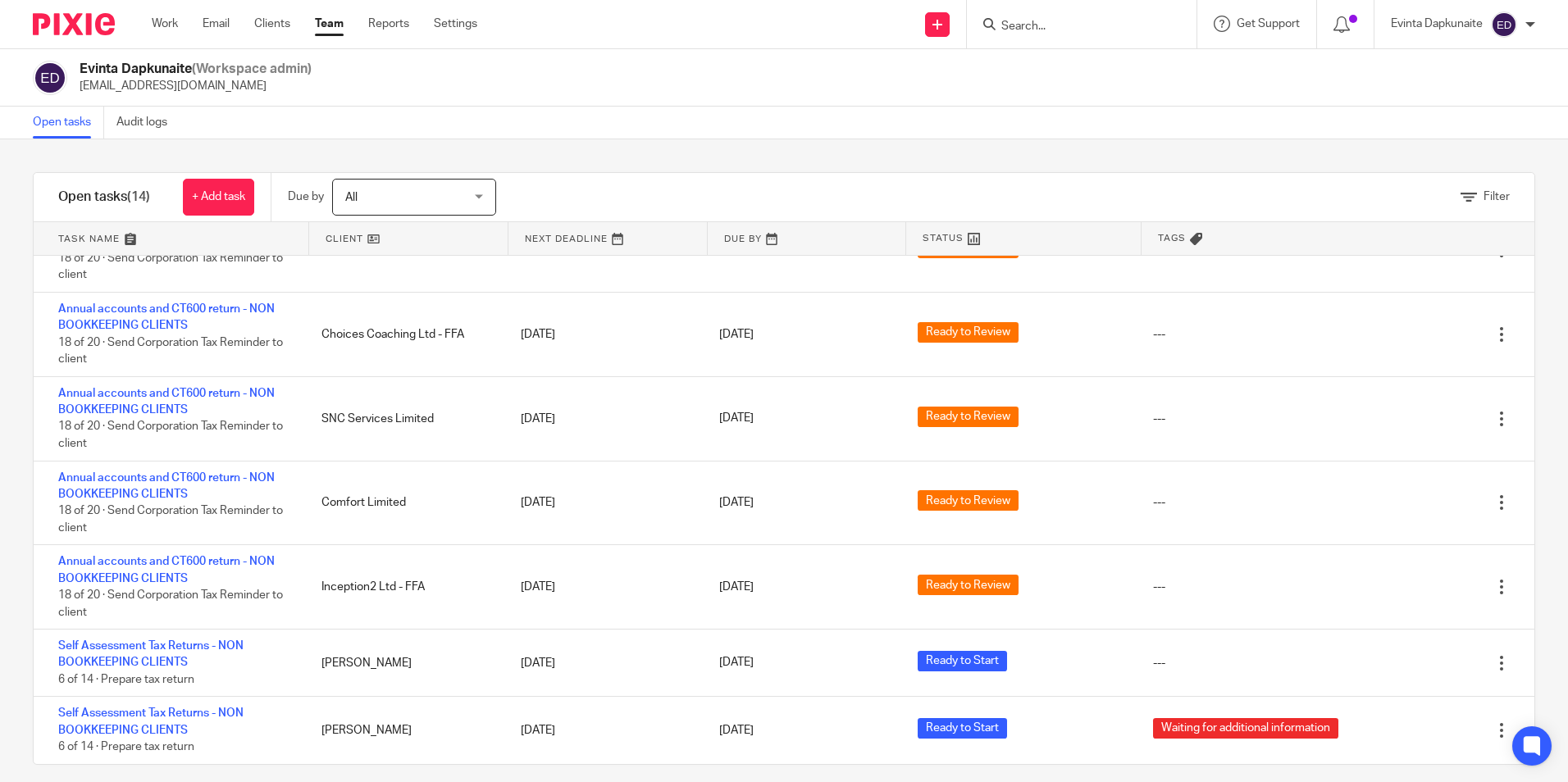
click at [324, 17] on link "Team" at bounding box center [329, 23] width 28 height 16
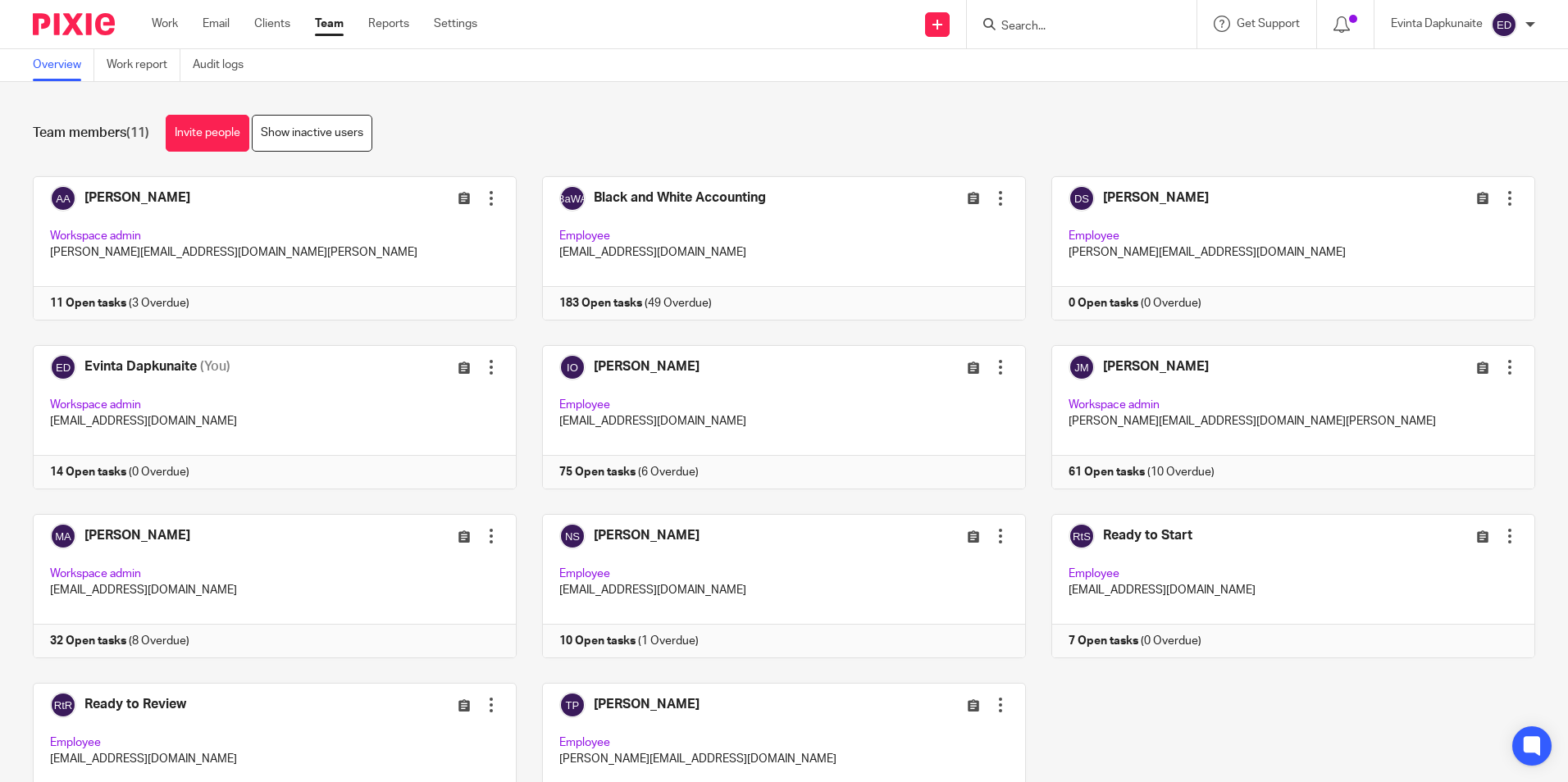
click at [232, 231] on link at bounding box center [262, 247] width 509 height 144
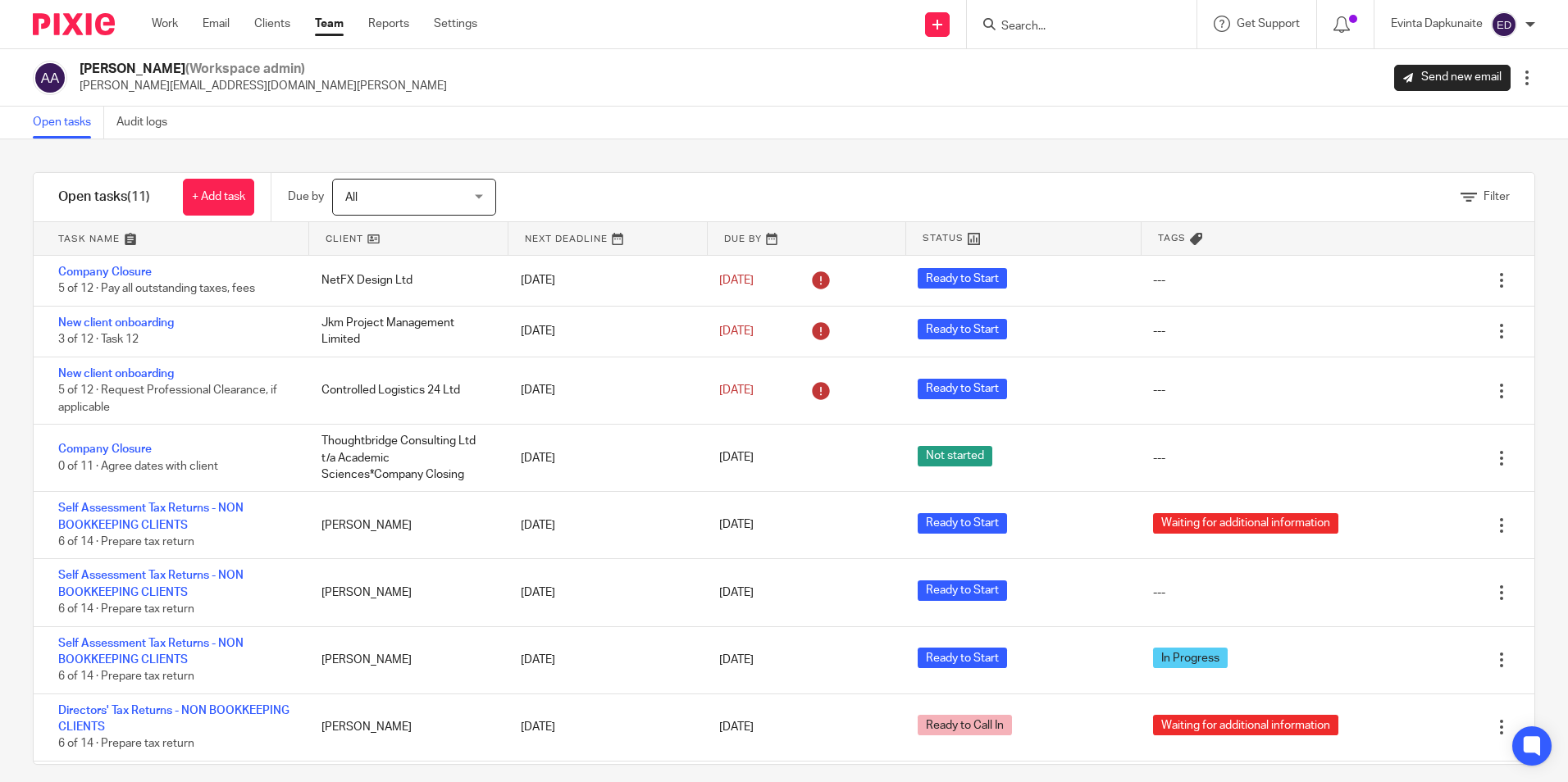
click at [331, 20] on link "Team" at bounding box center [329, 23] width 28 height 16
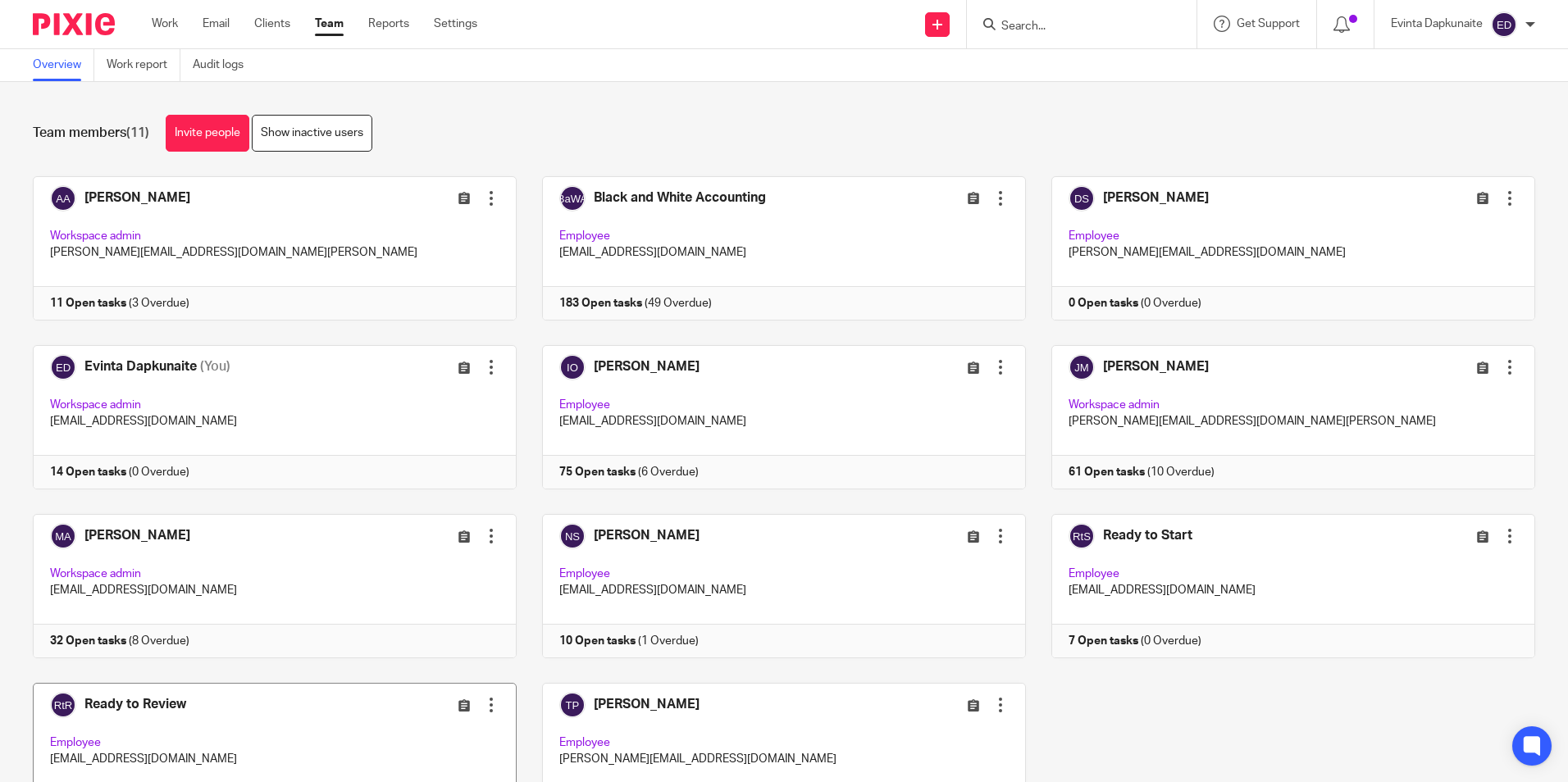
click at [194, 729] on link at bounding box center [262, 754] width 509 height 144
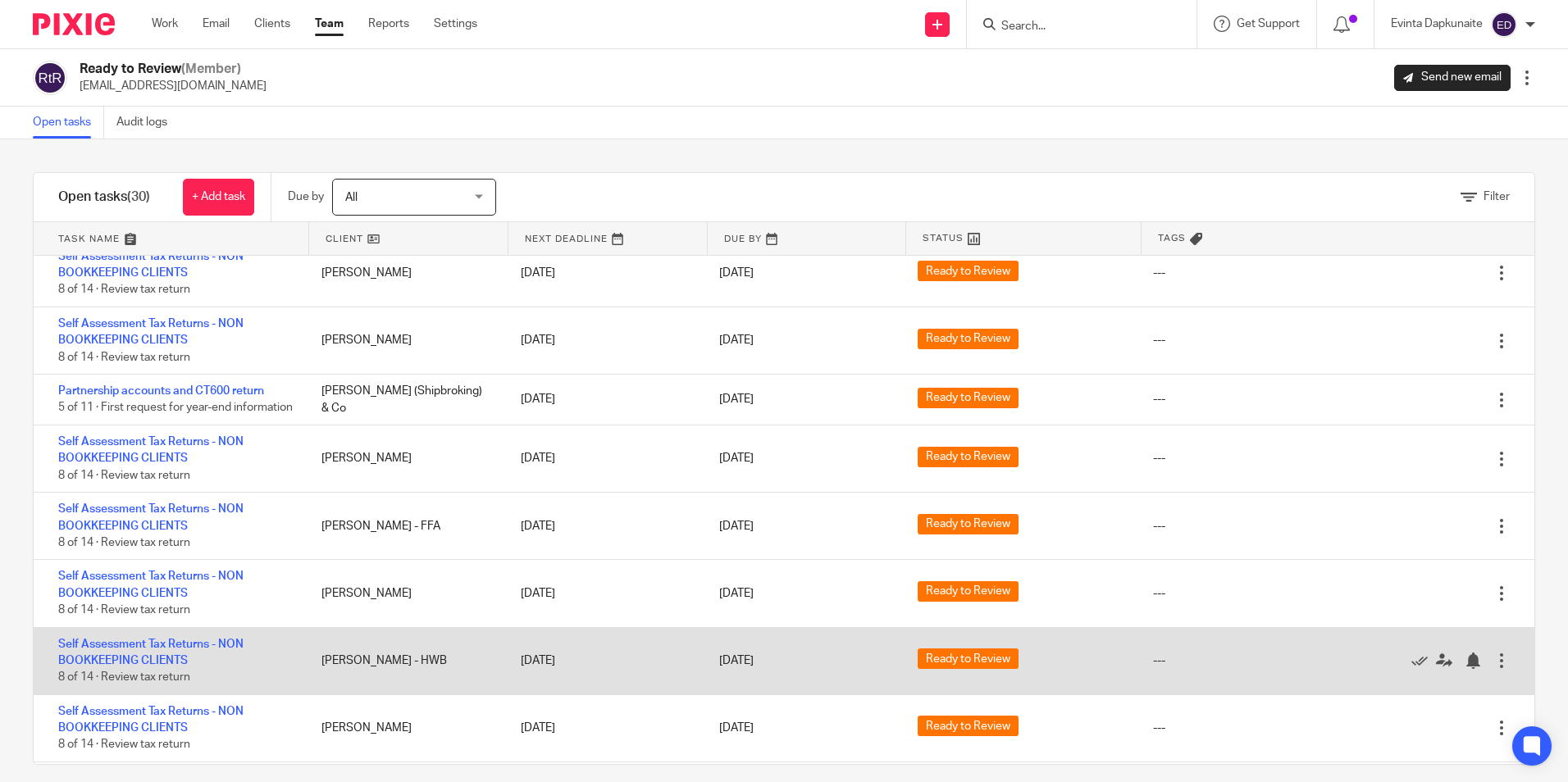
scroll to position [1332, 0]
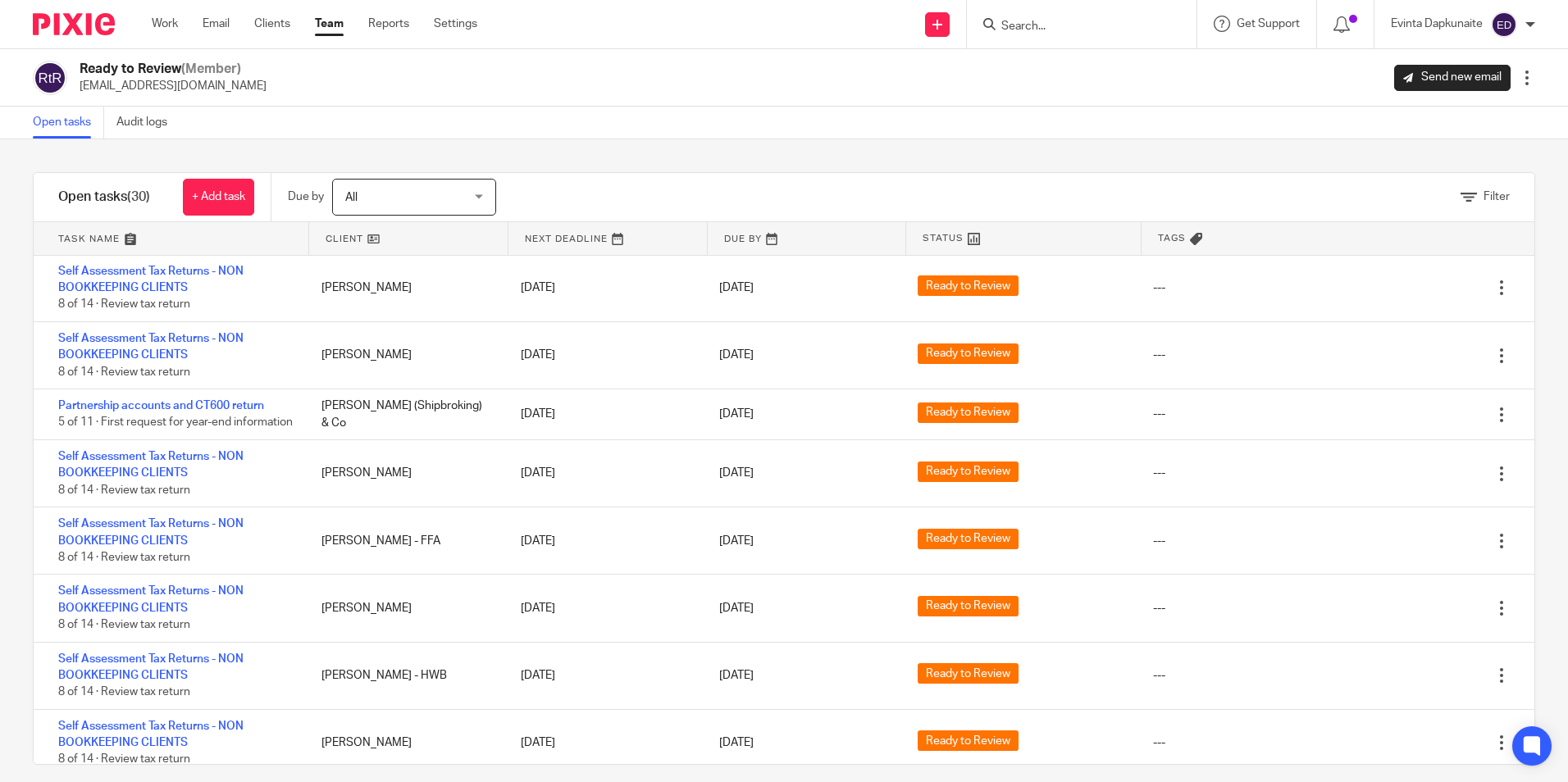
click at [1068, 32] on input "Search" at bounding box center [1073, 27] width 147 height 15
type input "i"
click at [324, 28] on link "Team" at bounding box center [329, 23] width 28 height 16
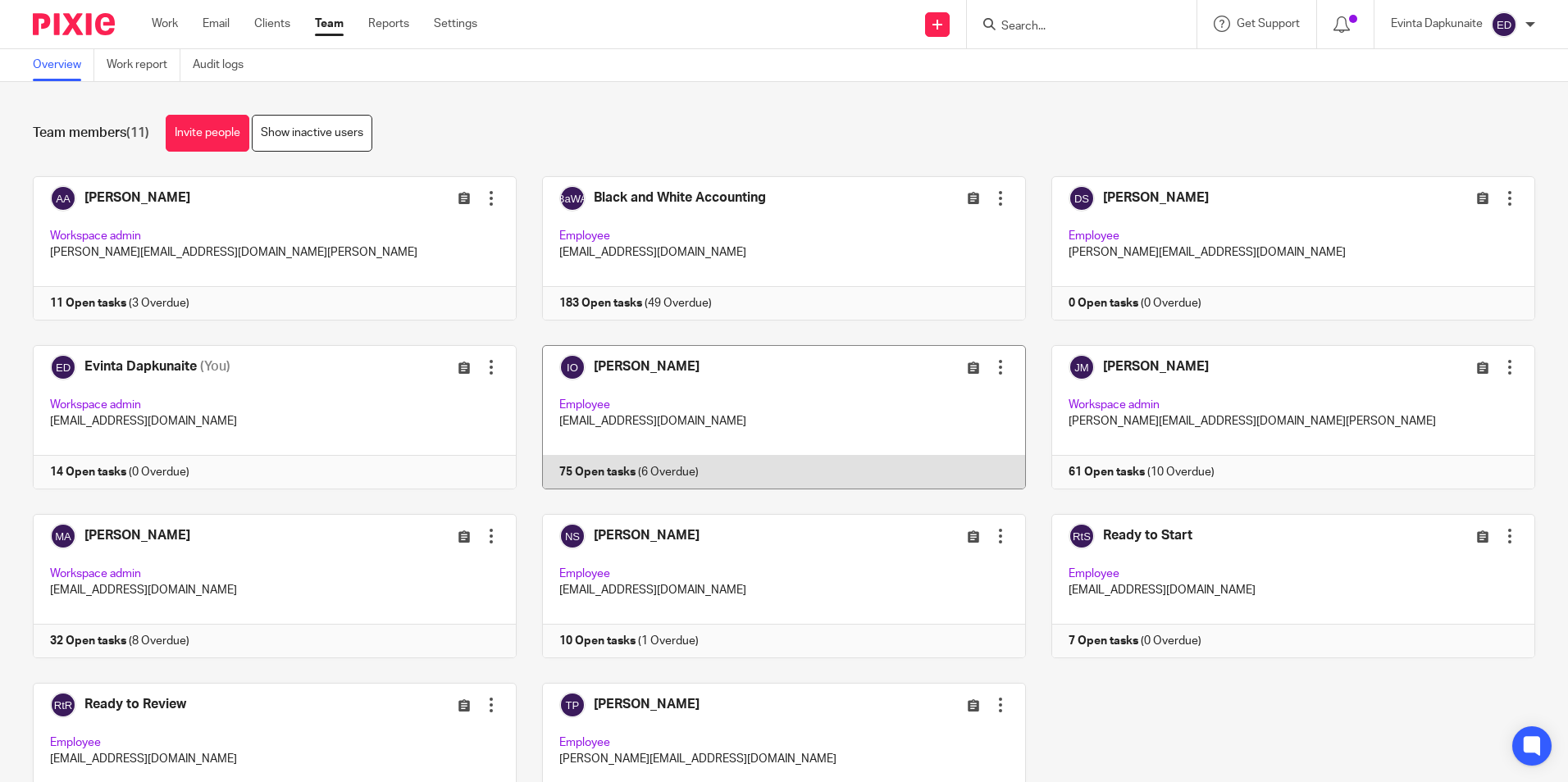
click at [636, 407] on link at bounding box center [771, 416] width 509 height 144
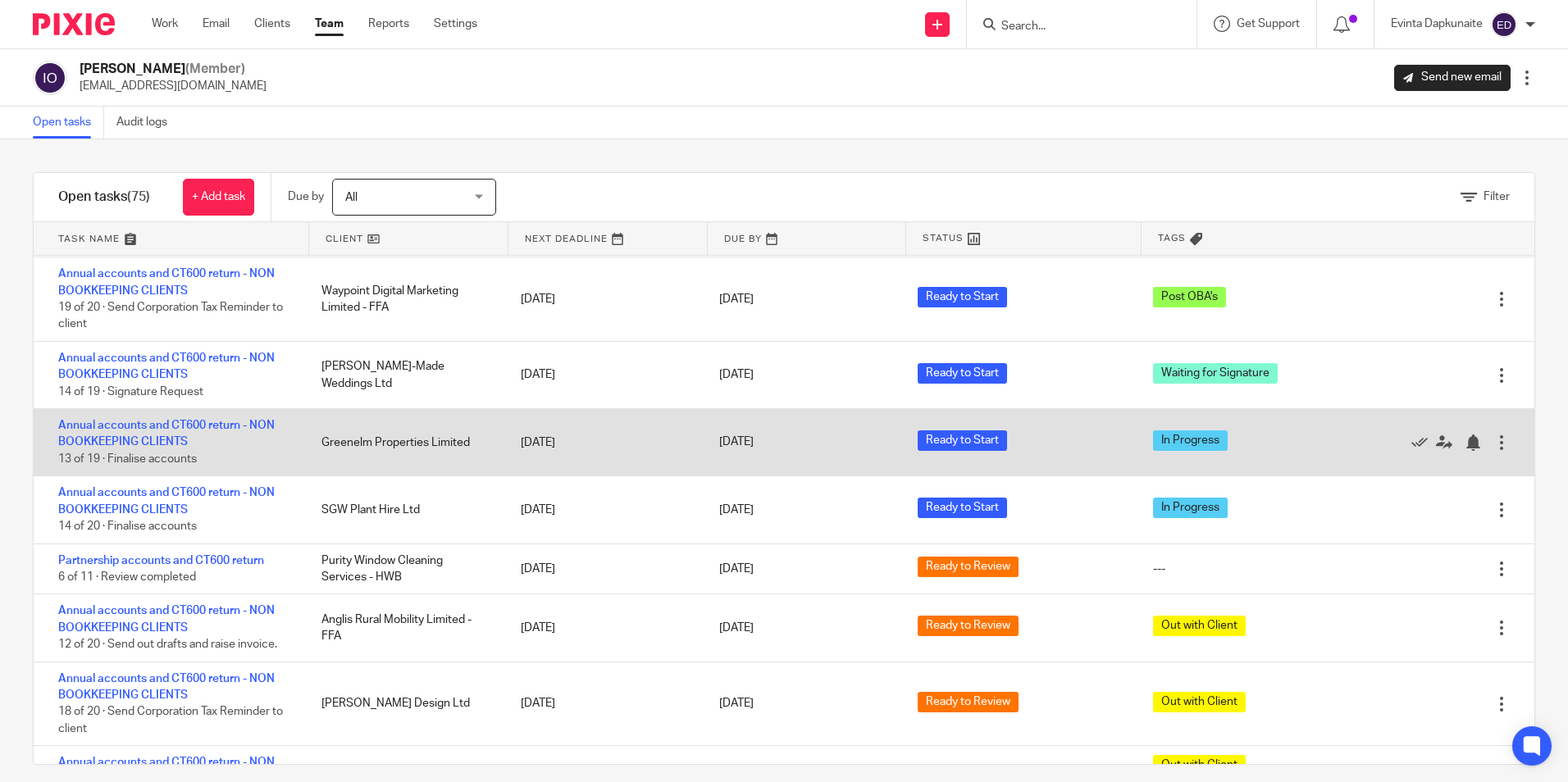
scroll to position [246, 0]
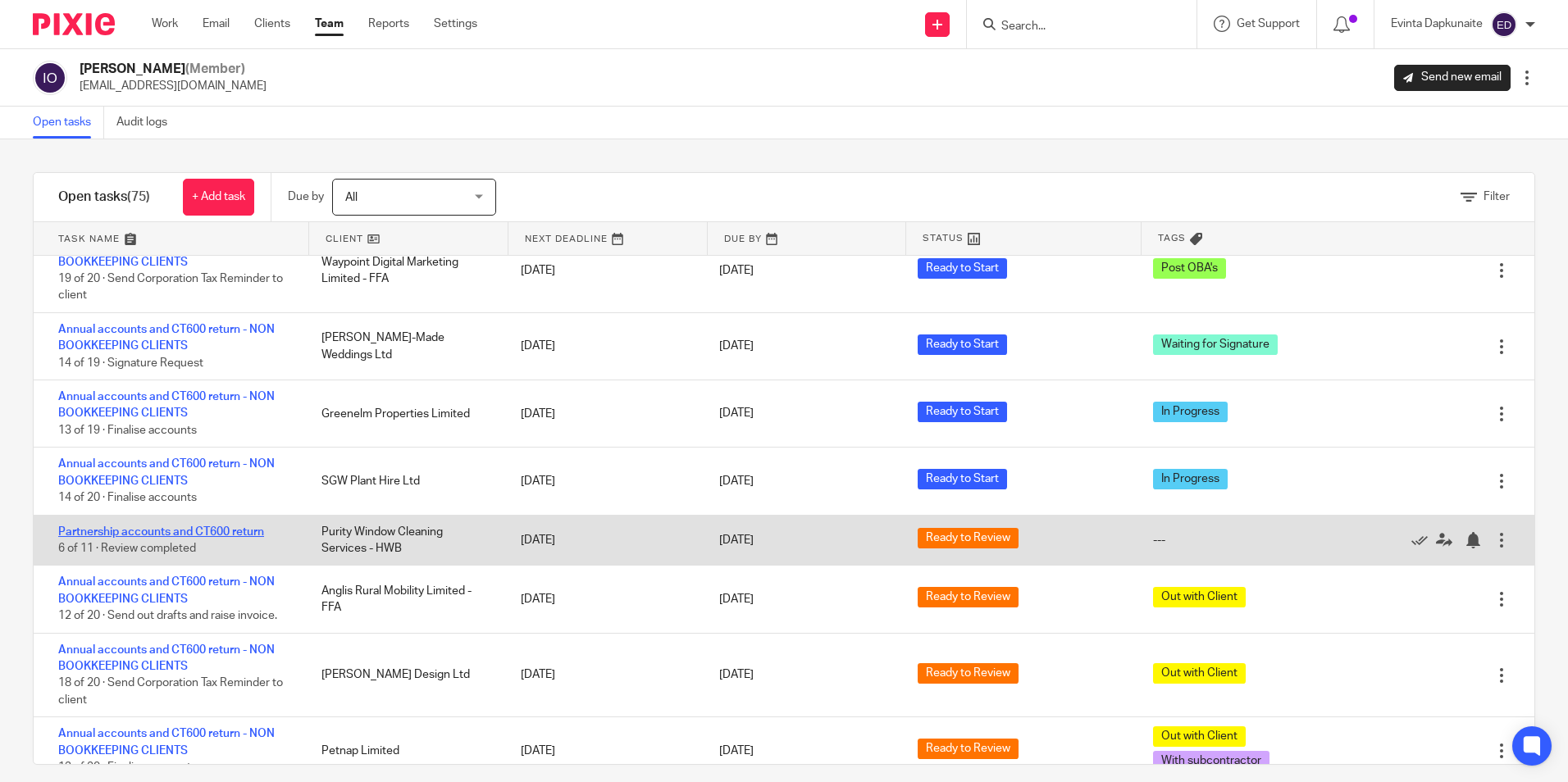
click at [229, 529] on link "Partnership accounts and CT600 return" at bounding box center [160, 531] width 206 height 11
click at [235, 527] on link "Partnership accounts and CT600 return" at bounding box center [160, 531] width 206 height 11
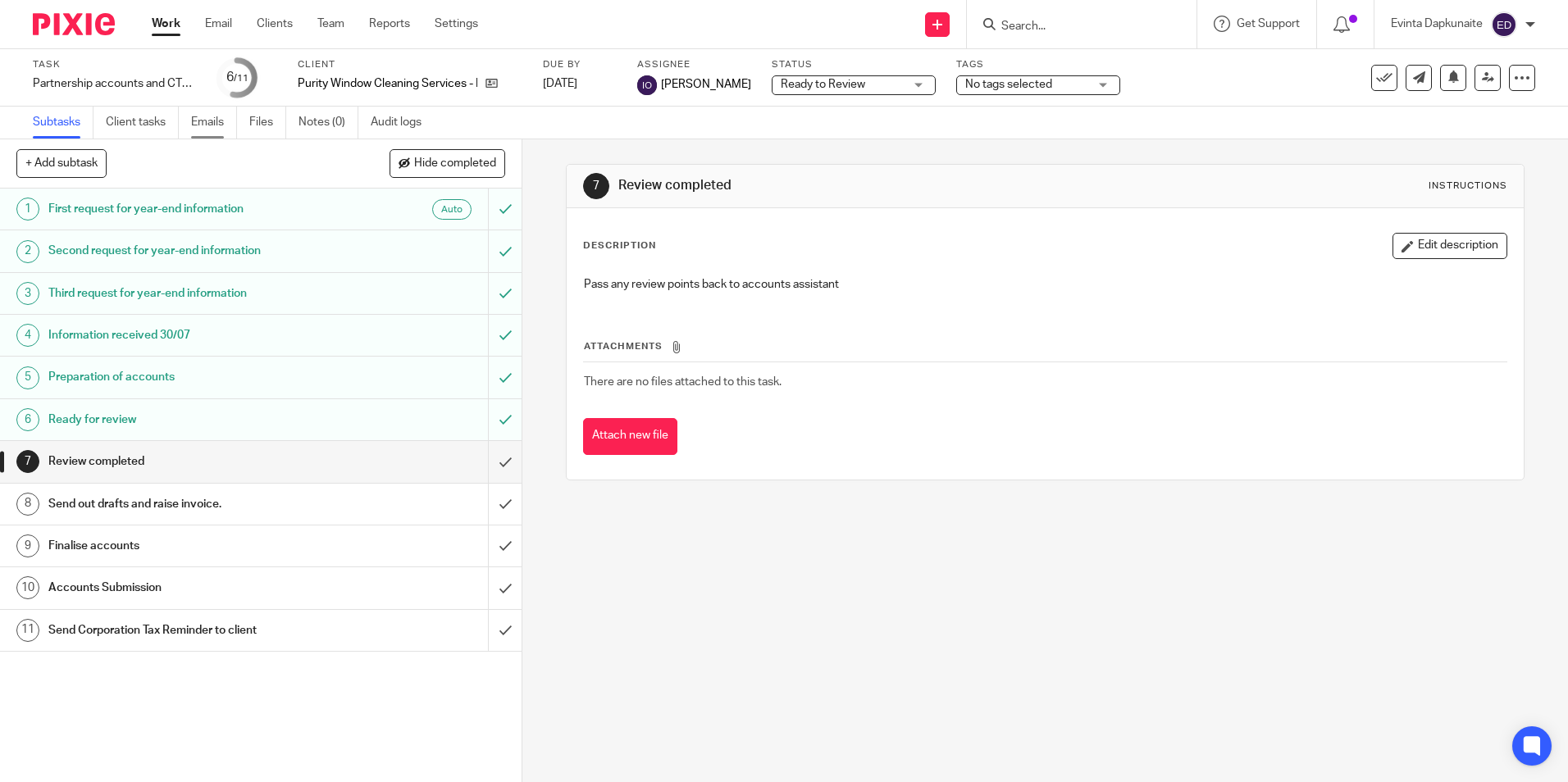
click at [204, 125] on link "Emails" at bounding box center [214, 122] width 46 height 32
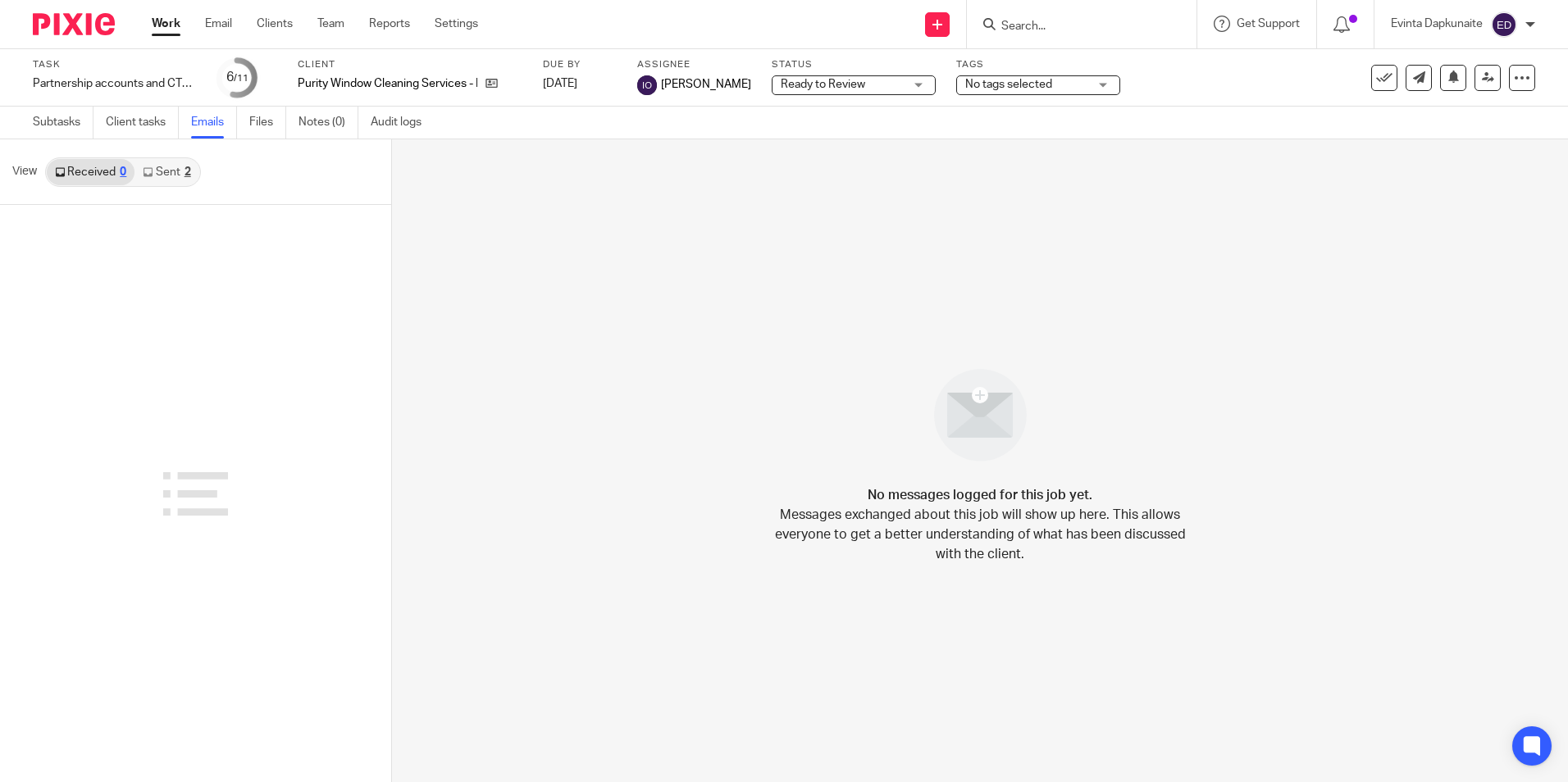
click at [166, 177] on link "Sent 2" at bounding box center [166, 172] width 64 height 26
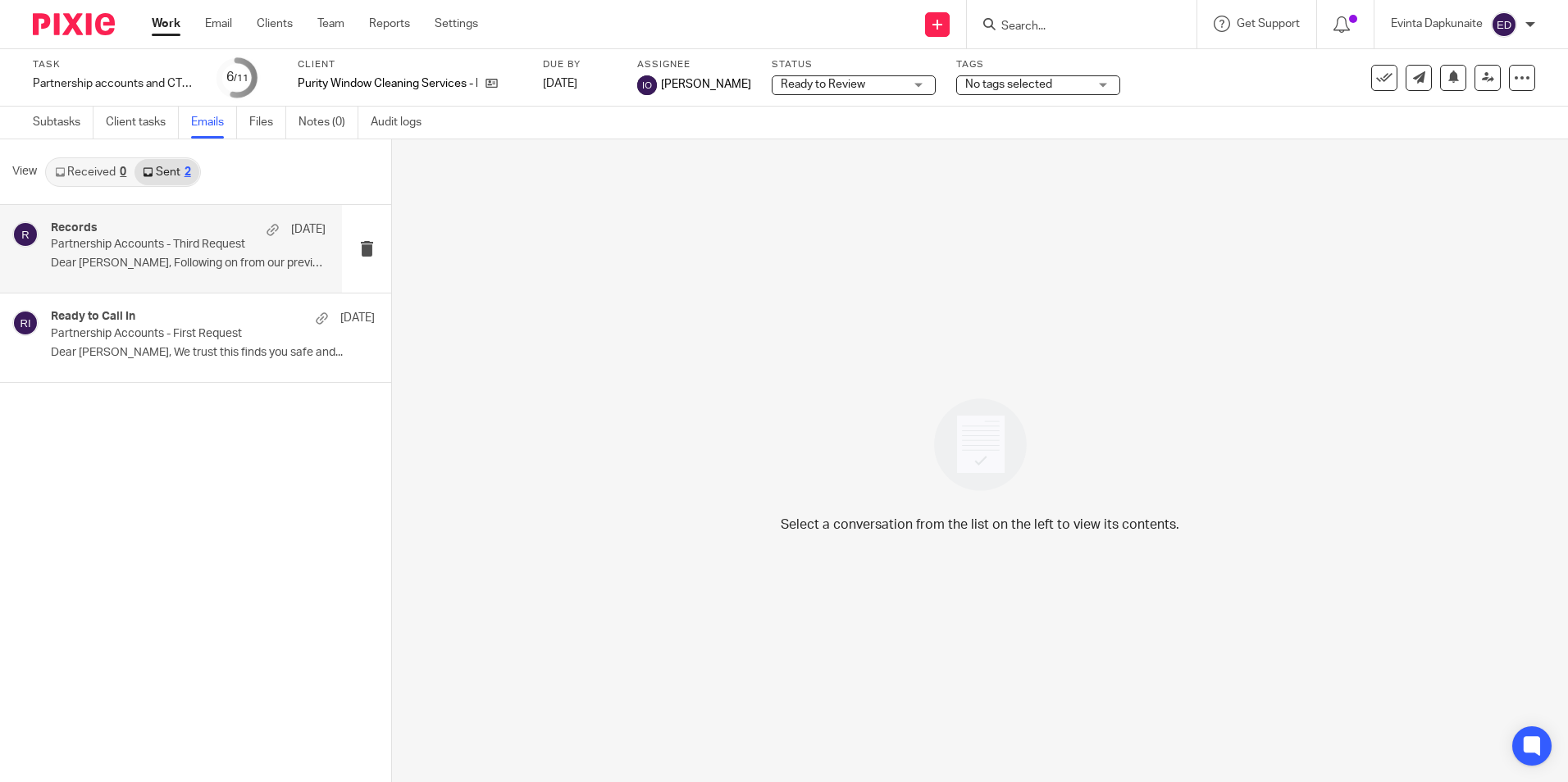
click at [160, 249] on p "Partnership Accounts - Third Request" at bounding box center [160, 245] width 220 height 14
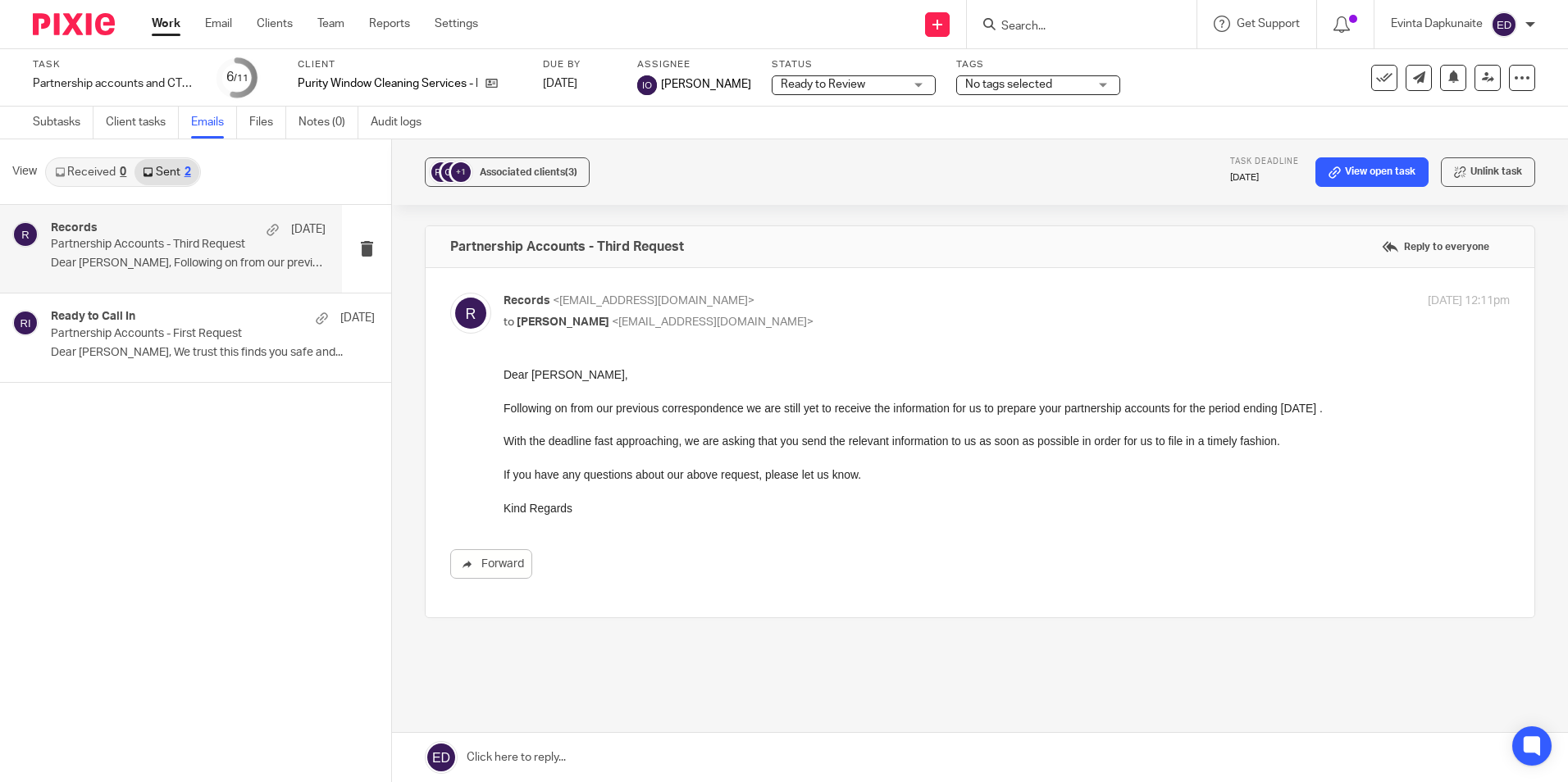
click at [312, 25] on ul "Work Email Clients Team Reports Settings" at bounding box center [327, 23] width 351 height 16
click at [328, 22] on link "Team" at bounding box center [330, 23] width 27 height 16
